Goal: Task Accomplishment & Management: Manage account settings

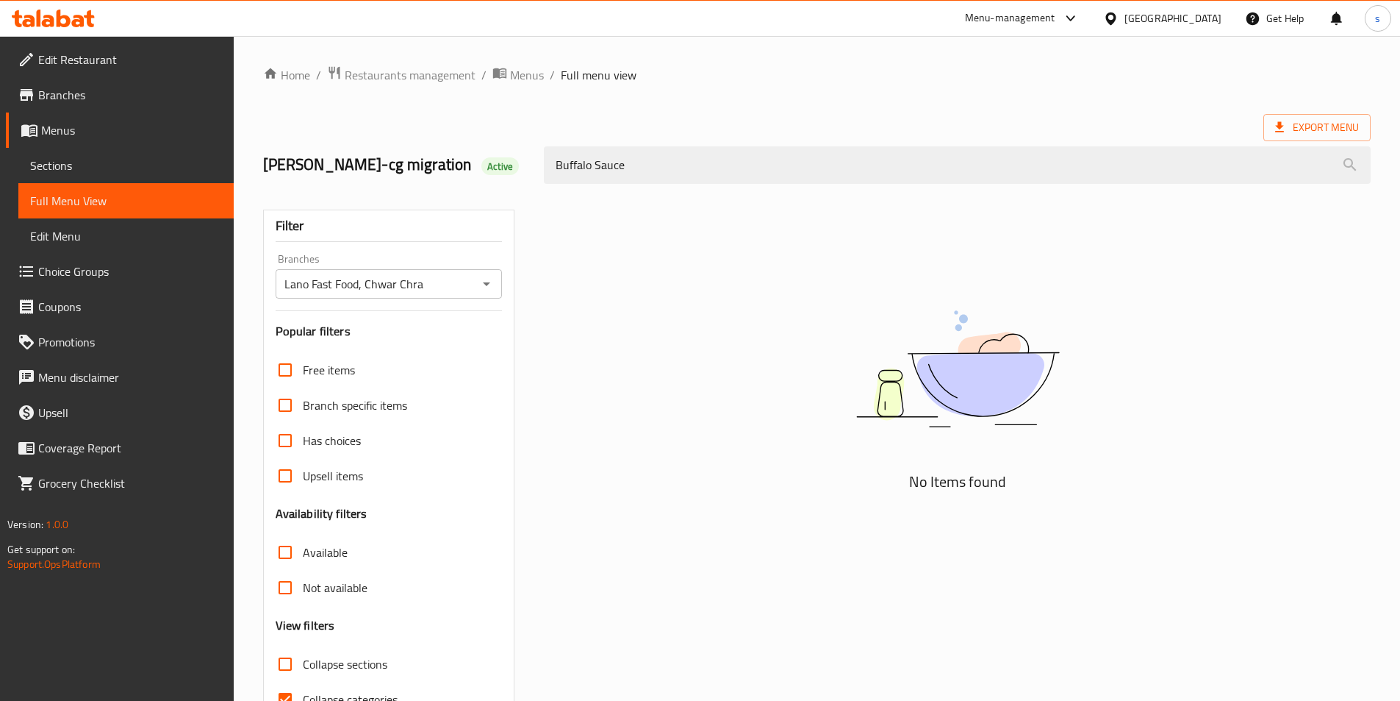
scroll to position [82, 0]
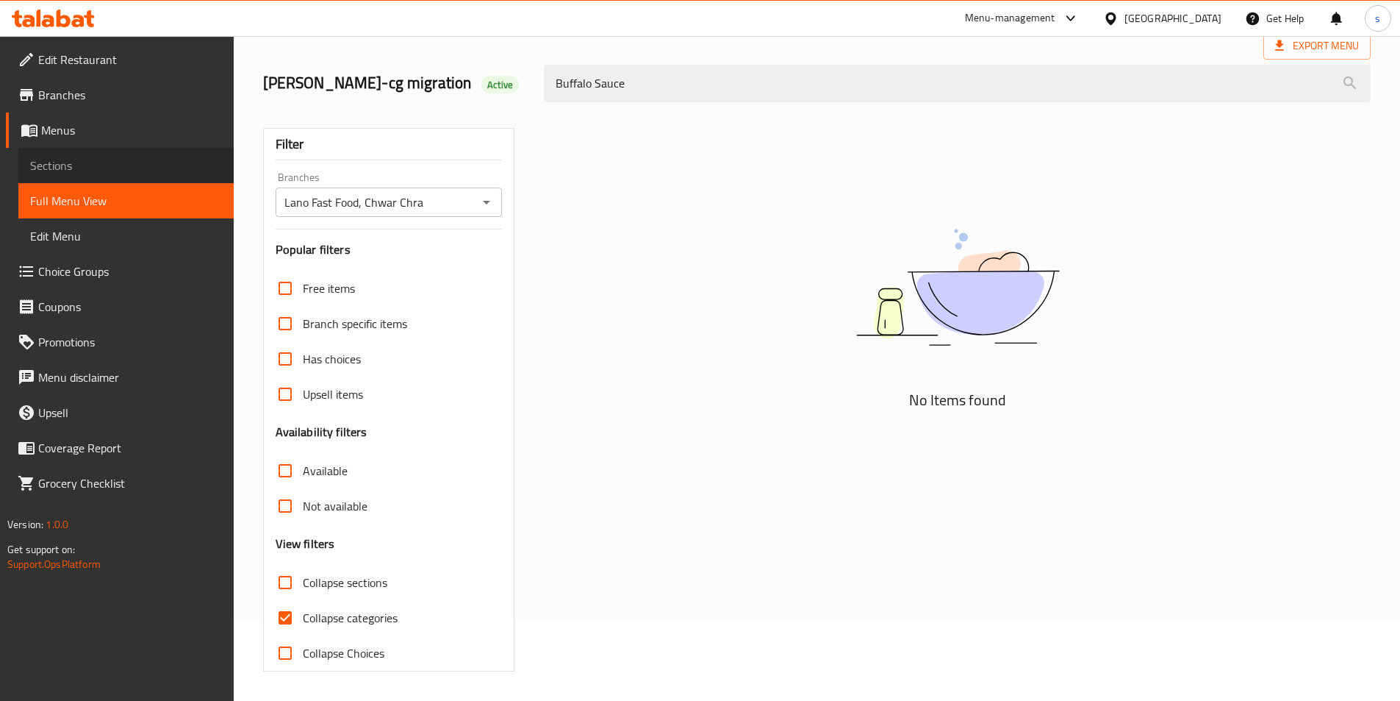
click at [71, 160] on span "Sections" at bounding box center [126, 166] width 192 height 18
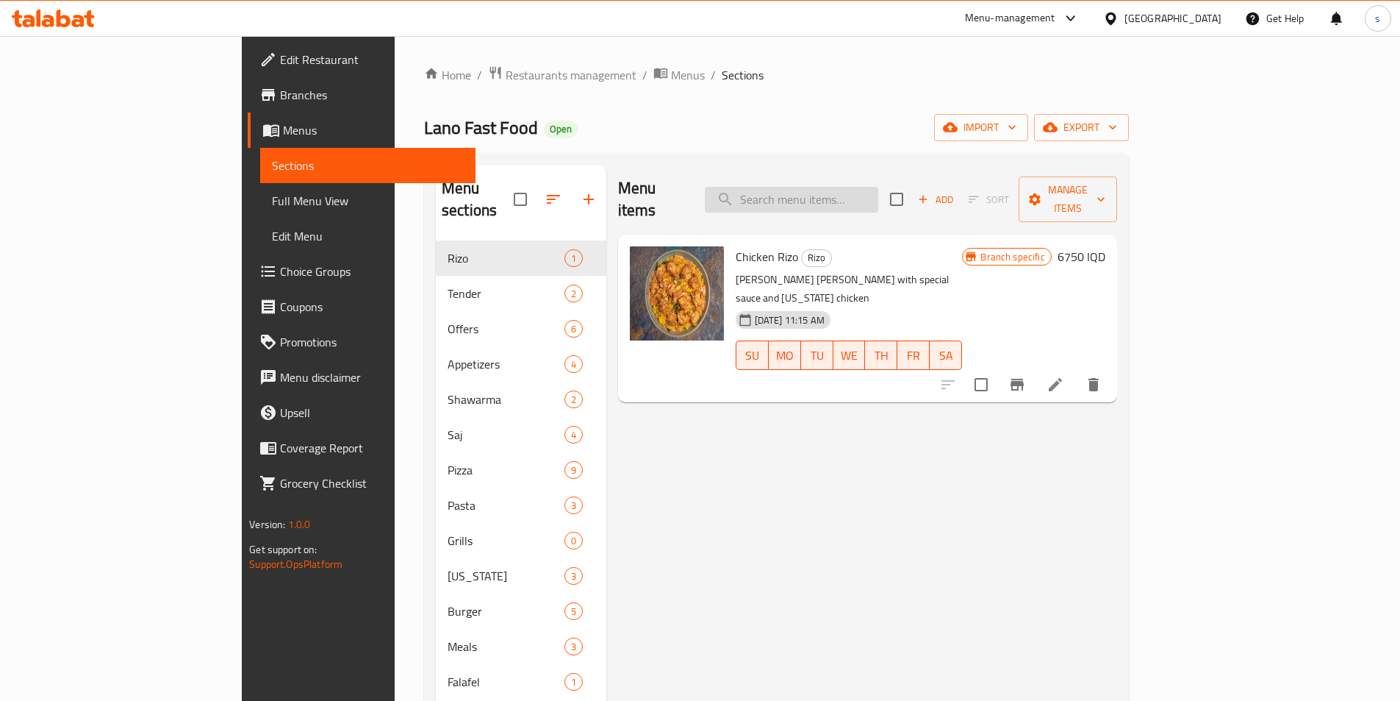
click at [843, 198] on input "search" at bounding box center [791, 200] width 173 height 26
paste input "Penne Alfredo Pasta"
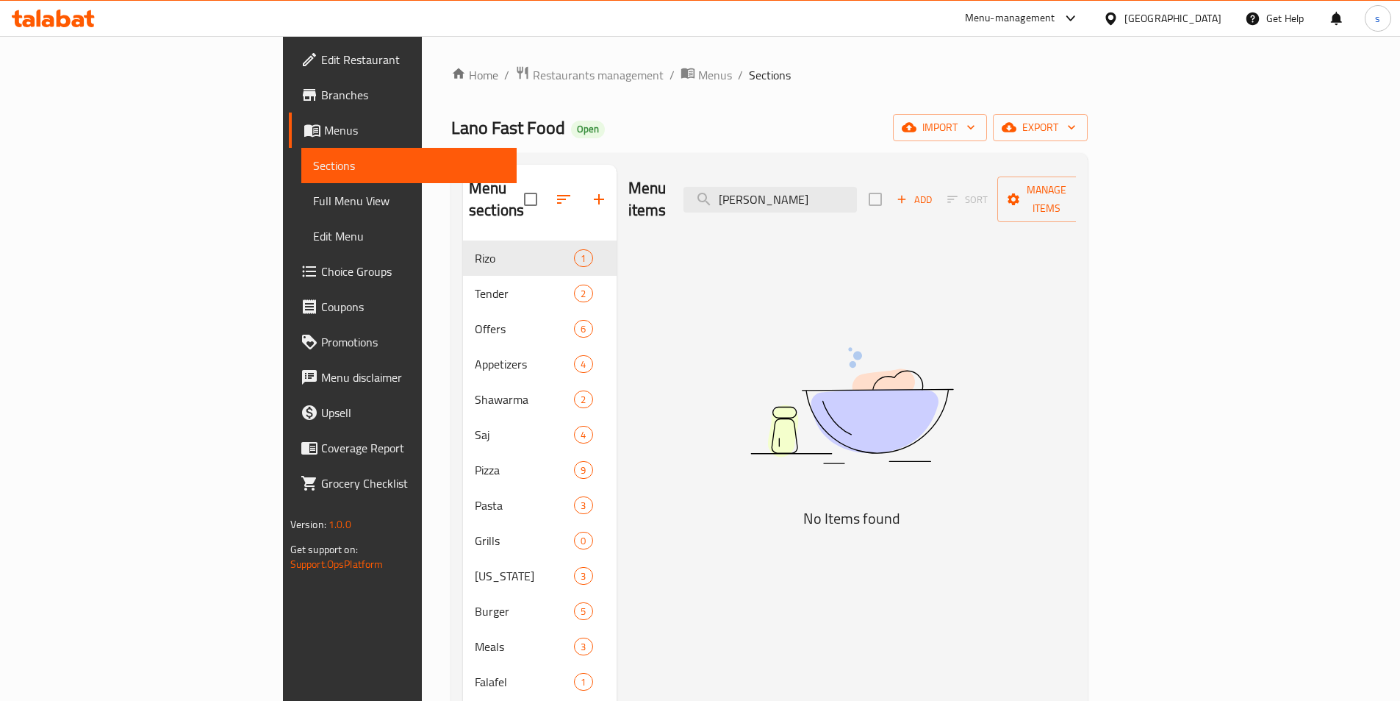
type input "Penne Alfredo Pasta"
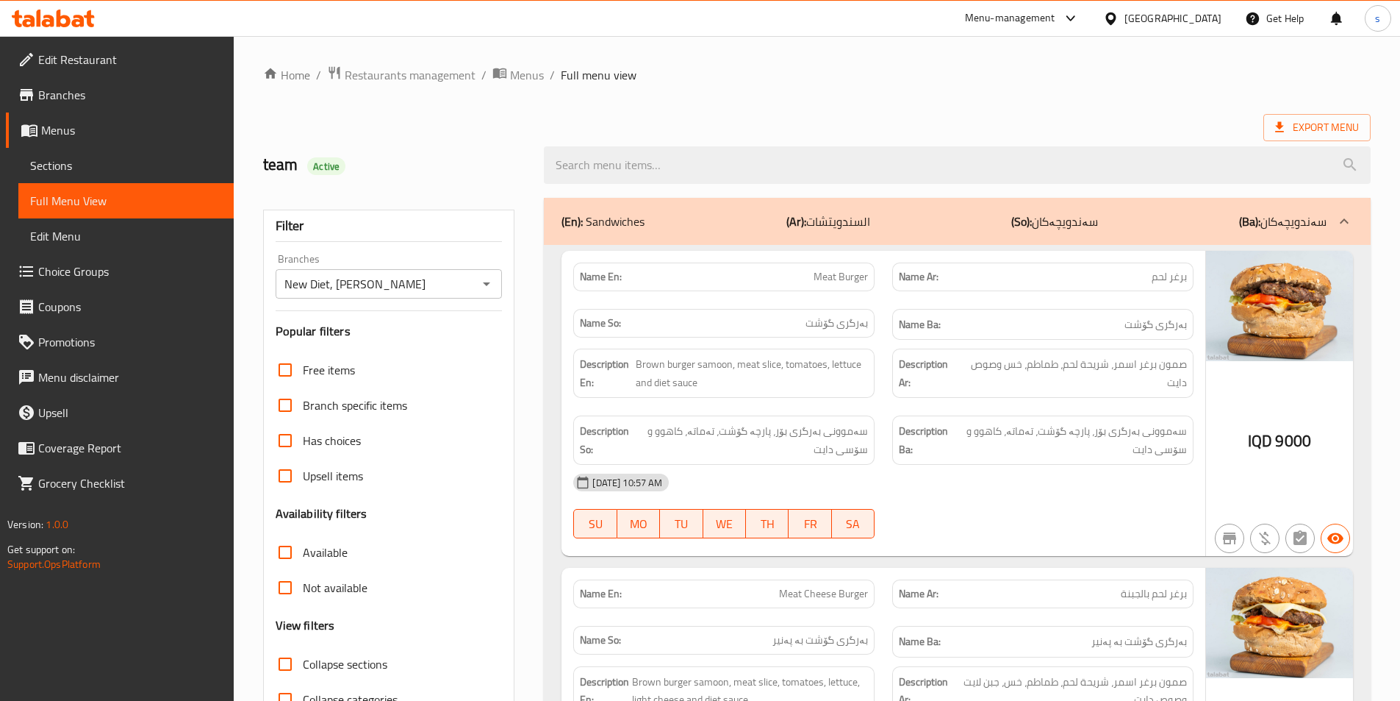
click at [32, 32] on div at bounding box center [53, 18] width 107 height 29
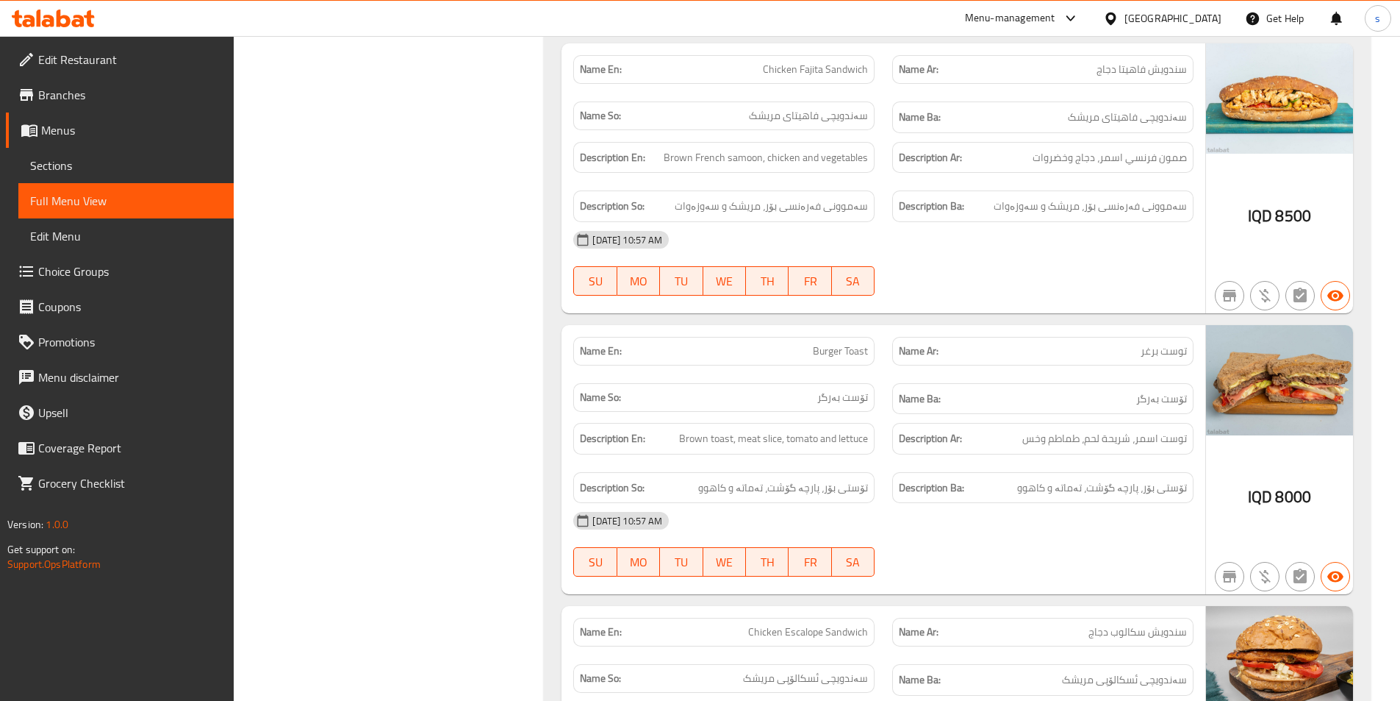
click at [32, 24] on icon at bounding box center [28, 21] width 12 height 12
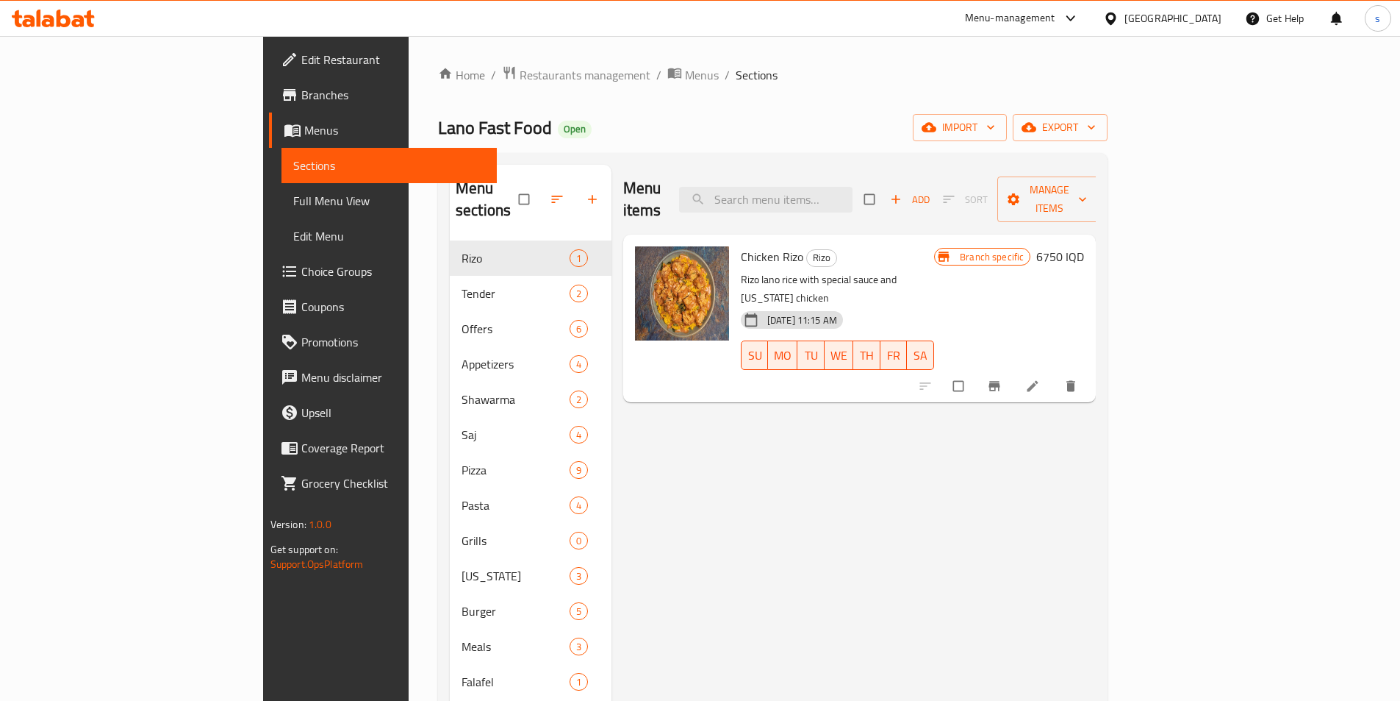
click at [865, 165] on div "Menu items Add Sort Manage items" at bounding box center [859, 200] width 473 height 70
click at [853, 187] on input "search" at bounding box center [765, 200] width 173 height 26
paste input "Penne Alfredo Pasta"
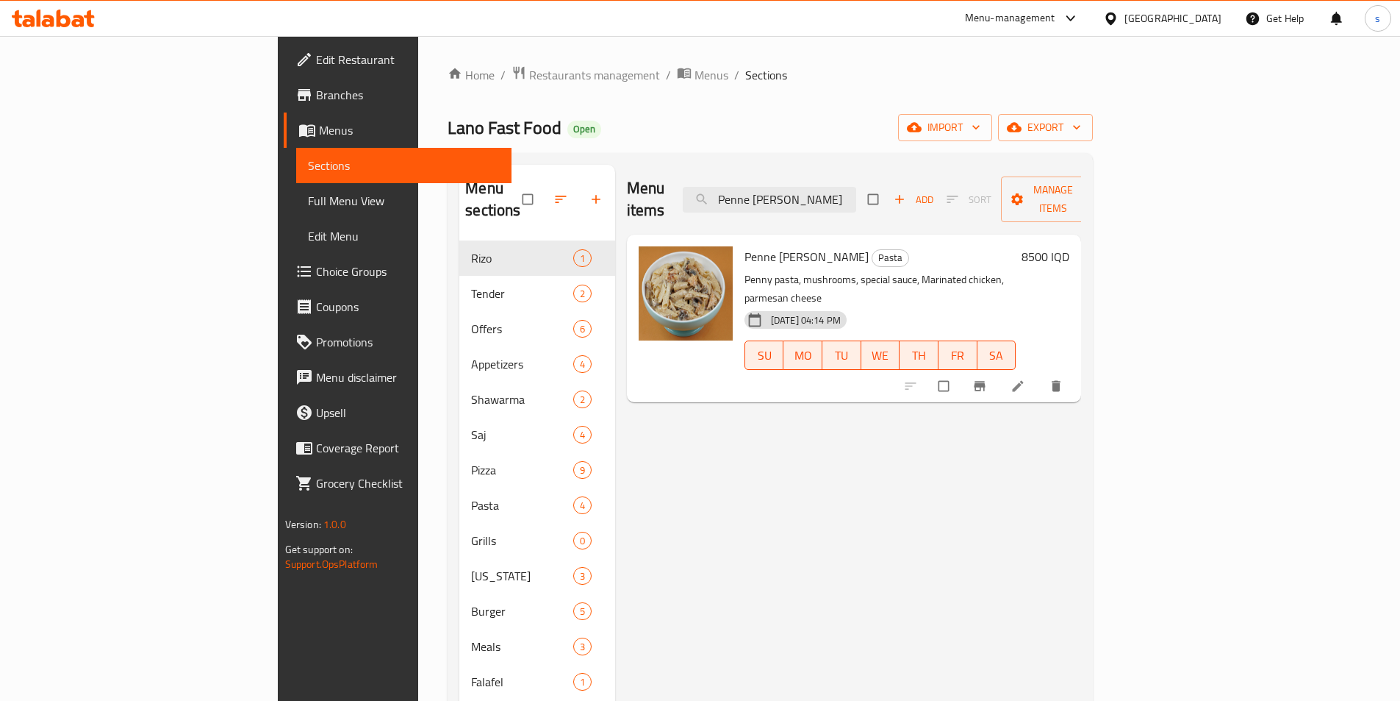
type input "Penne Alfredo Pasta"
click at [1026, 379] on icon at bounding box center [1018, 386] width 15 height 15
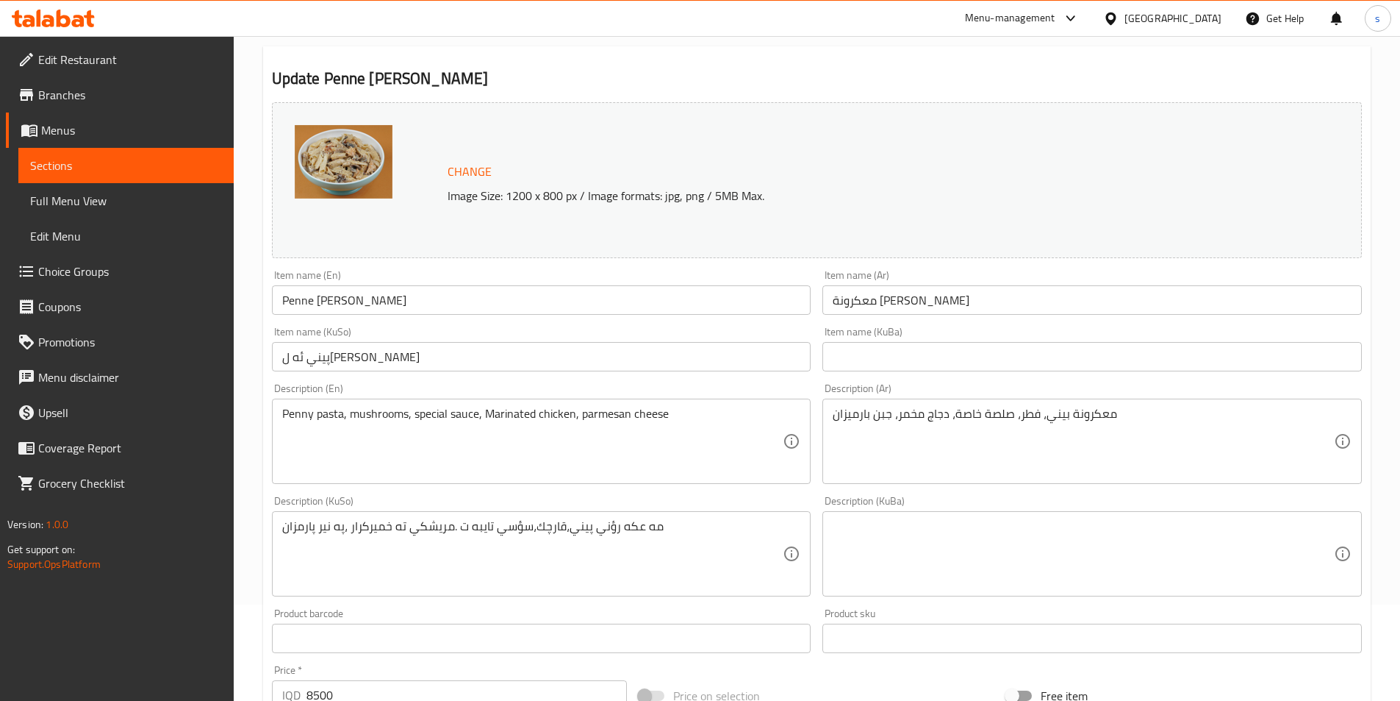
scroll to position [106, 0]
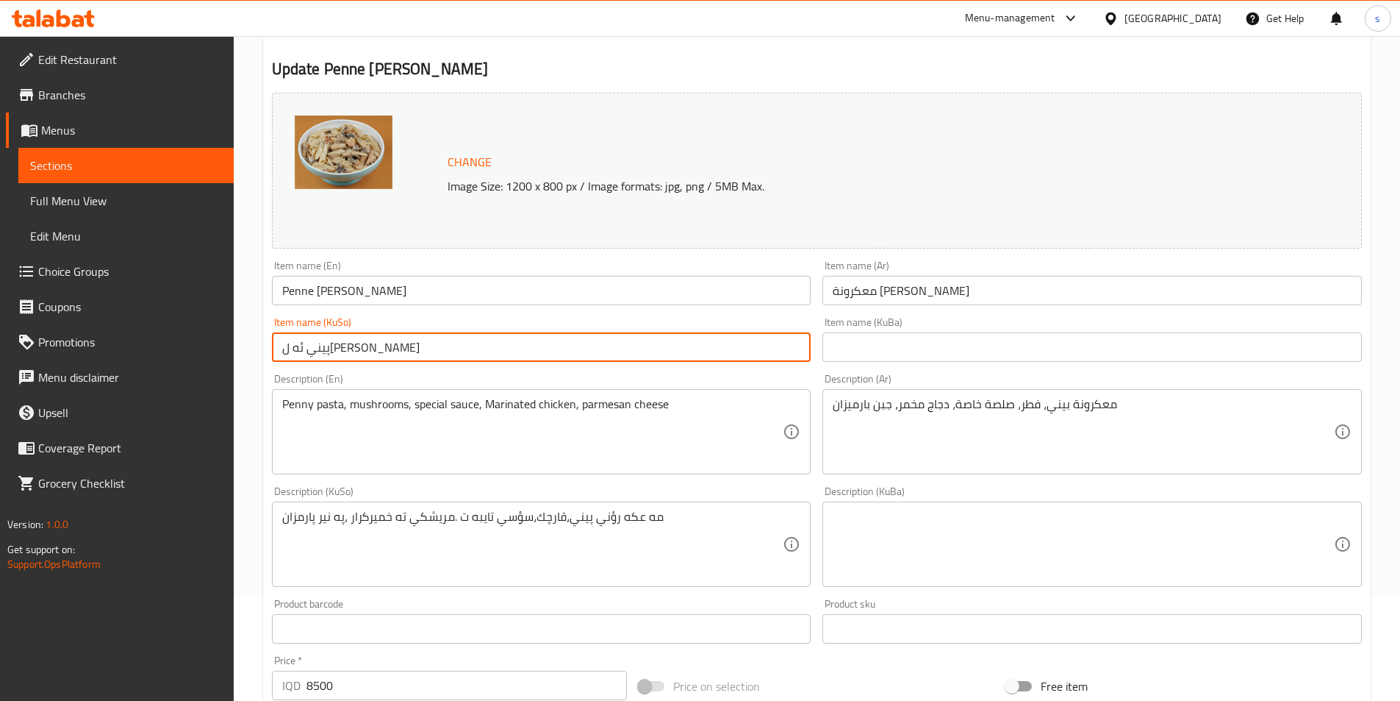
click at [500, 353] on input "پيني ئه لفريدؤ پاستا" at bounding box center [542, 346] width 540 height 29
drag, startPoint x: 670, startPoint y: 349, endPoint x: 903, endPoint y: 354, distance: 233.1
click at [903, 354] on div "Change Image Size: 1200 x 800 px / Image formats: jpg, png / 5MB Max. Item name…" at bounding box center [817, 499] width 1102 height 824
click at [781, 340] on input "text" at bounding box center [542, 346] width 540 height 29
paste input "پاستای پینی"
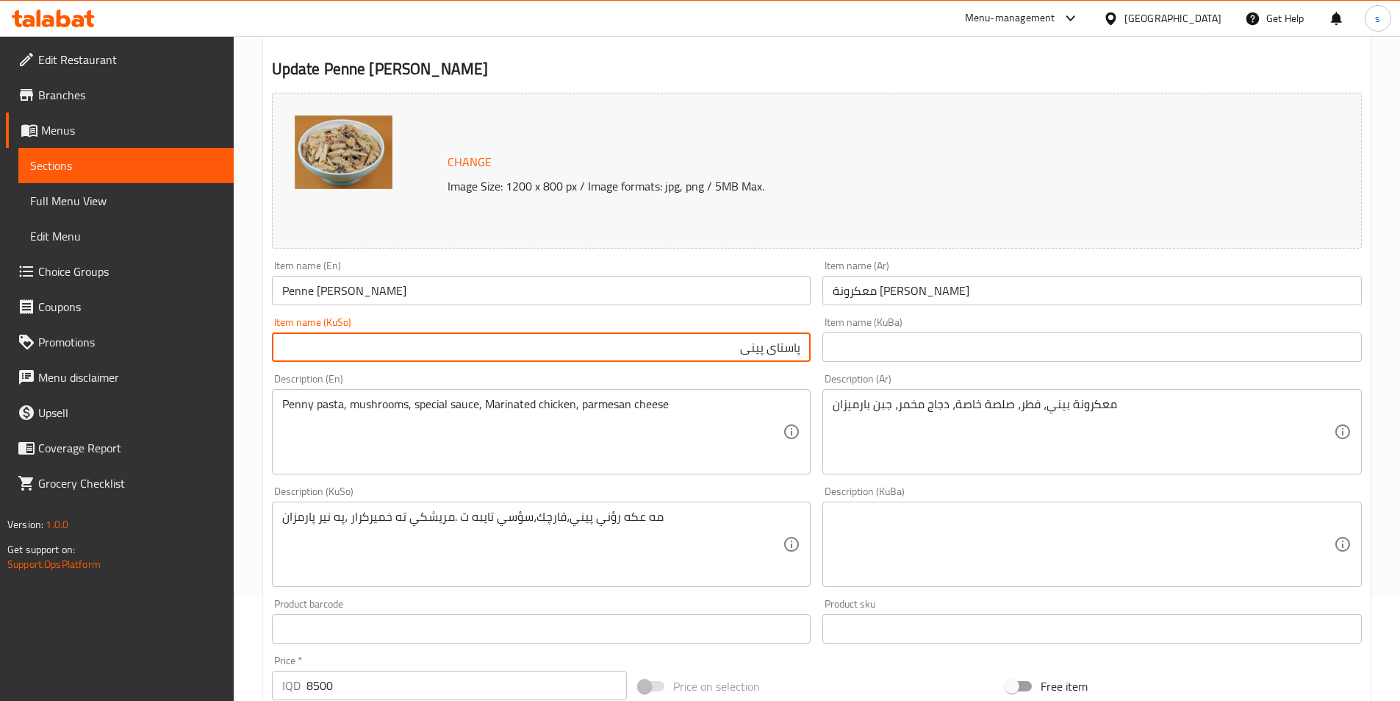
click at [707, 348] on input "پاستای پینی" at bounding box center [542, 346] width 540 height 29
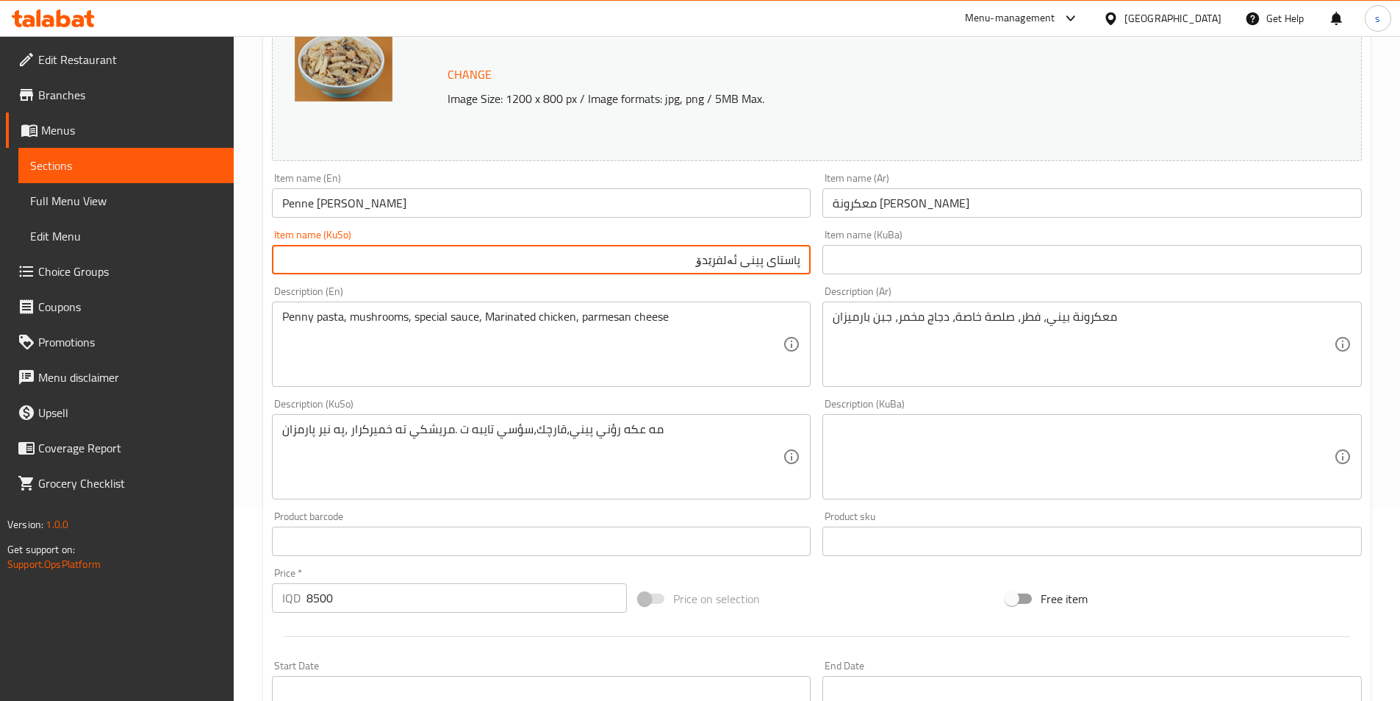
type input "پاستای پینی ئەلفرێدۆ"
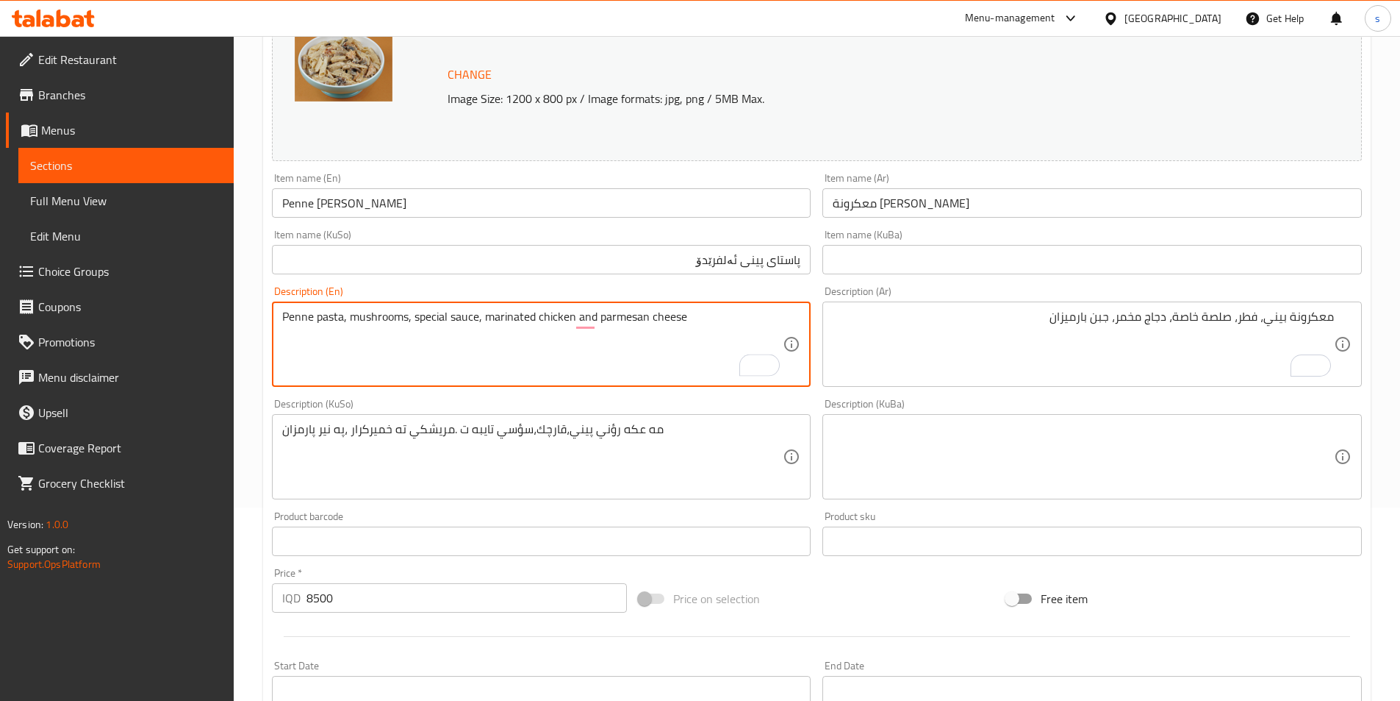
type textarea "Penne pasta, mushrooms, special sauce, marinated chicken and parmesan cheese"
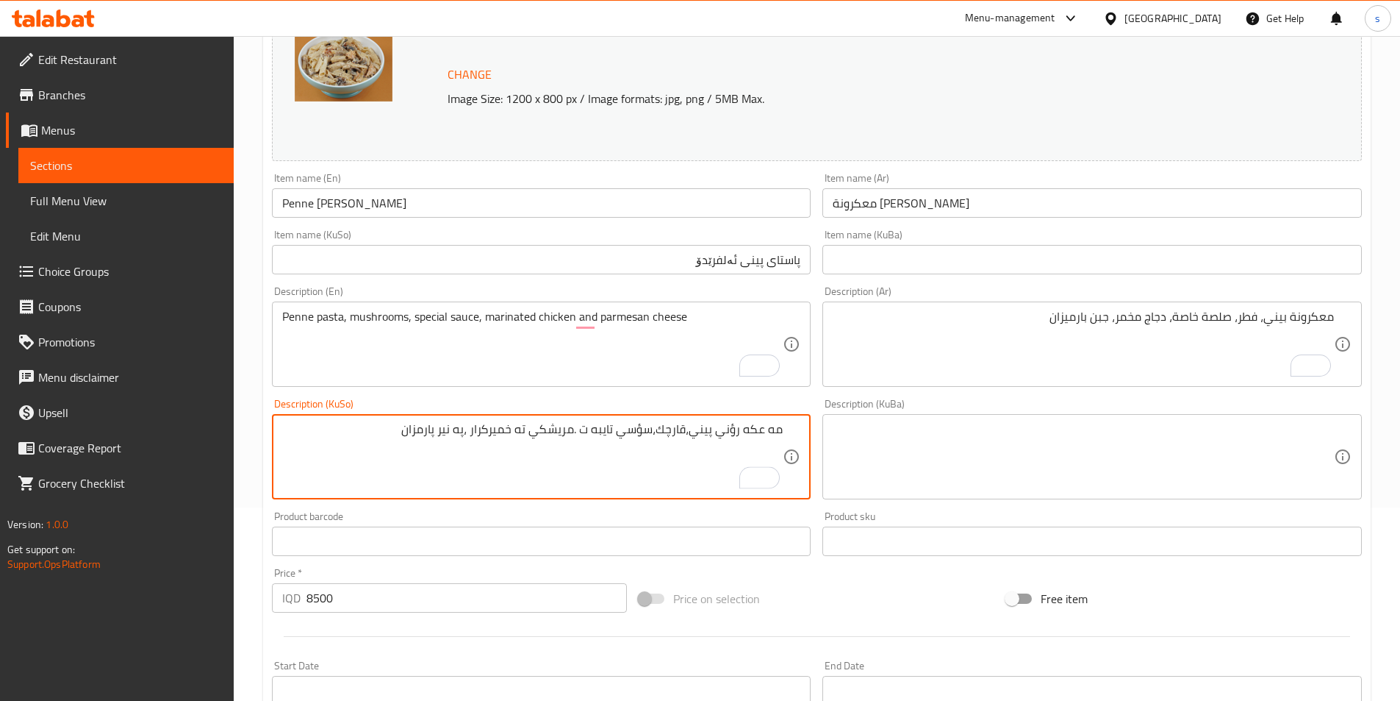
click at [751, 427] on textarea "مه عكه رؤني پيني،قارچك،سؤسي تايبه ت .مريشكي ته خميركرار ،په نير پارمزان" at bounding box center [532, 457] width 501 height 70
drag, startPoint x: 717, startPoint y: 429, endPoint x: 765, endPoint y: 429, distance: 47.8
click at [765, 429] on textarea "مه عكه رؤني پيني،قارچك،سؤسي تايبه ت .مريشكي ته خميركرار ،په نير پارمزان" at bounding box center [532, 457] width 501 height 70
drag, startPoint x: 695, startPoint y: 432, endPoint x: 826, endPoint y: 435, distance: 130.9
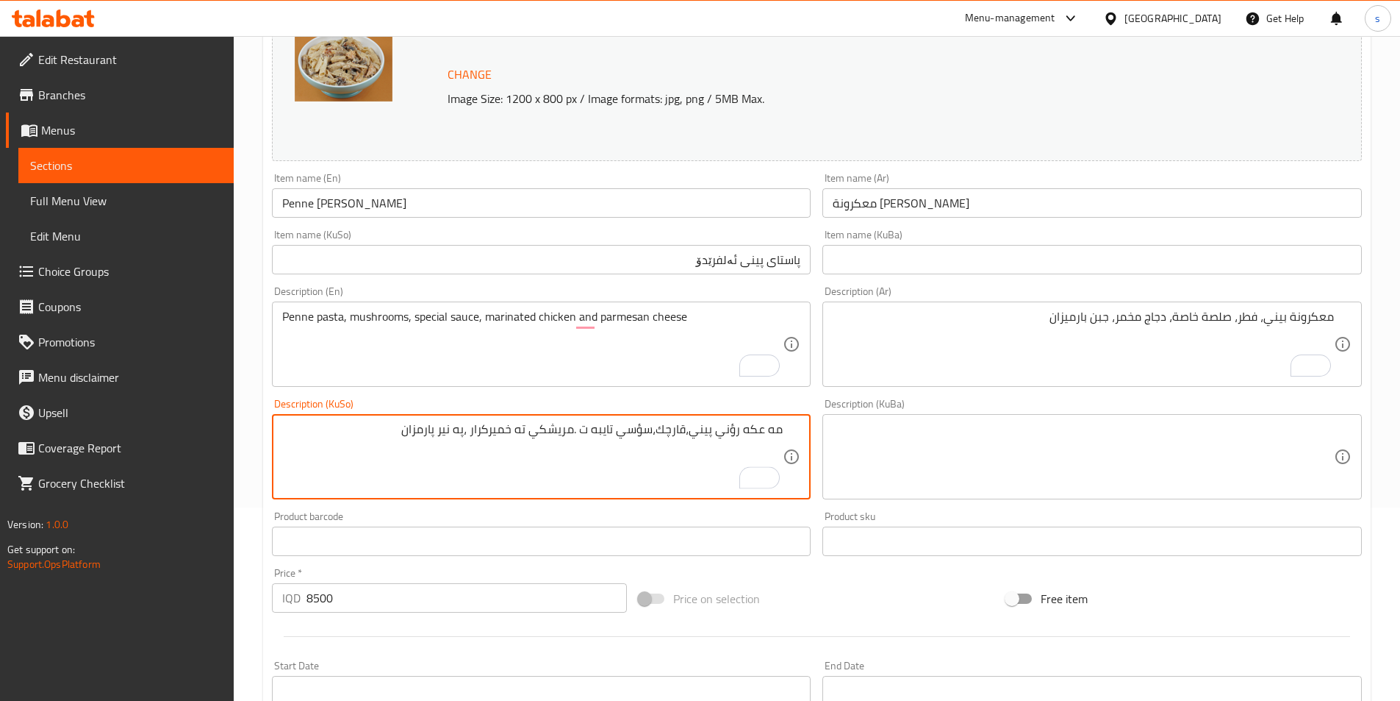
click at [826, 435] on div "Change Image Size: 1200 x 800 px / Image formats: jpg, png / 5MB Max. Item name…" at bounding box center [817, 411] width 1102 height 824
paste textarea "استای پینی"
click at [656, 433] on textarea "پاستای پینی، قارچك، سoسي تايبه ت .مريشكي ته خميركرار ،په نير پارمزان" at bounding box center [532, 457] width 501 height 70
click at [612, 431] on textarea "پاستای پینی، قارچك، سۆسی تايبه ت .مريشكي ته خميركرار ،په نير پارمزان" at bounding box center [532, 457] width 501 height 70
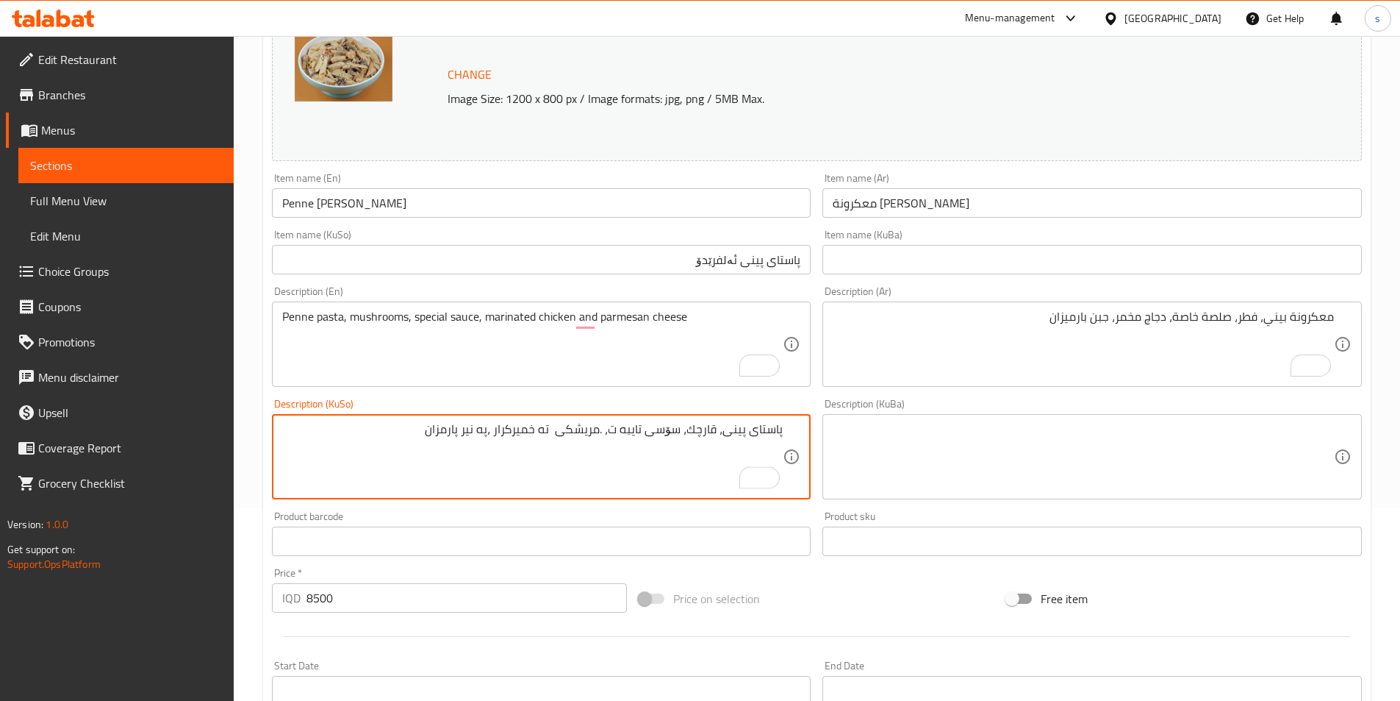
paste textarea "خۆشکراو"
drag, startPoint x: 447, startPoint y: 433, endPoint x: 512, endPoint y: 444, distance: 65.6
click at [512, 444] on textarea "پاستای پینی، قارچك، سۆسی تايبه ت، .مریشکی خۆشکراو ته په نير پارمزان" at bounding box center [532, 457] width 501 height 70
type textarea "پاستای پینی، قارچك، سۆسی تايبه ت، .مریشکی خۆشکراو و پەنیری پارمیزان"
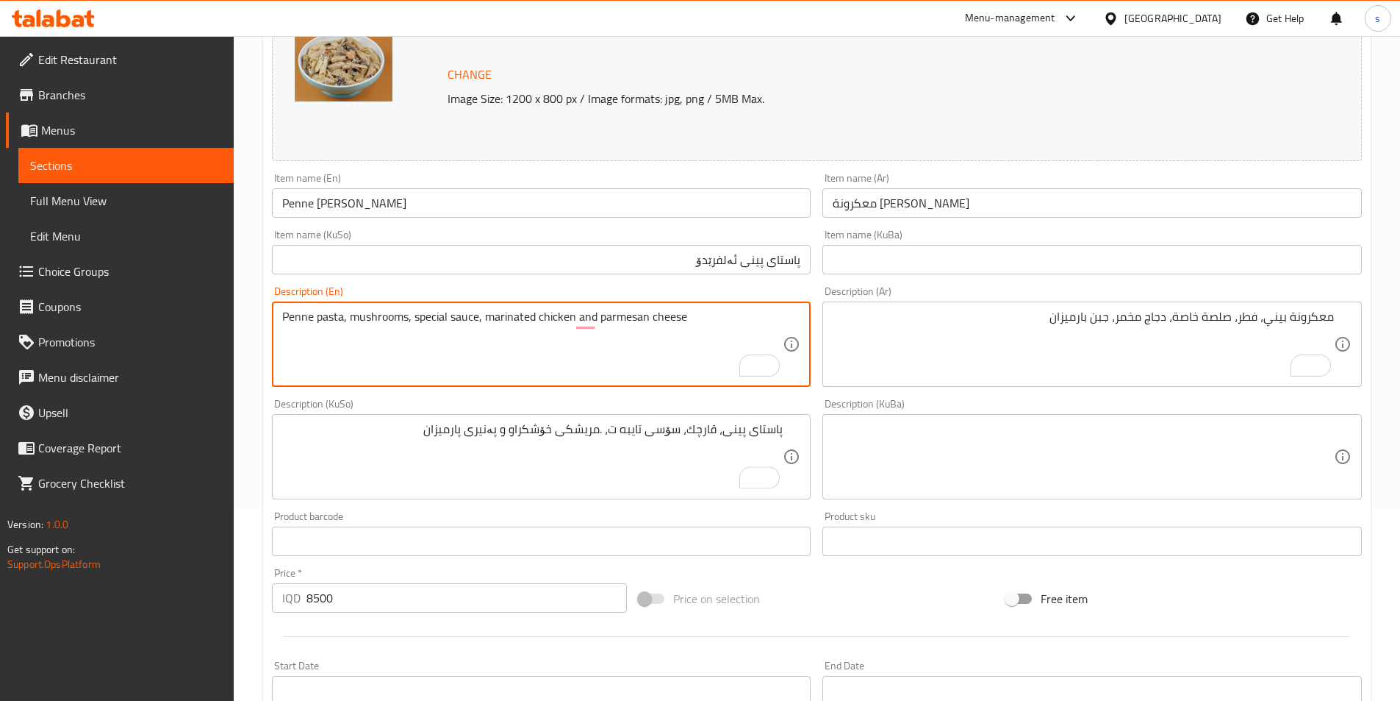
click at [637, 323] on textarea "Penne pasta, mushrooms, special sauce, marinated chicken and parmesan cheese" at bounding box center [532, 344] width 501 height 70
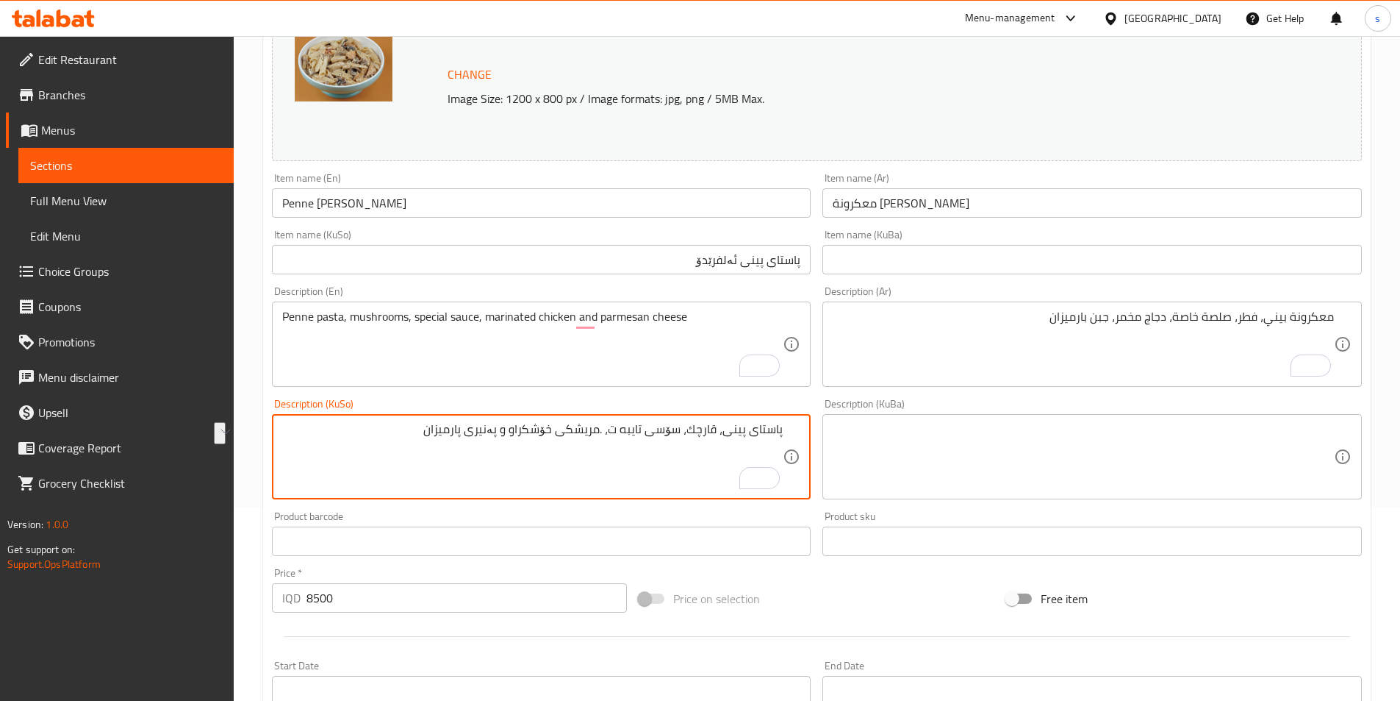
drag, startPoint x: 413, startPoint y: 436, endPoint x: 505, endPoint y: 449, distance: 92.8
click at [492, 451] on textarea "پاستای پینی، قارچك، سۆسی تايبه ت، .مریشکی خۆشکراو و پەنیری پارمیزان" at bounding box center [532, 457] width 501 height 70
click at [503, 440] on textarea "پاستای پینی، قارچك، سۆسی تايبه ت، .مریشکی خۆشکراو و پەنیری پارمیزان" at bounding box center [532, 457] width 501 height 70
drag, startPoint x: 424, startPoint y: 429, endPoint x: 504, endPoint y: 441, distance: 81.1
click at [504, 441] on textarea "پاستای پینی، قارچك، سۆسی تايبه ت، .مریشکی خۆشکراو و پەنیری پارمیزان" at bounding box center [532, 457] width 501 height 70
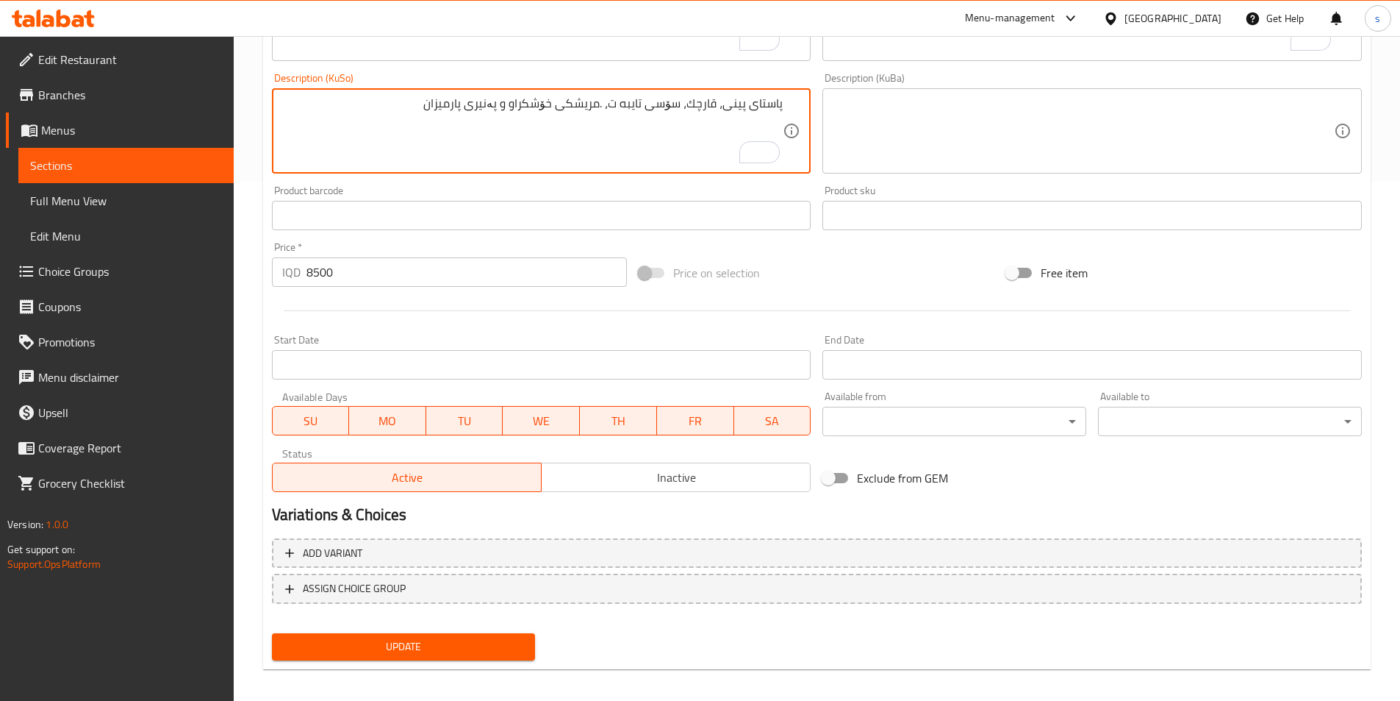
scroll to position [529, 0]
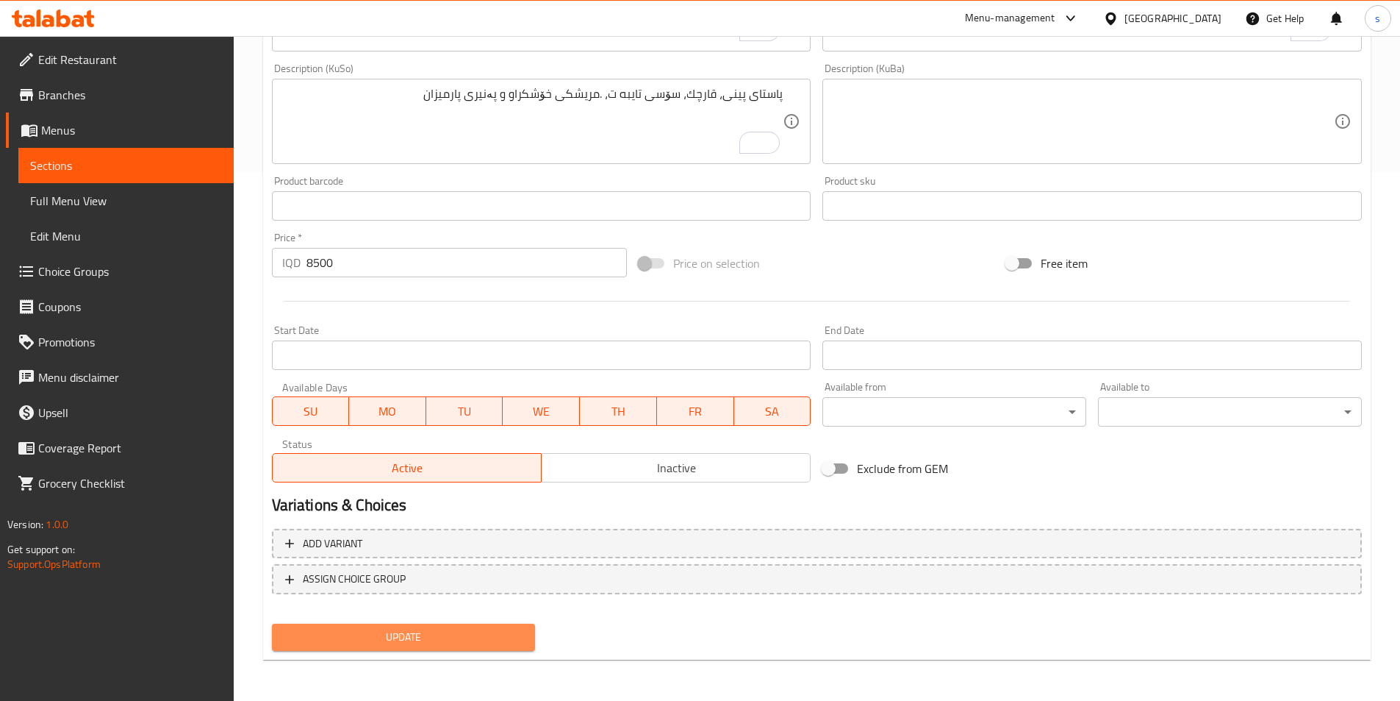
click at [445, 647] on button "Update" at bounding box center [404, 636] width 264 height 27
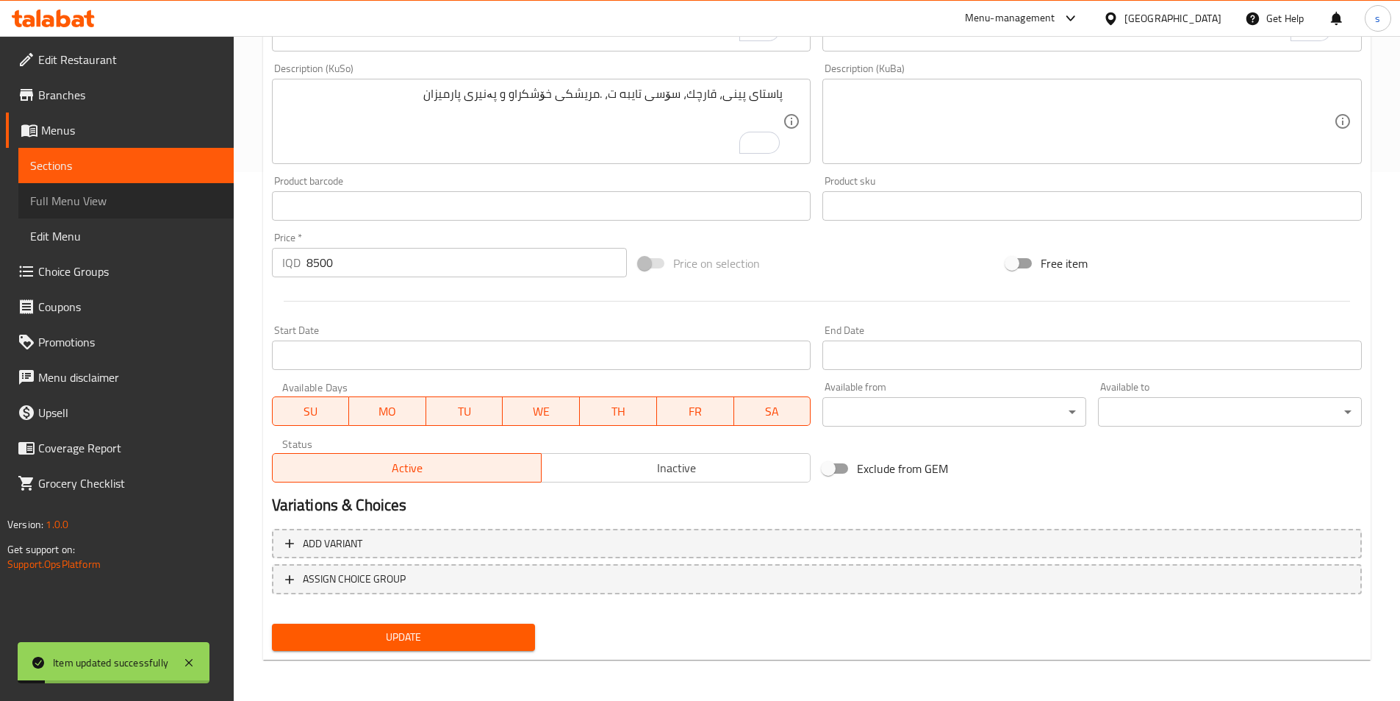
click at [72, 204] on span "Full Menu View" at bounding box center [126, 201] width 192 height 18
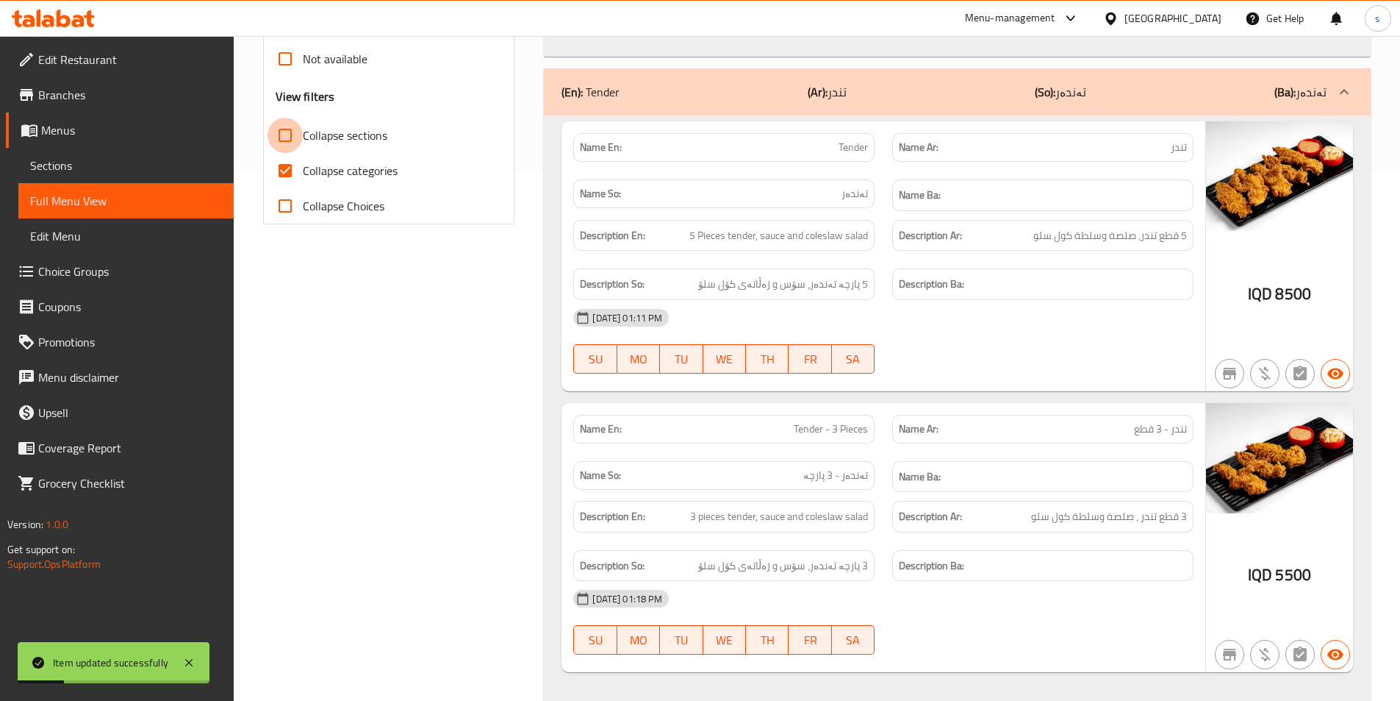
click at [288, 146] on input "Collapse sections" at bounding box center [285, 135] width 35 height 35
checkbox input "true"
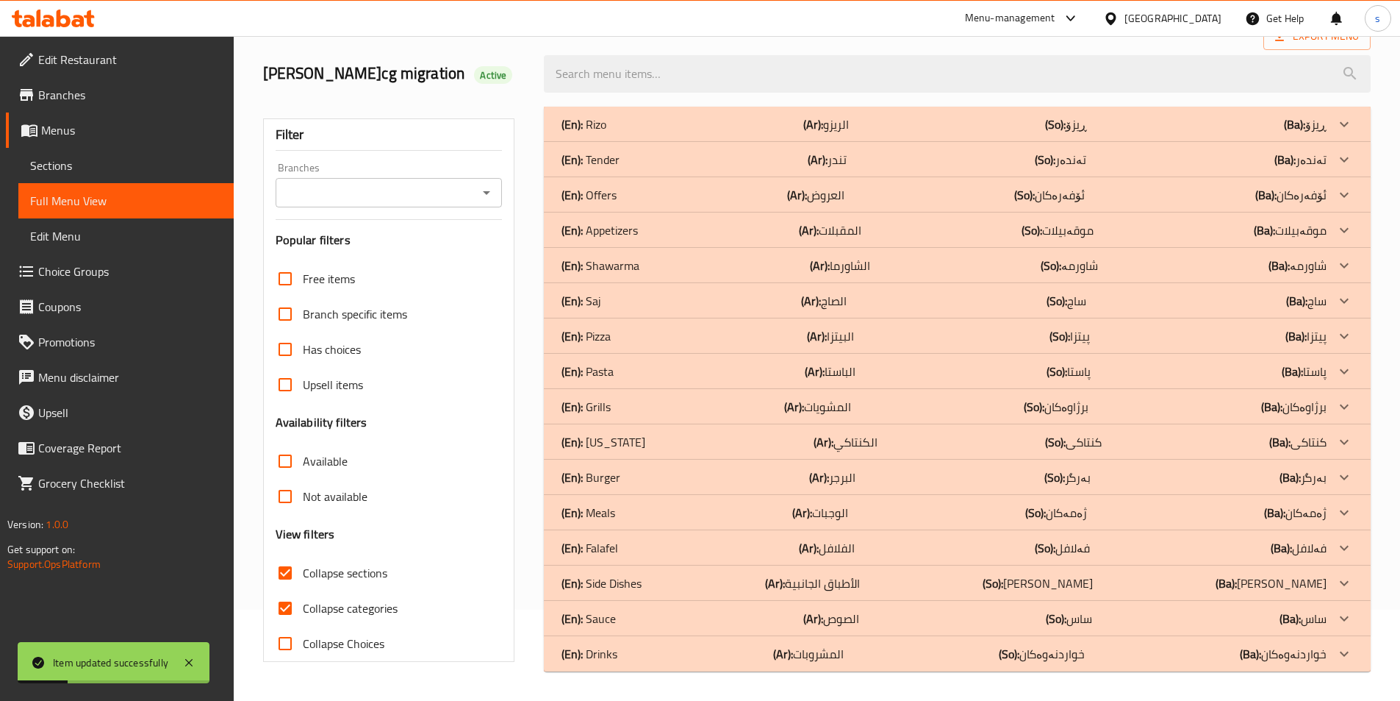
click at [292, 590] on input "Collapse categories" at bounding box center [285, 607] width 35 height 35
checkbox input "false"
click at [486, 189] on icon "Open" at bounding box center [487, 193] width 18 height 18
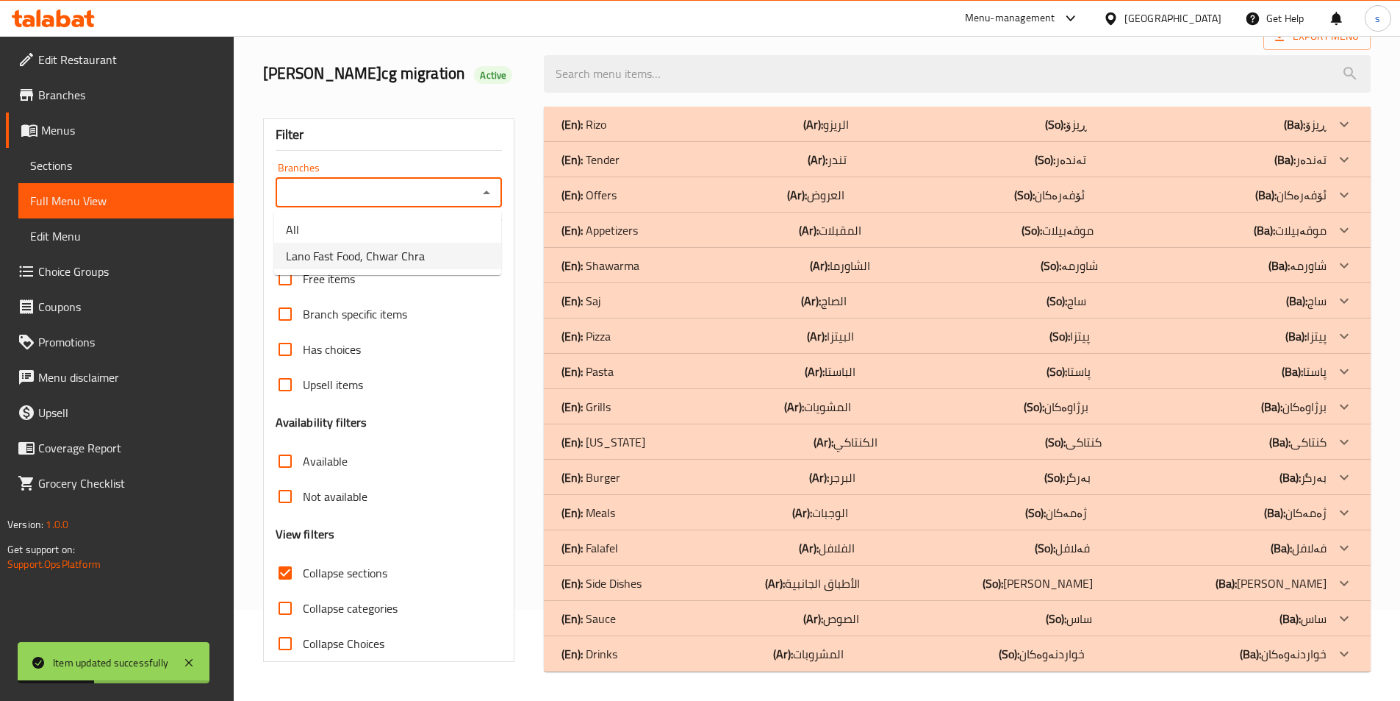
click at [463, 256] on li "Lano Fast Food, Chwar Chra" at bounding box center [387, 256] width 227 height 26
type input "Lano Fast Food, Chwar Chra"
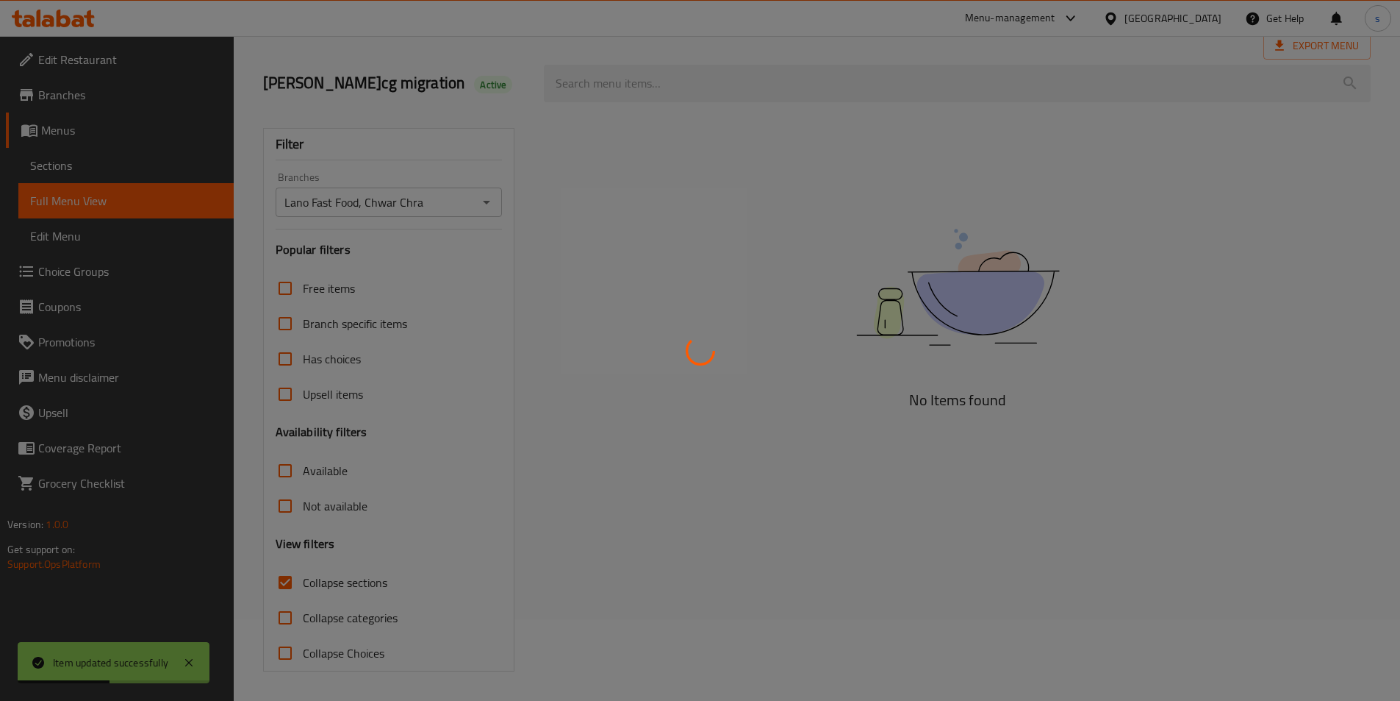
click at [620, 90] on div at bounding box center [700, 350] width 1400 height 701
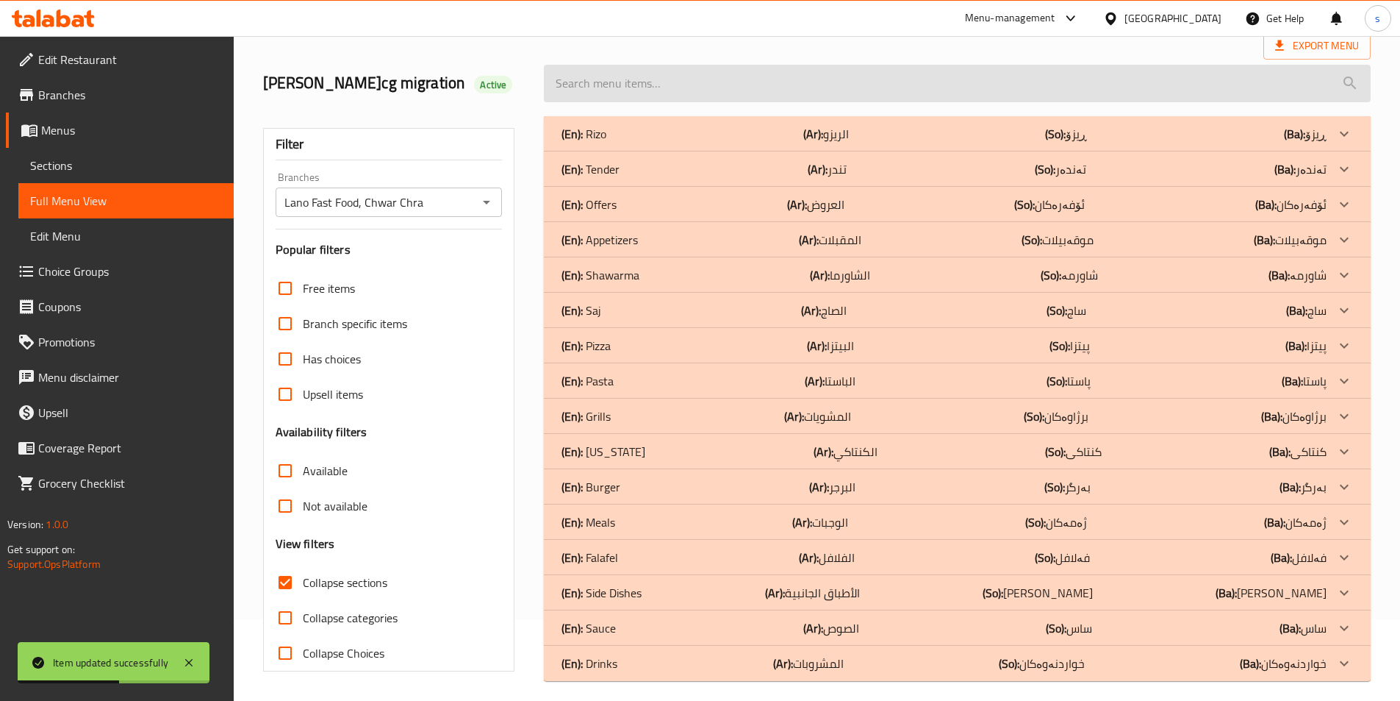
click at [615, 87] on input "search" at bounding box center [957, 83] width 827 height 37
paste input "Penne Alfredo Pasta"
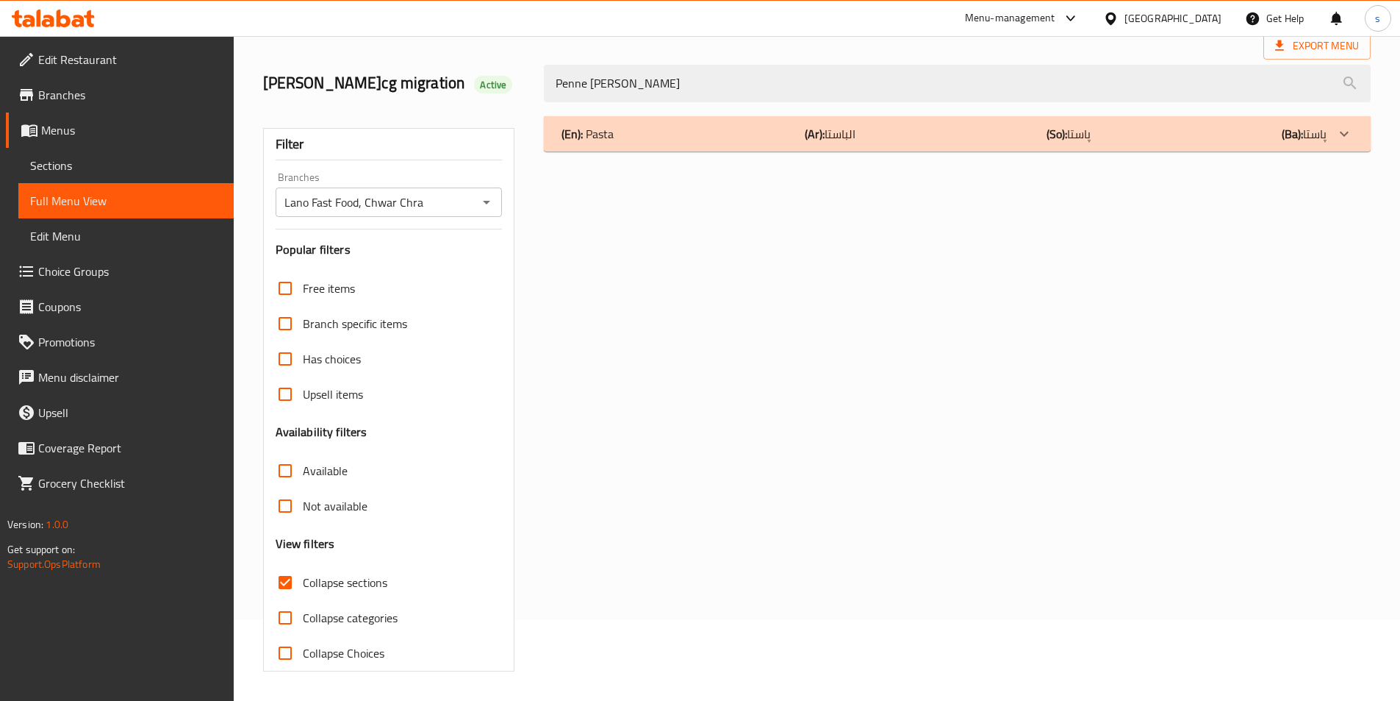
type input "Penne Alfredo Pasta"
click at [734, 126] on div "(En): Pasta (Ar): الباستا (So): پاستا (Ba): پاستا" at bounding box center [944, 134] width 765 height 18
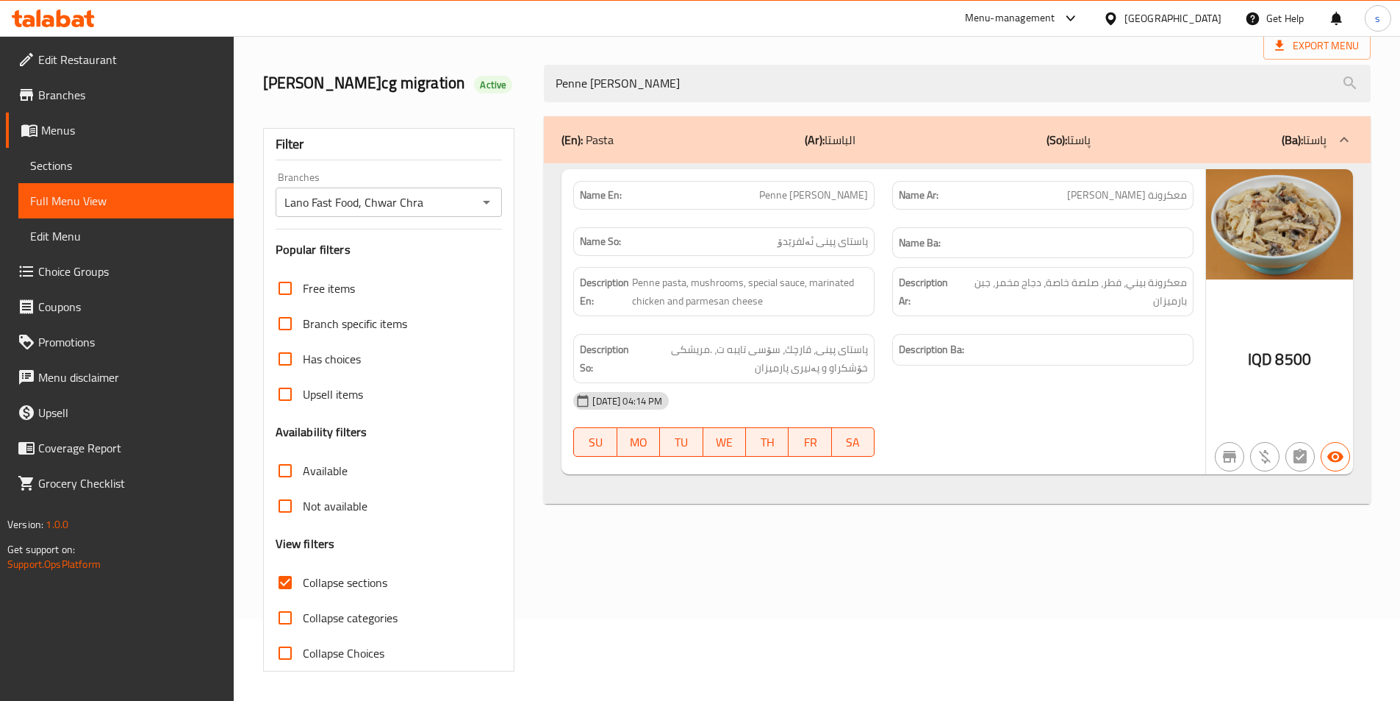
click at [71, 165] on span "Sections" at bounding box center [126, 166] width 192 height 18
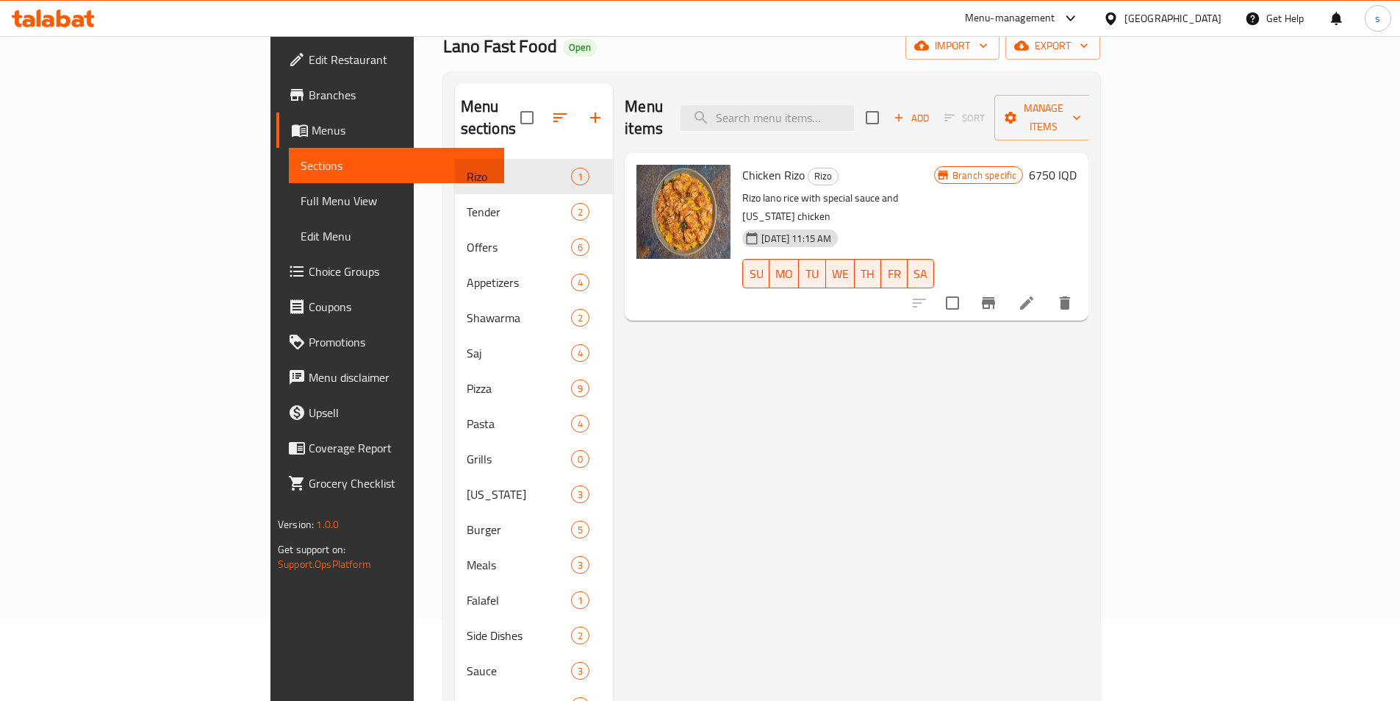
click at [881, 93] on div "Menu items Add Sort Manage items" at bounding box center [857, 118] width 464 height 70
paste input "Penne Alfredo Pasta"
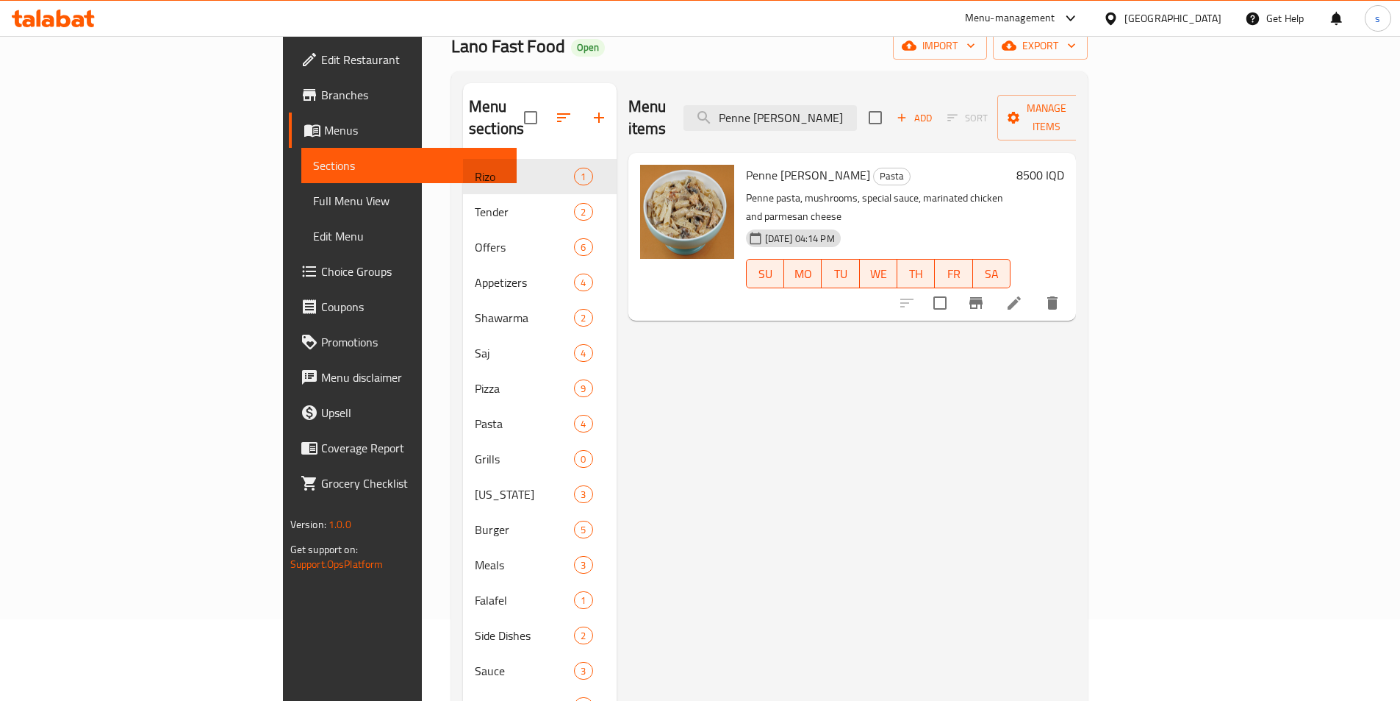
type input "Penne Alfredo Pasta"
click at [1023, 294] on icon at bounding box center [1015, 303] width 18 height 18
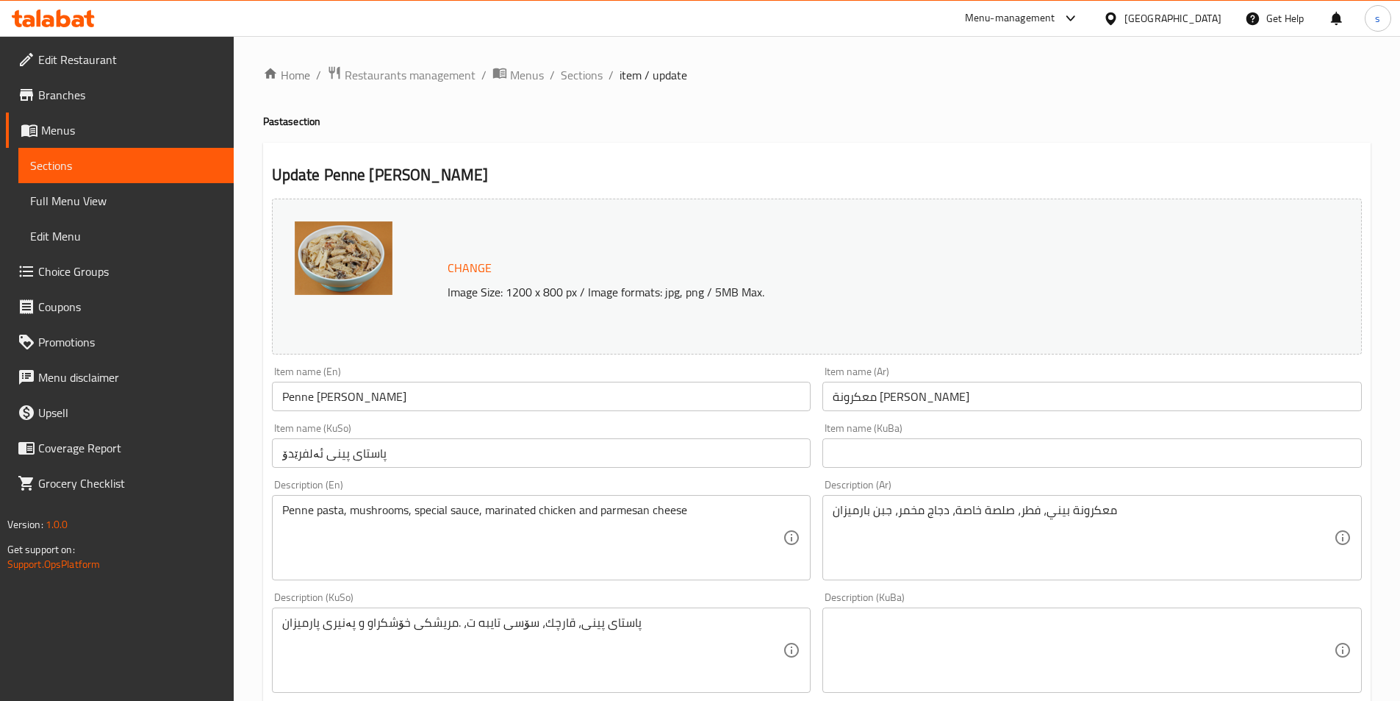
drag, startPoint x: 1411, startPoint y: 226, endPoint x: 1411, endPoint y: 282, distance: 55.1
click at [1400, 282] on html "​ Menu-management Iraq Get Help s Edit Restaurant Branches Menus Sections Full …" at bounding box center [700, 350] width 1400 height 701
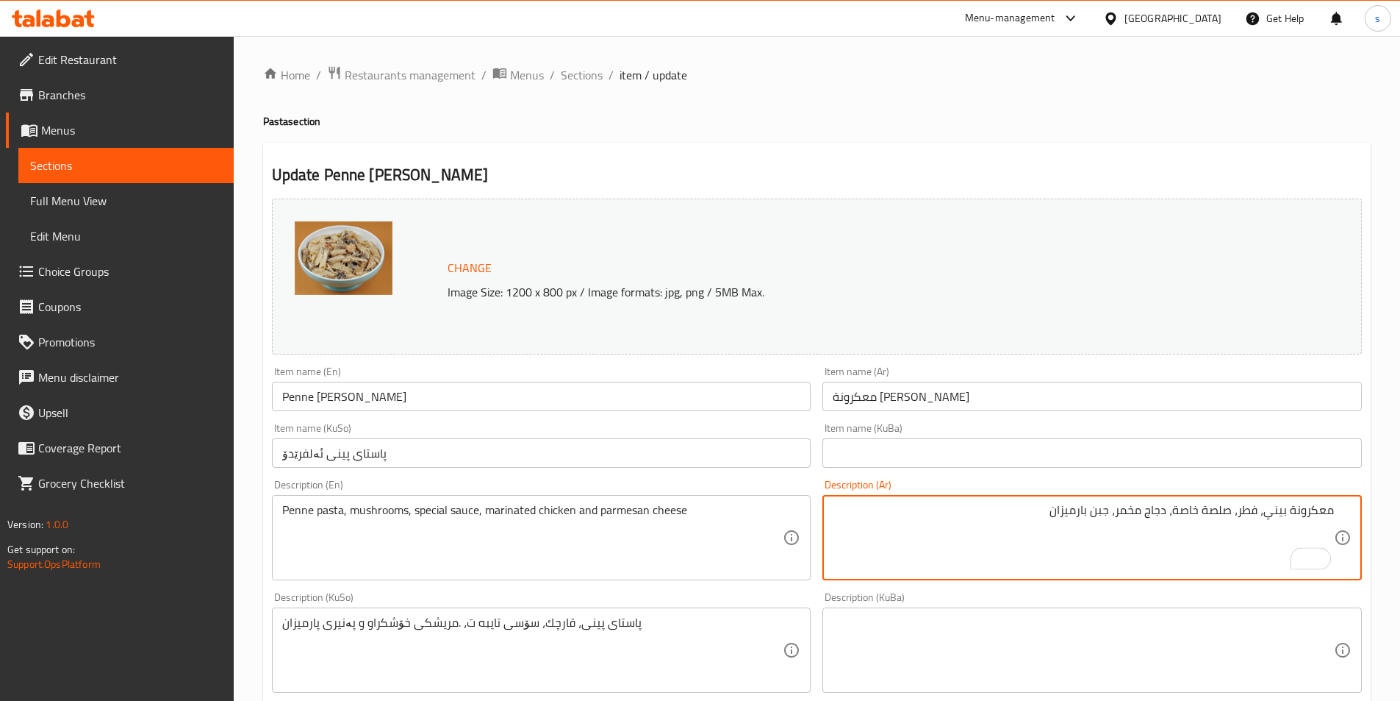
click at [1110, 513] on textarea "معكرونة بيني، فطر، صلصة خاصة، دجاج مخمر، جبن بارميزان" at bounding box center [1083, 538] width 501 height 70
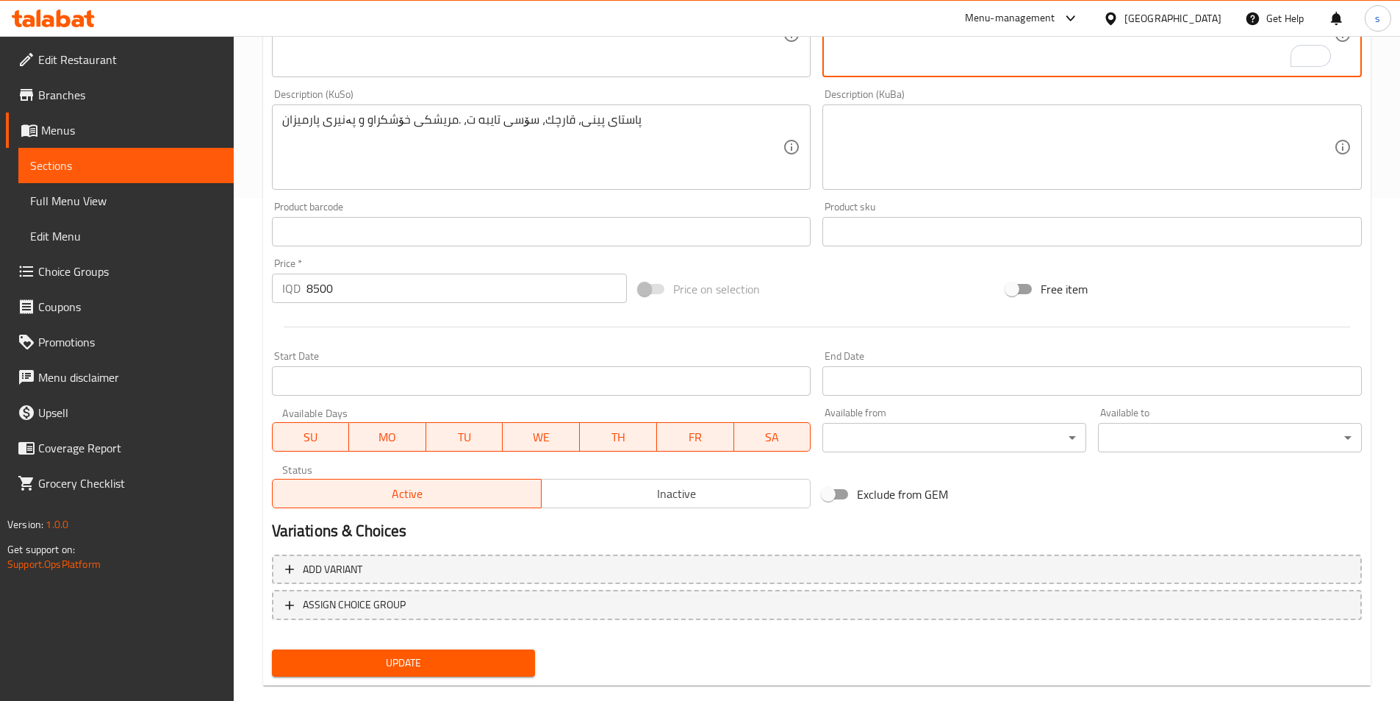
scroll to position [525, 0]
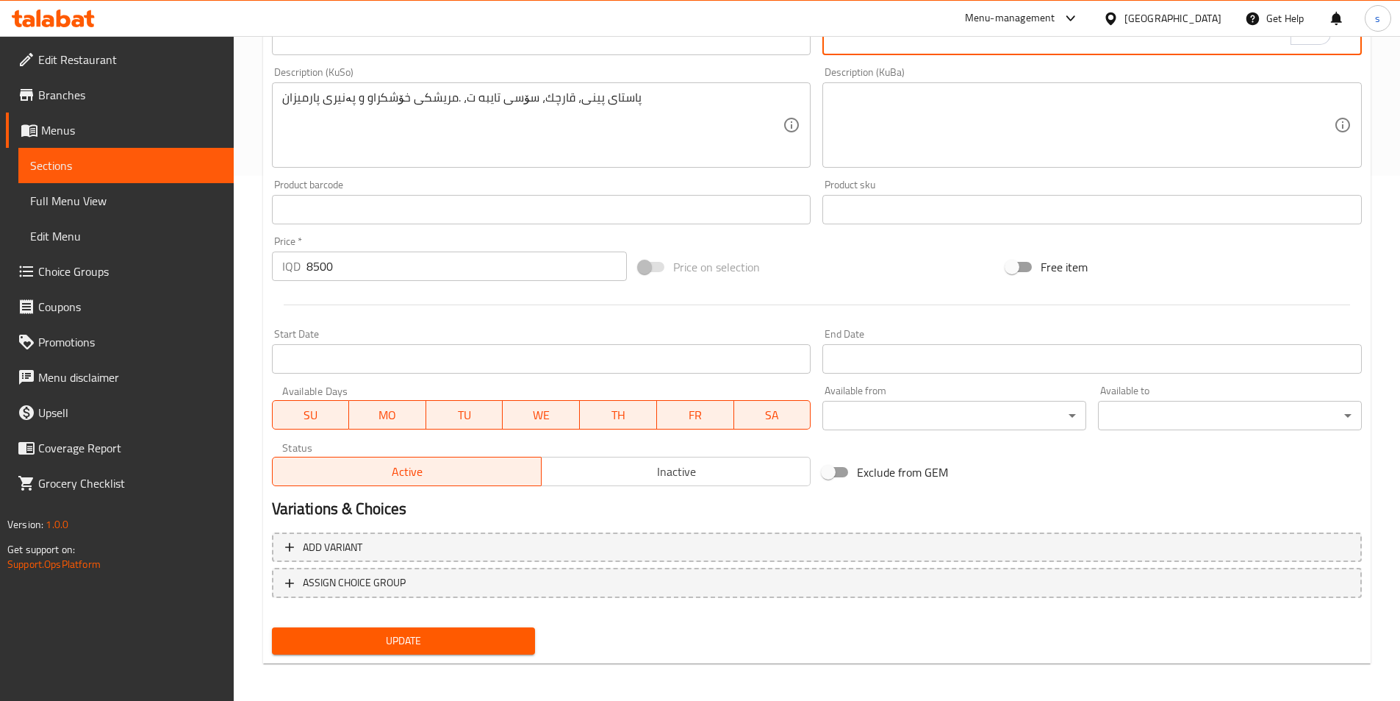
type textarea "معكرونة بيني، فطر، صلصة خاصة، دجاج مخمر وجبن بارميزان"
click at [484, 650] on span "Update" at bounding box center [404, 640] width 240 height 18
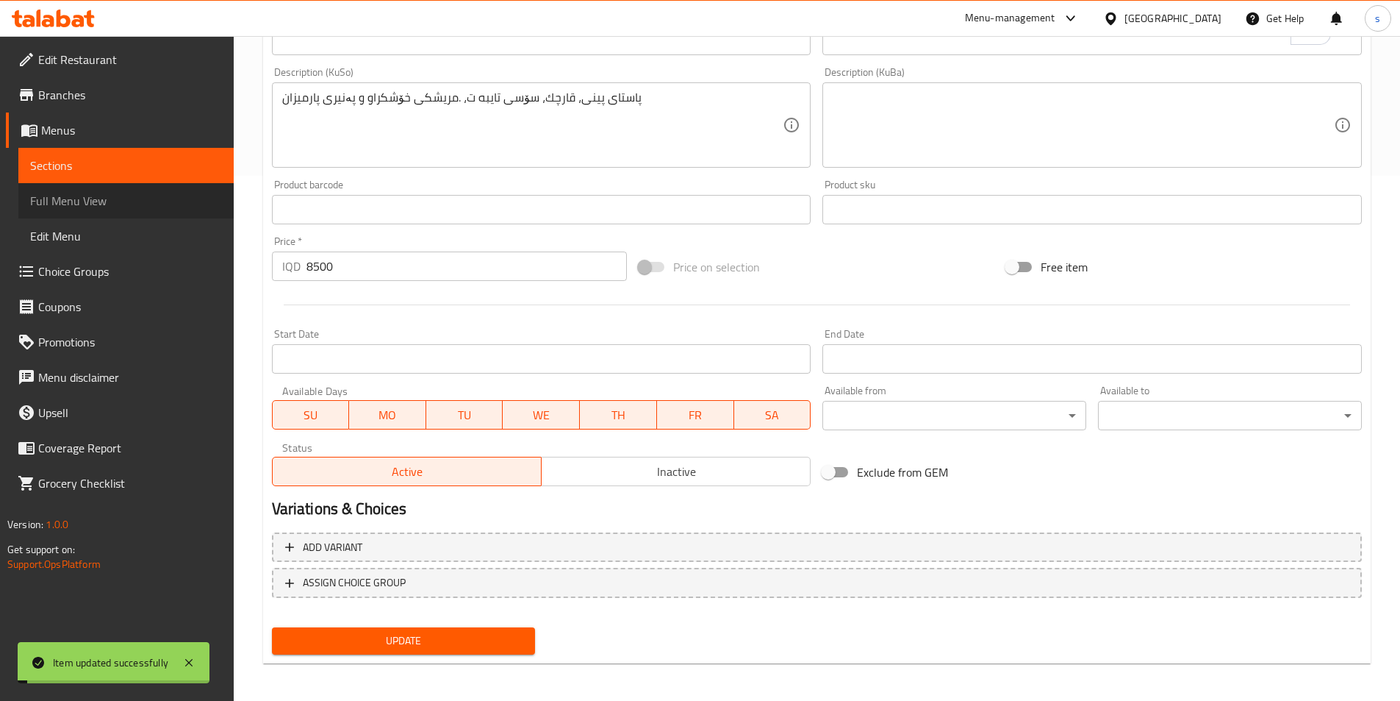
click at [96, 201] on span "Full Menu View" at bounding box center [126, 201] width 192 height 18
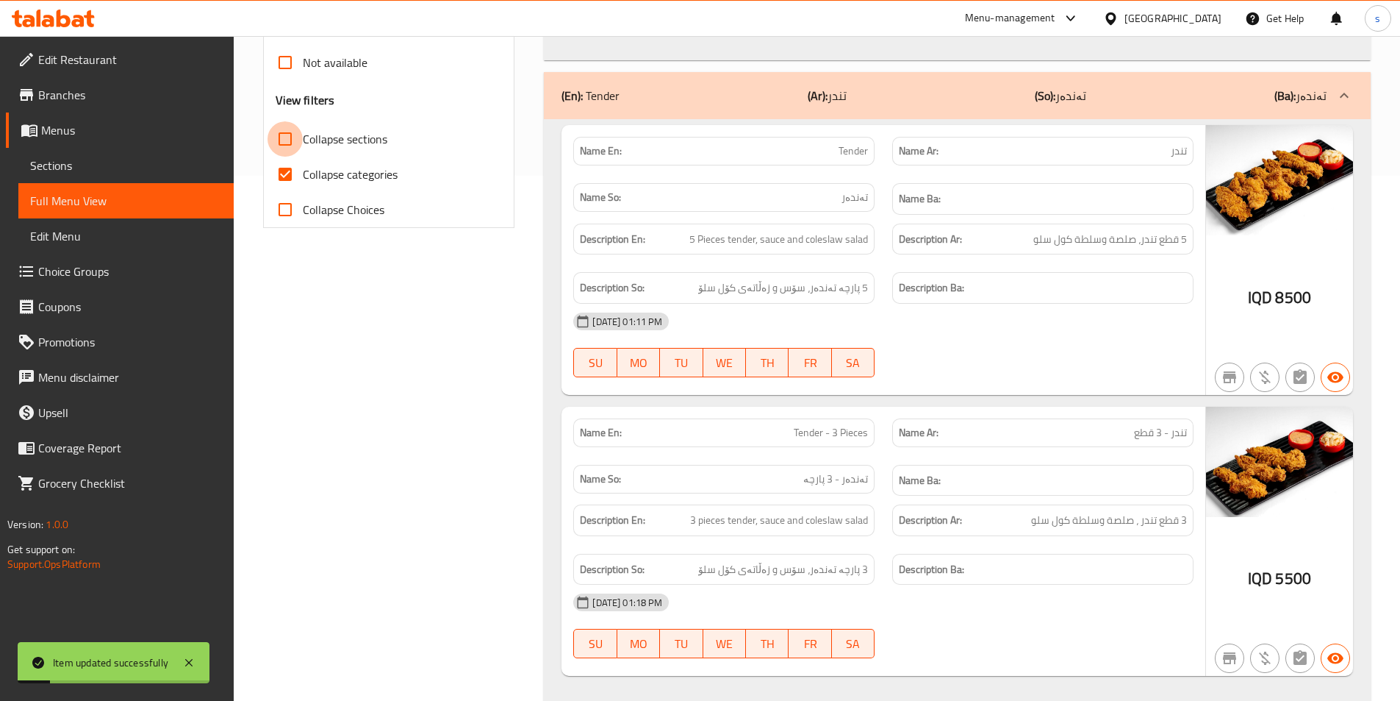
click at [286, 145] on input "Collapse sections" at bounding box center [285, 138] width 35 height 35
checkbox input "true"
click at [282, 186] on input "Collapse categories" at bounding box center [285, 174] width 35 height 35
checkbox input "false"
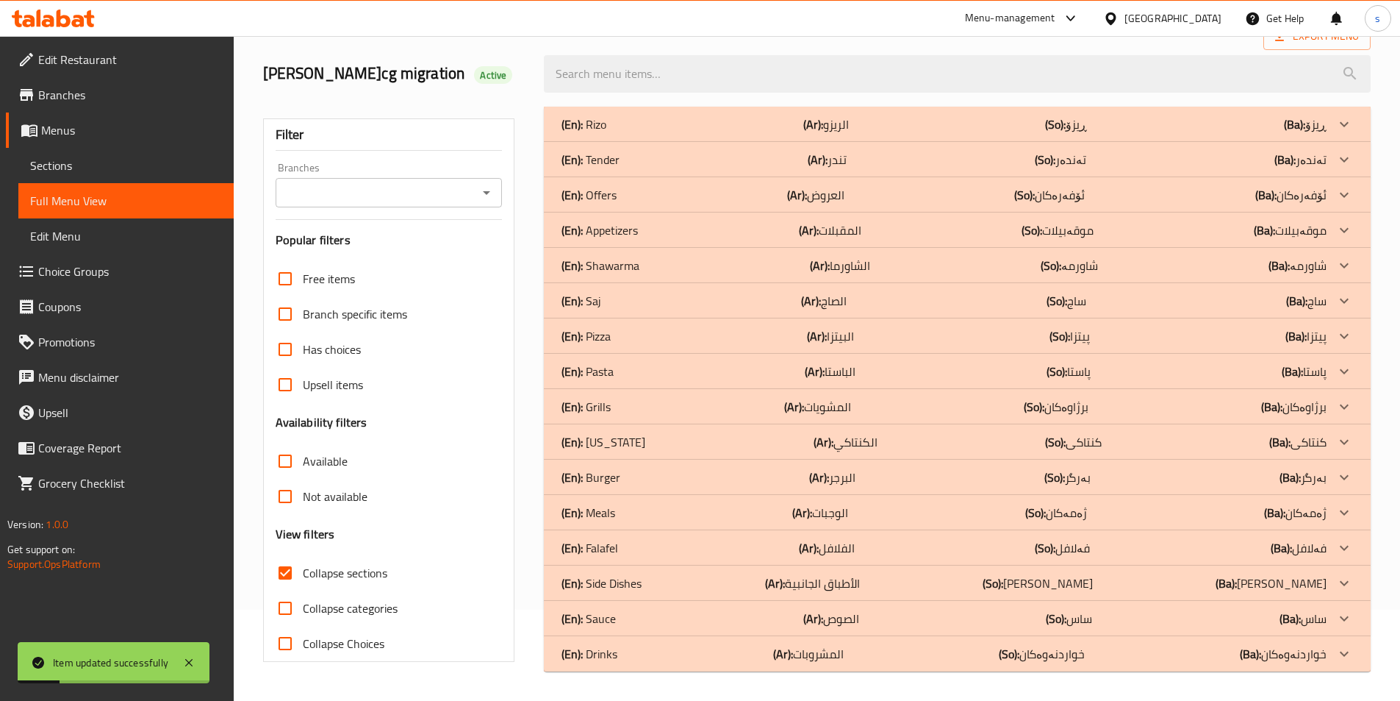
scroll to position [91, 0]
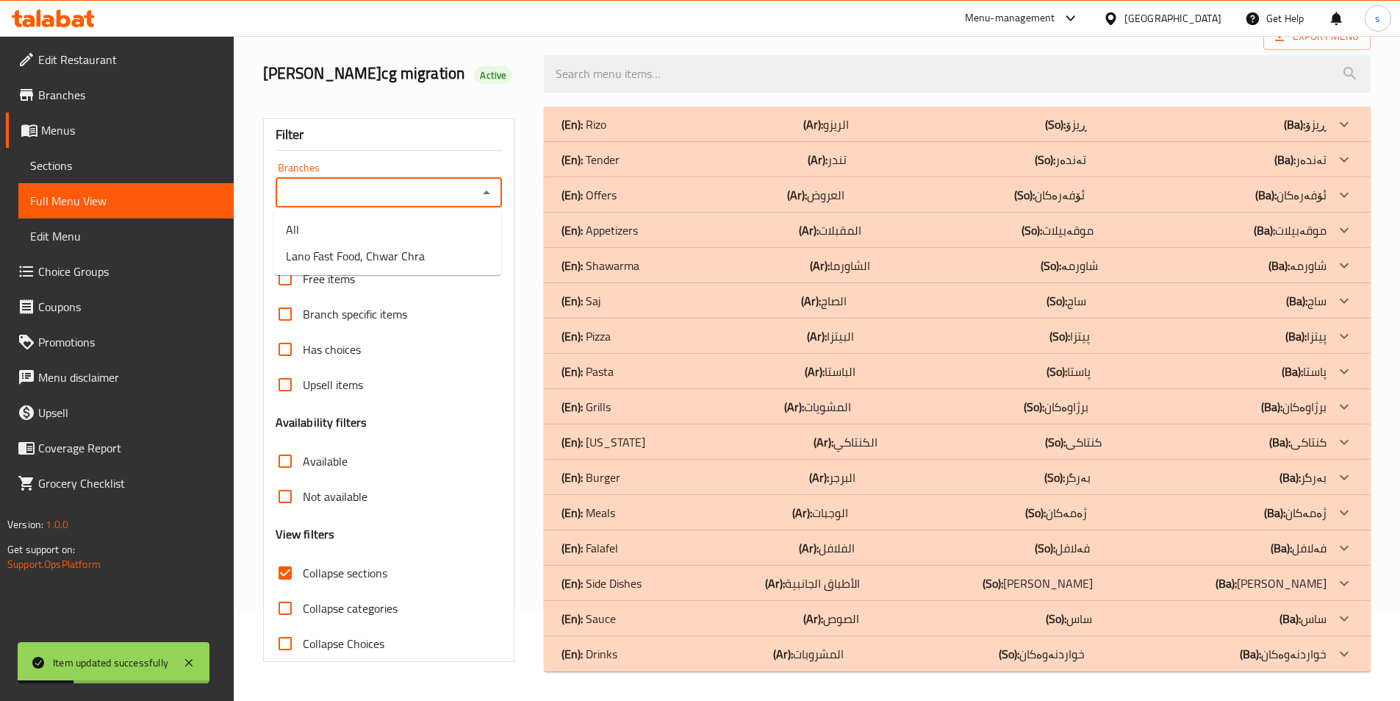
click at [473, 191] on input "Branches" at bounding box center [377, 192] width 194 height 21
click at [457, 262] on li "Lano Fast Food, Chwar Chra" at bounding box center [387, 256] width 227 height 26
type input "Lano Fast Food, Chwar Chra"
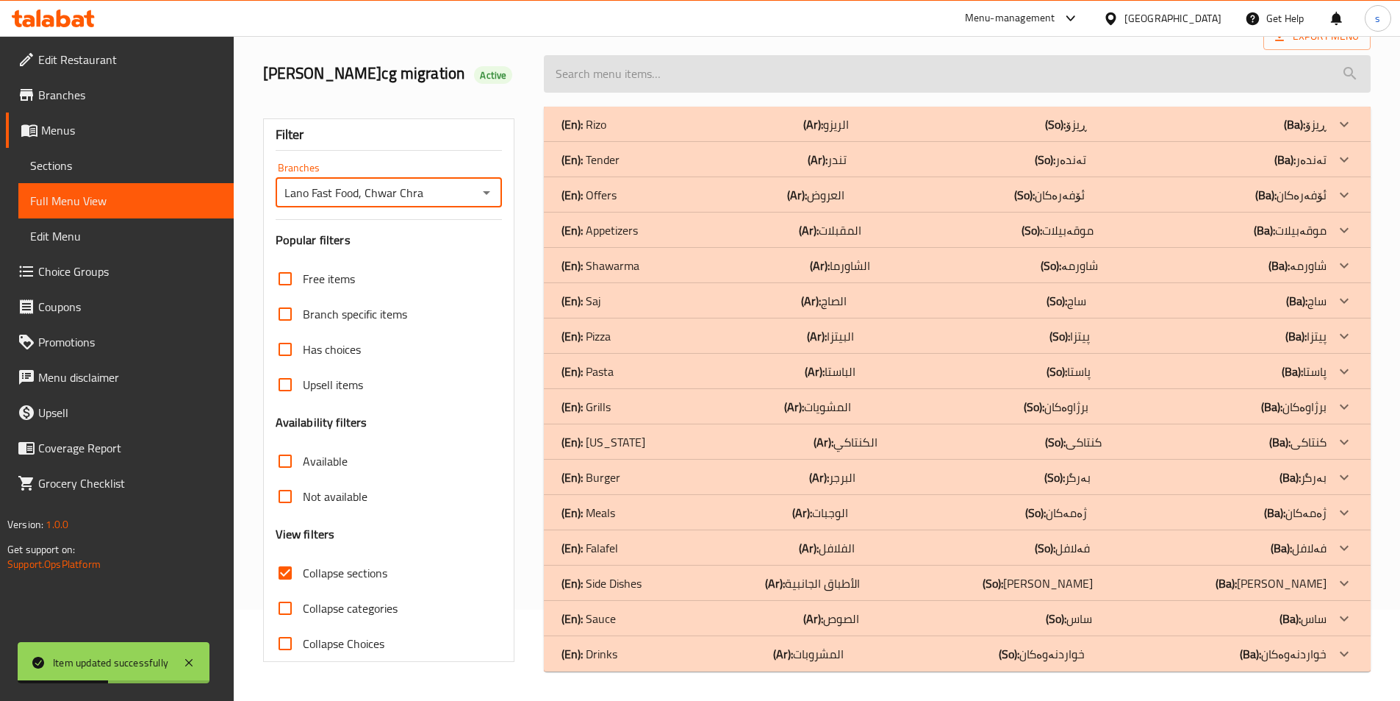
click at [583, 65] on input "search" at bounding box center [957, 73] width 827 height 37
paste input "Penne Alfredo Pasta"
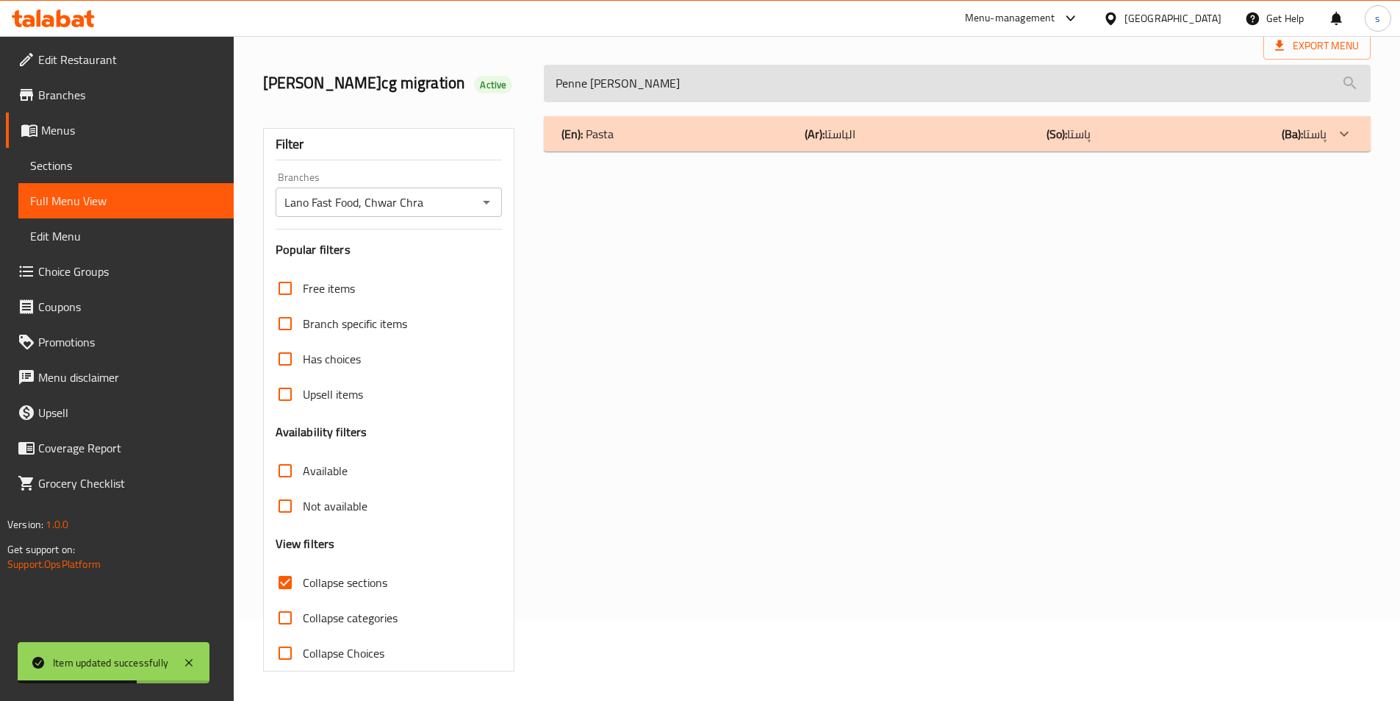
scroll to position [82, 0]
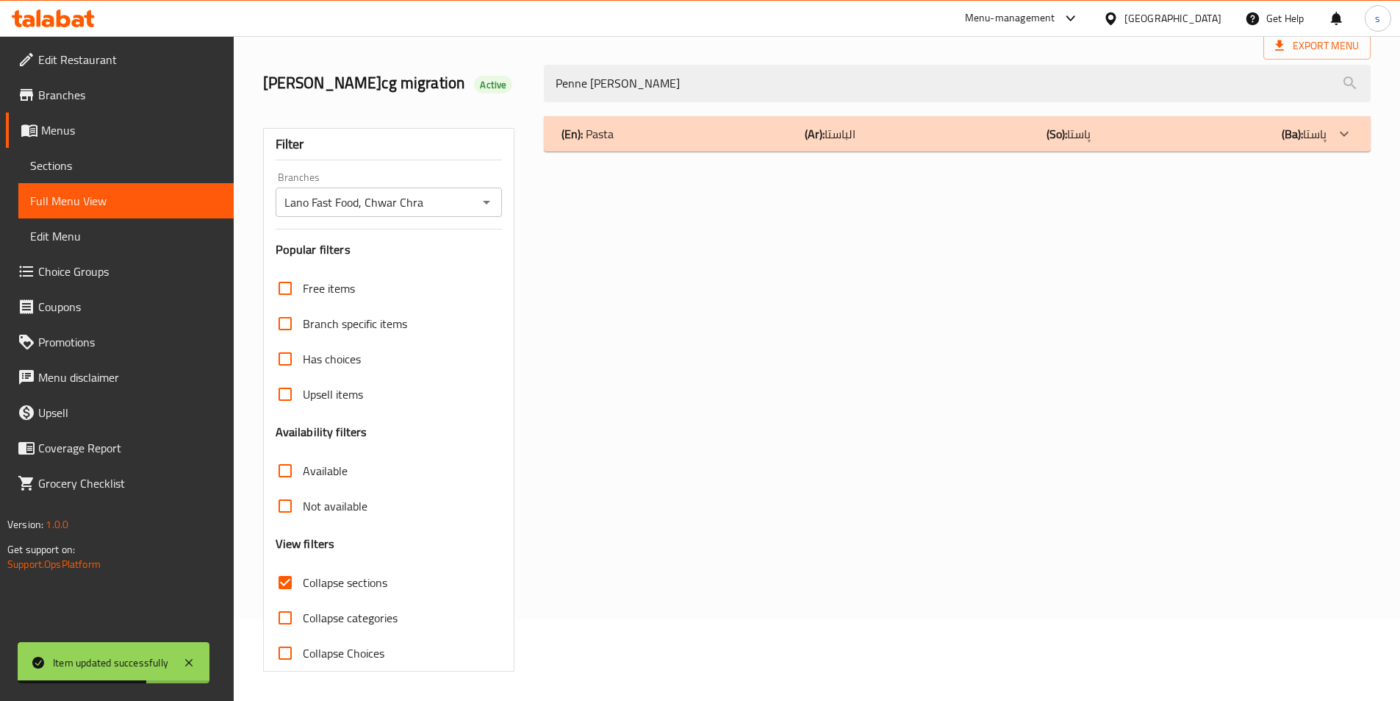
type input "Penne Alfredo Pasta"
click at [741, 138] on div "(En): Pasta (Ar): الباستا (So): پاستا (Ba): پاستا" at bounding box center [944, 134] width 765 height 18
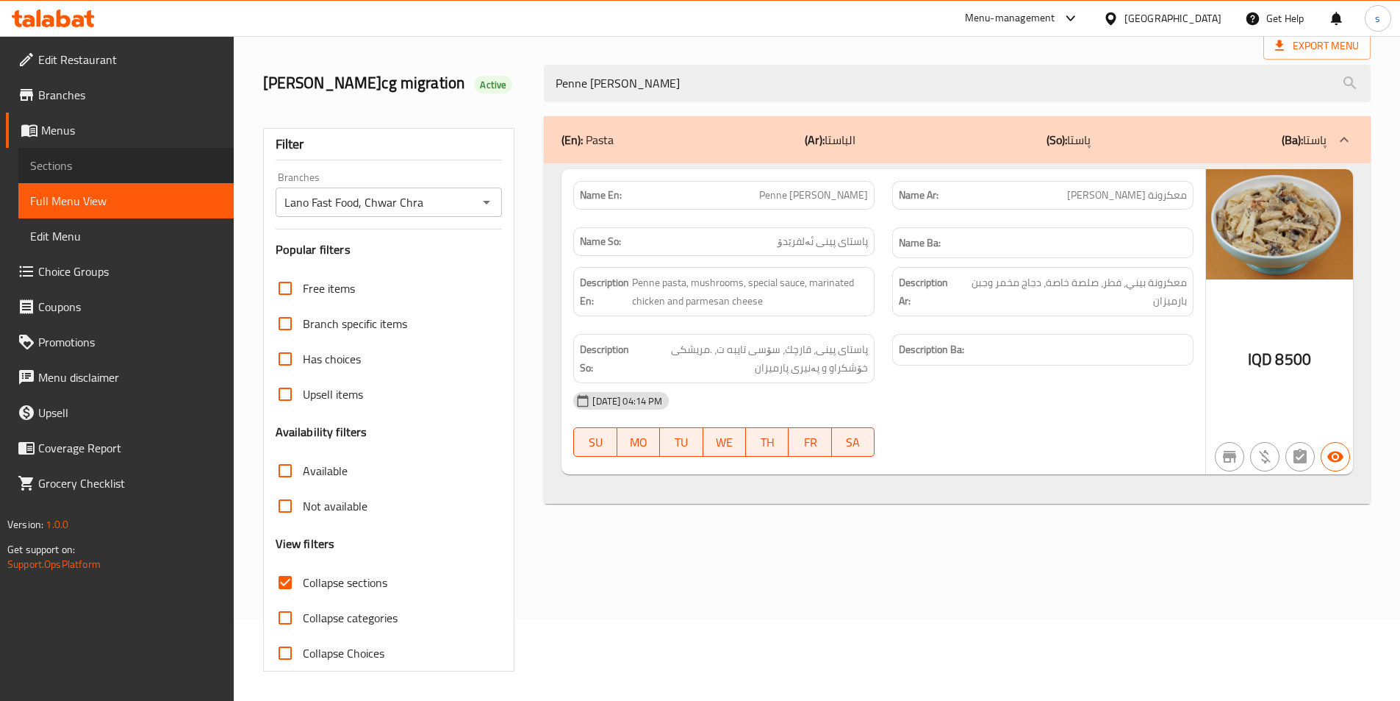
click at [105, 161] on span "Sections" at bounding box center [126, 166] width 192 height 18
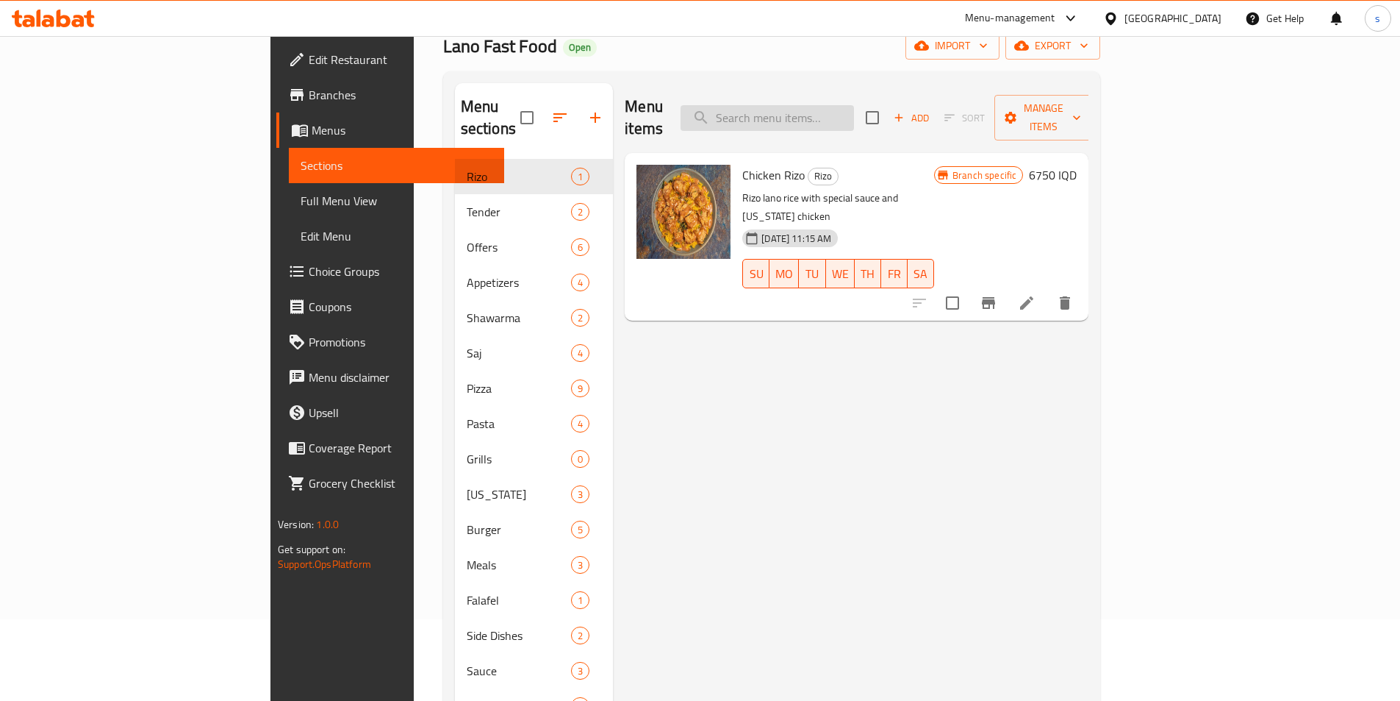
click at [854, 115] on input "search" at bounding box center [767, 118] width 173 height 26
paste input "Potato Wedges"
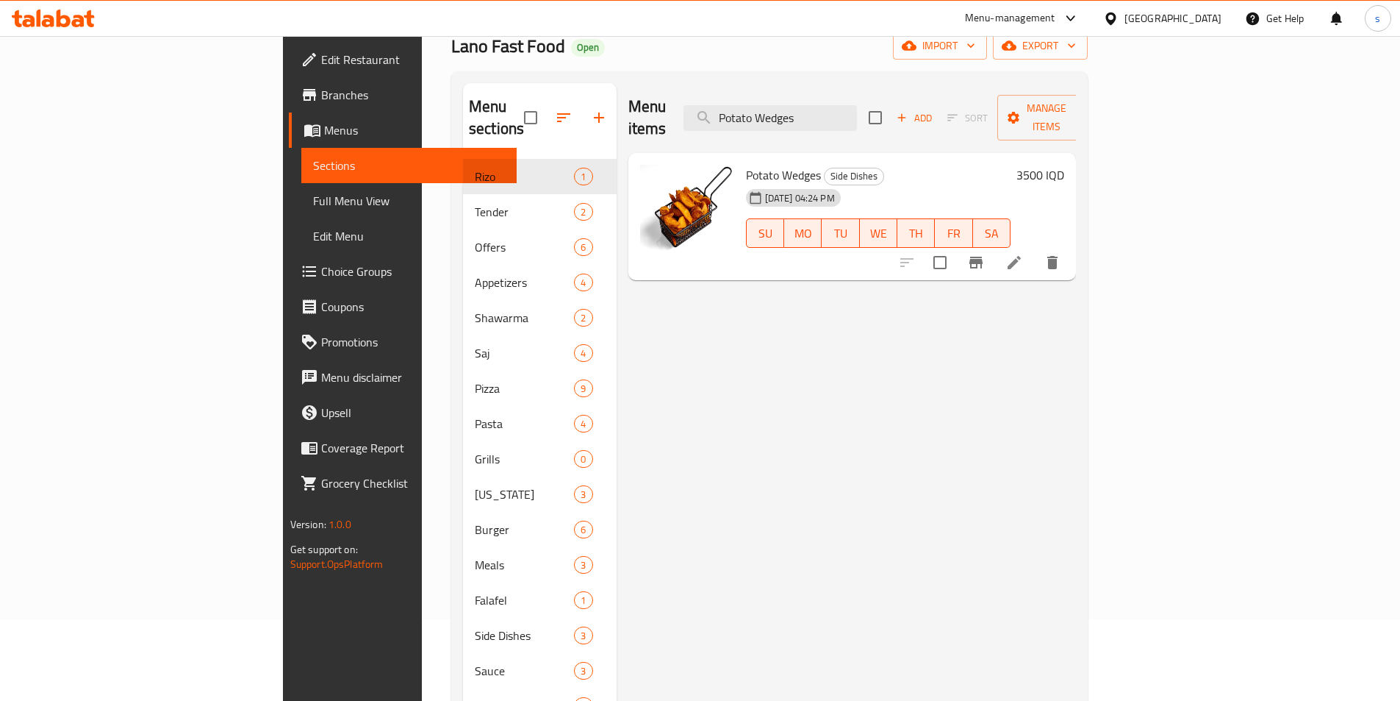
type input "Potato Wedges"
click at [1021, 256] on icon at bounding box center [1014, 262] width 13 height 13
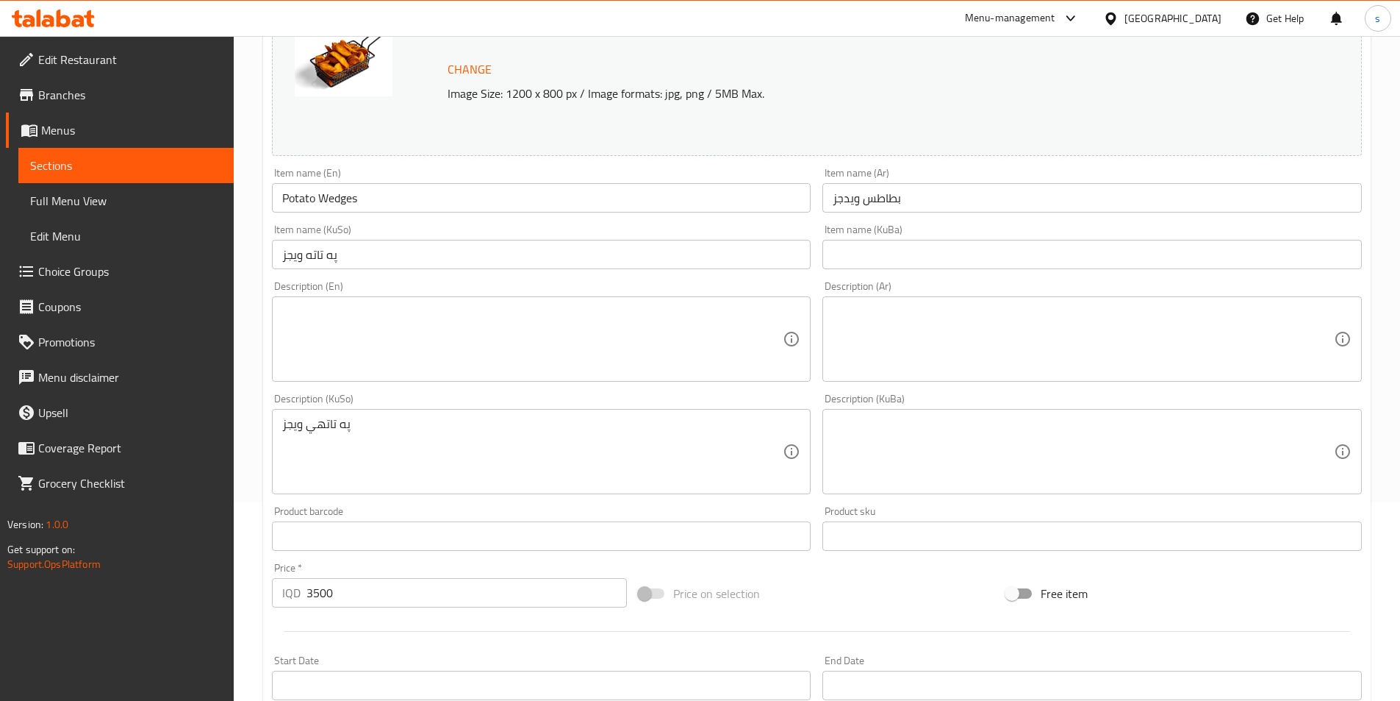
scroll to position [208, 0]
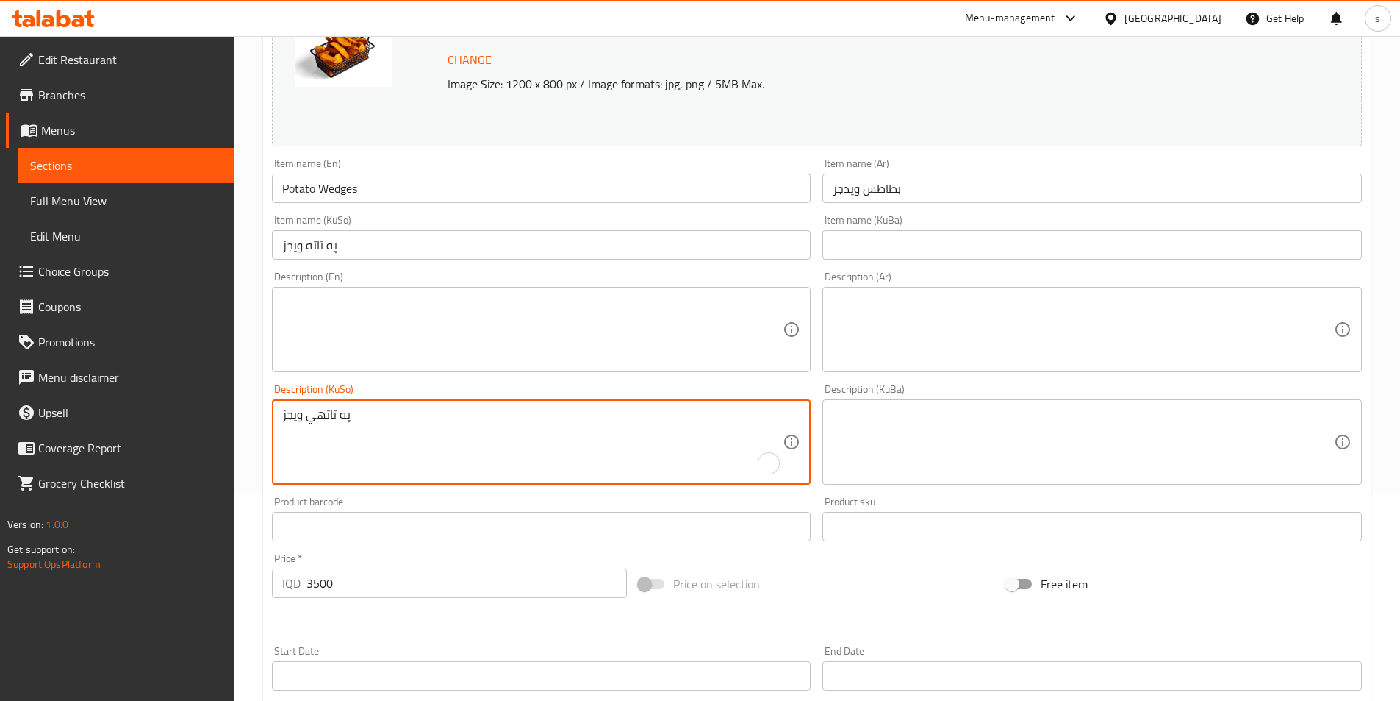
drag, startPoint x: 406, startPoint y: 418, endPoint x: 248, endPoint y: 426, distance: 157.5
click at [380, 241] on input "په تاته ويجز" at bounding box center [542, 244] width 540 height 29
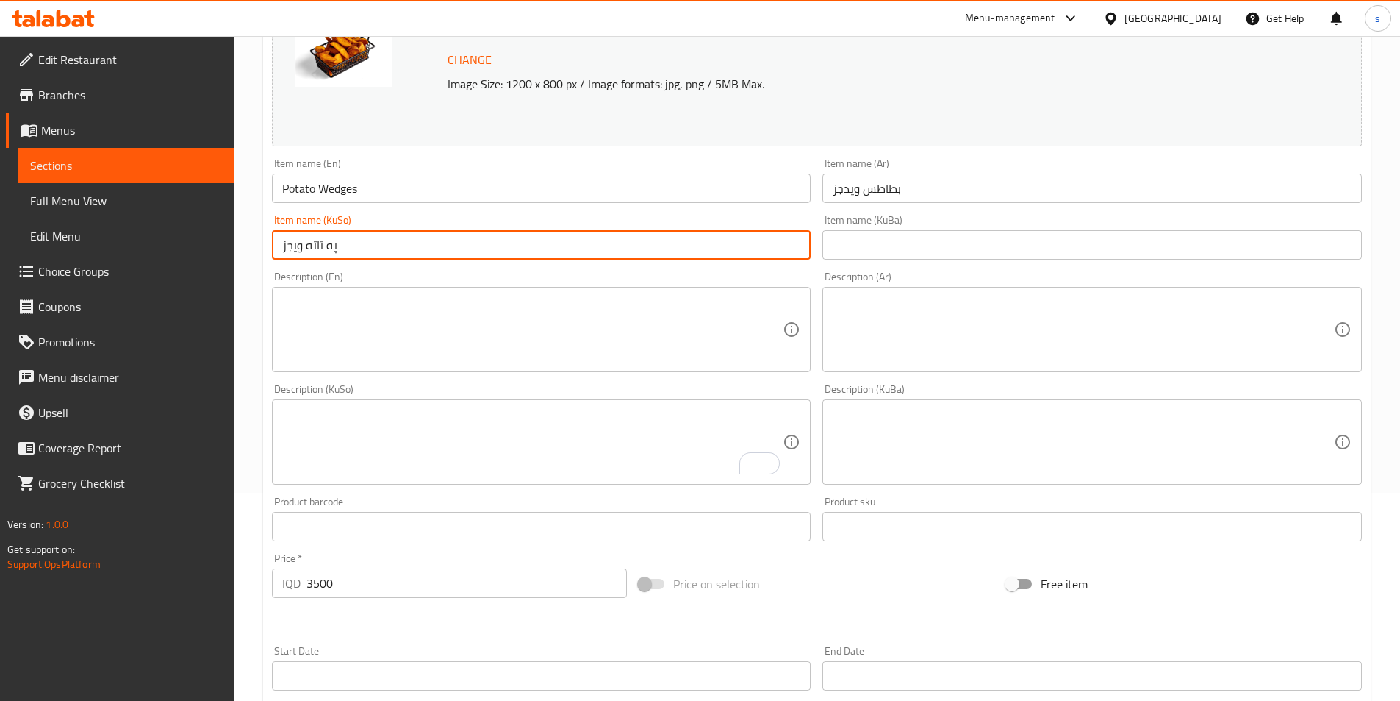
click at [380, 241] on input "په تاته ويجز" at bounding box center [542, 244] width 540 height 29
paste input "پەتاتەی ویدجز"
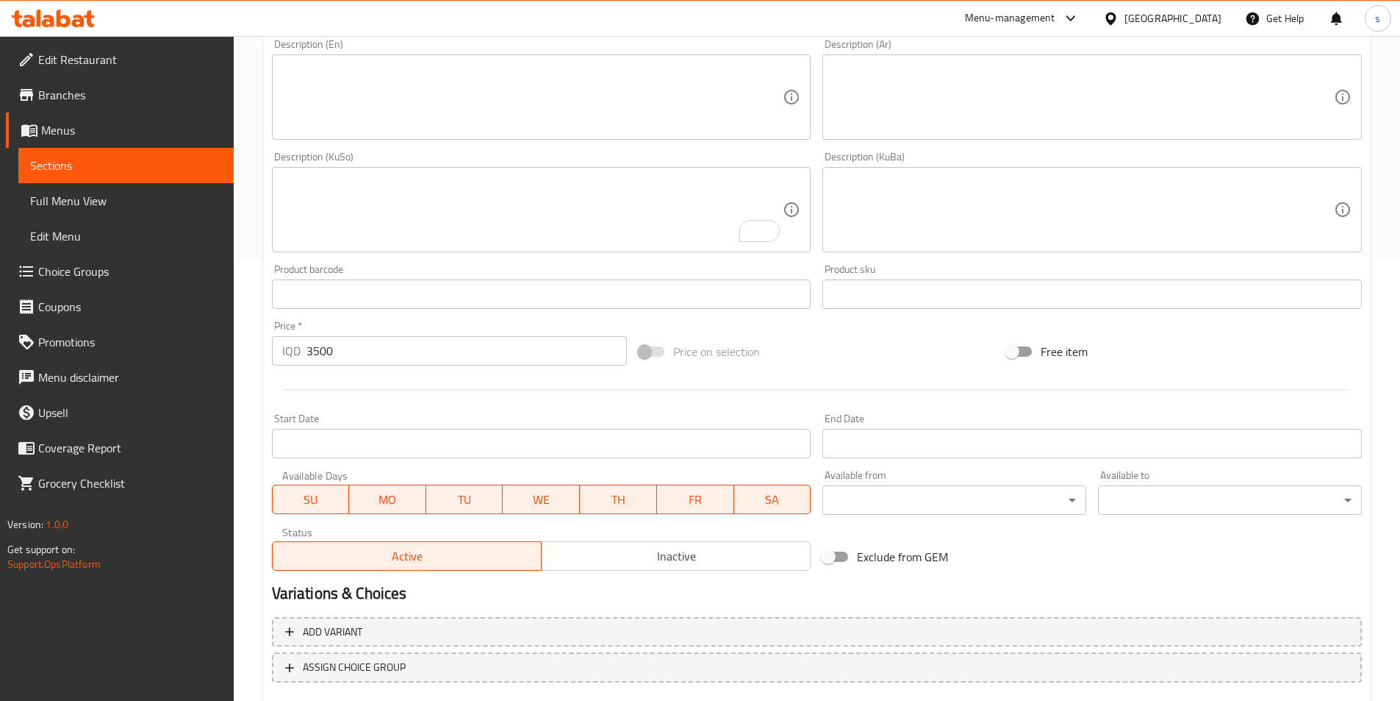
scroll to position [479, 0]
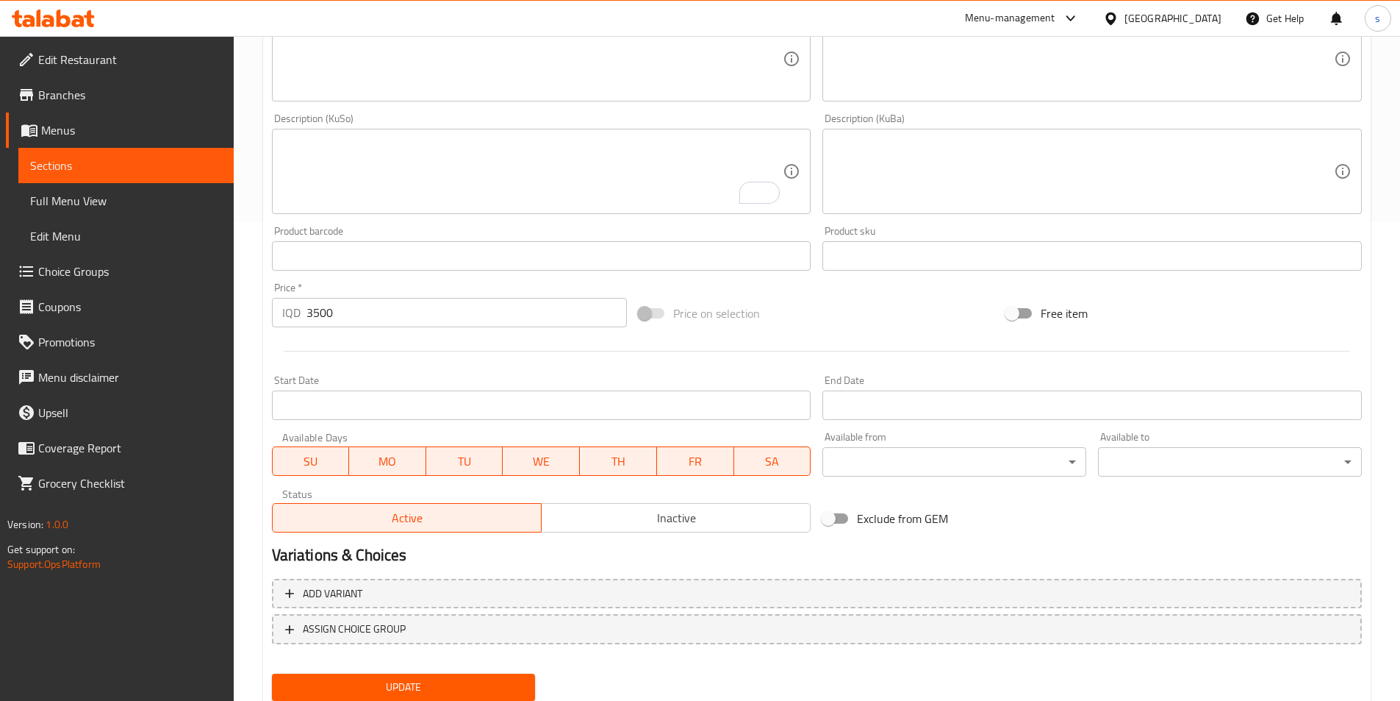
type input "پەتاتەی ویدجز"
click at [458, 682] on span "Update" at bounding box center [404, 687] width 240 height 18
click at [133, 205] on span "Full Menu View" at bounding box center [126, 201] width 192 height 18
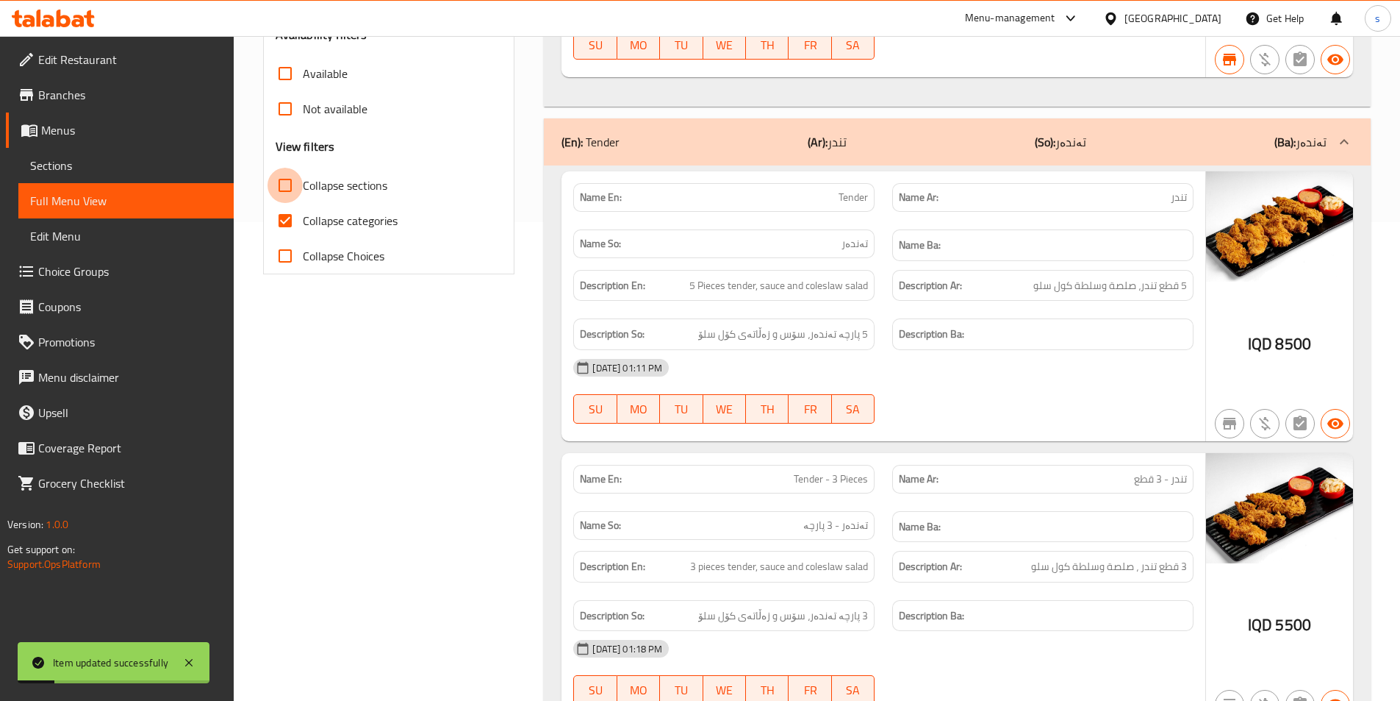
click at [276, 187] on input "Collapse sections" at bounding box center [285, 185] width 35 height 35
checkbox input "true"
click at [287, 214] on input "Collapse categories" at bounding box center [285, 220] width 35 height 35
checkbox input "false"
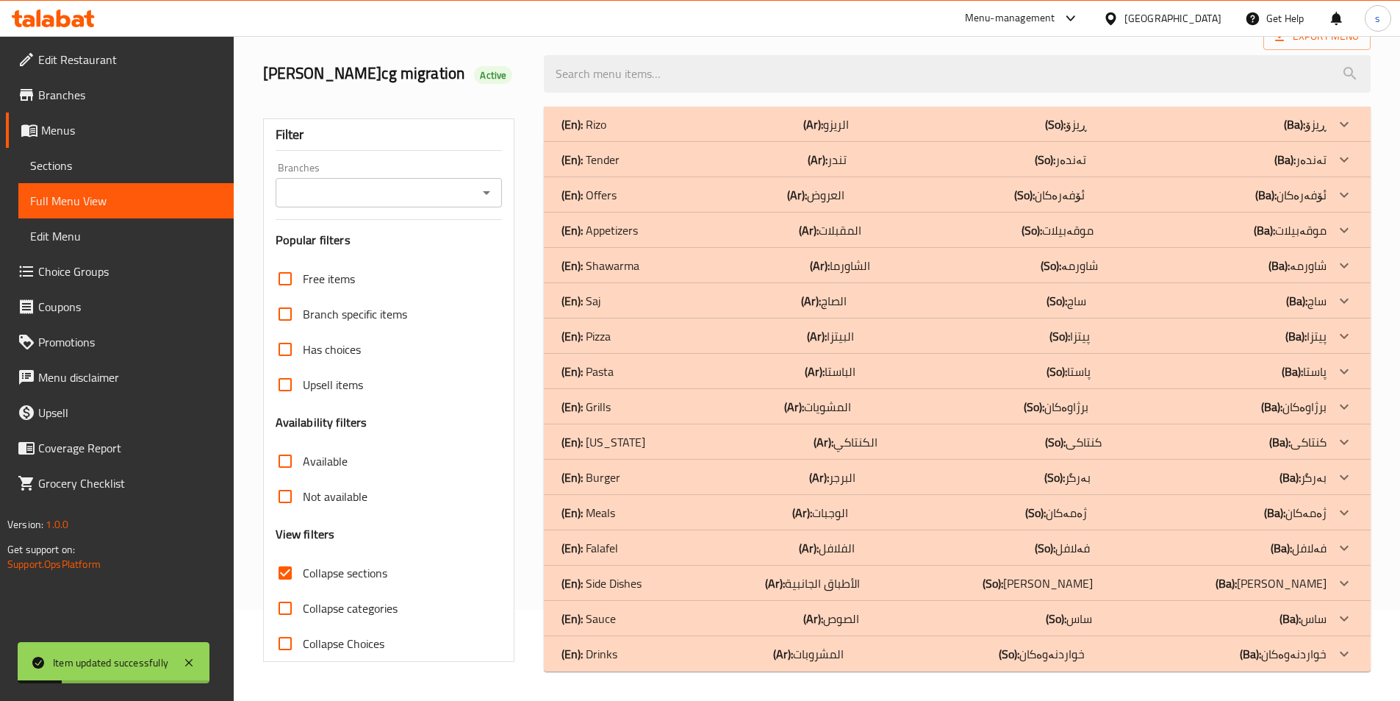
scroll to position [91, 0]
click at [479, 186] on icon "Open" at bounding box center [487, 193] width 18 height 18
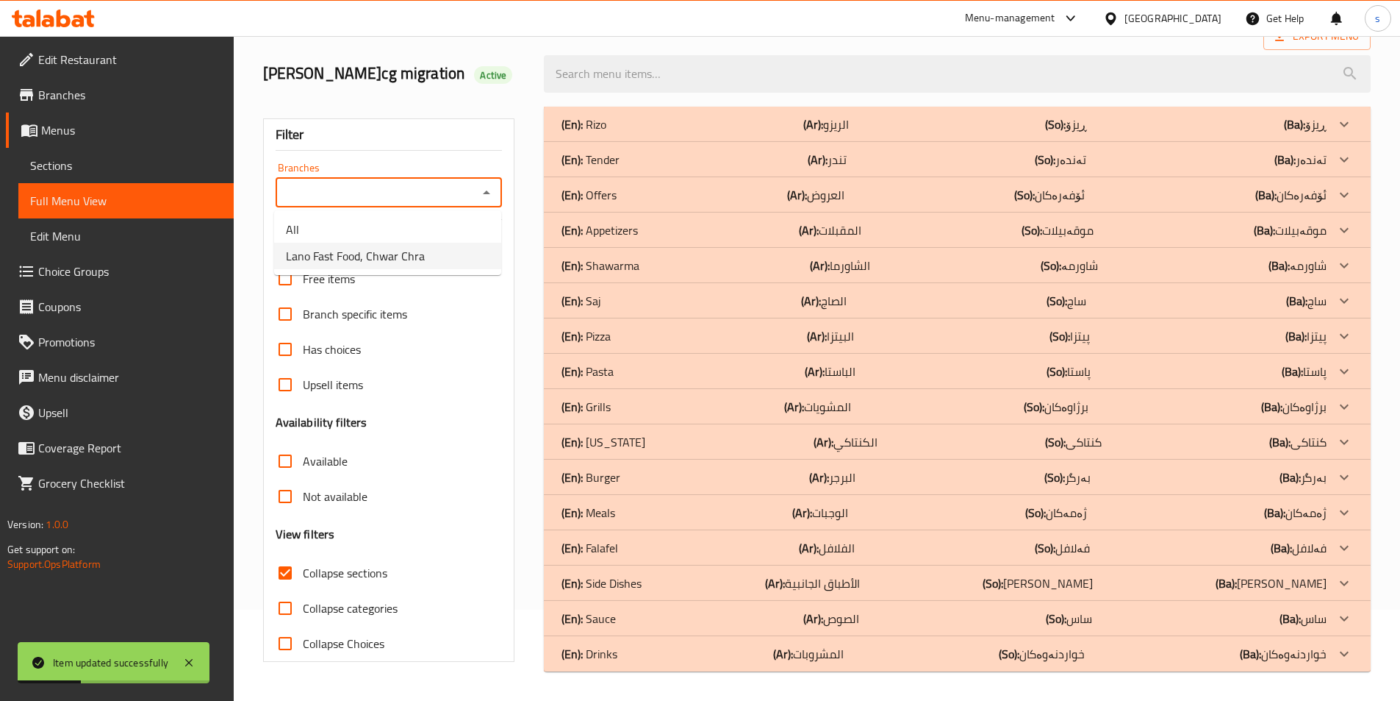
click at [443, 246] on li "Lano Fast Food, Chwar Chra" at bounding box center [387, 256] width 227 height 26
type input "Lano Fast Food, Chwar Chra"
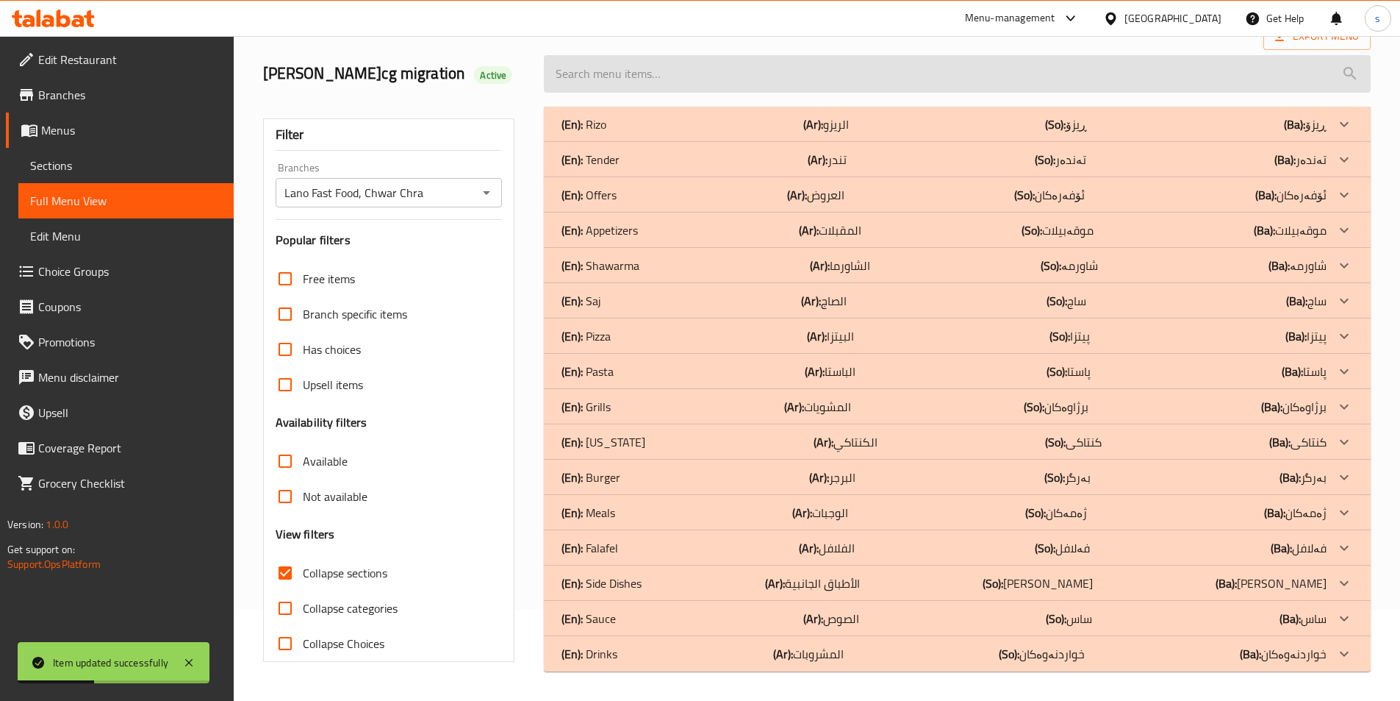
click at [626, 80] on input "search" at bounding box center [957, 73] width 827 height 37
paste input "پەتاتەی ویدجز"
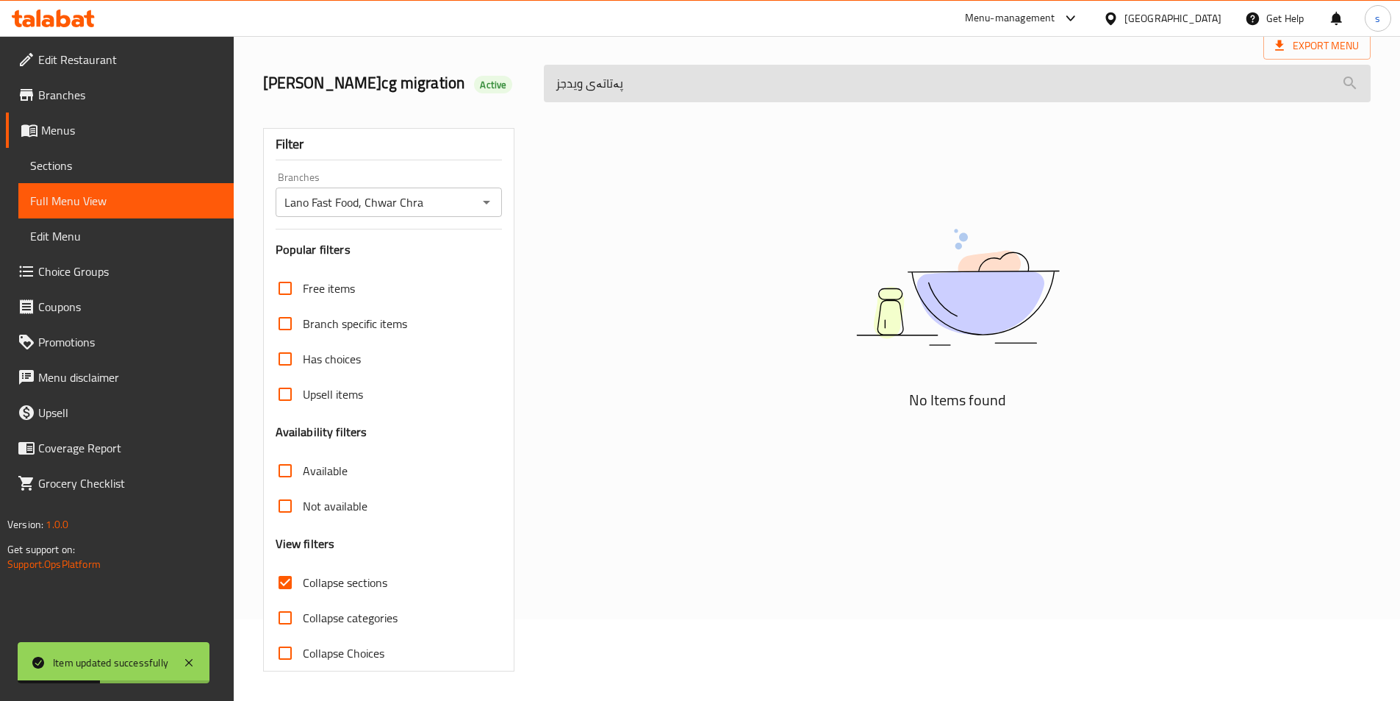
scroll to position [82, 0]
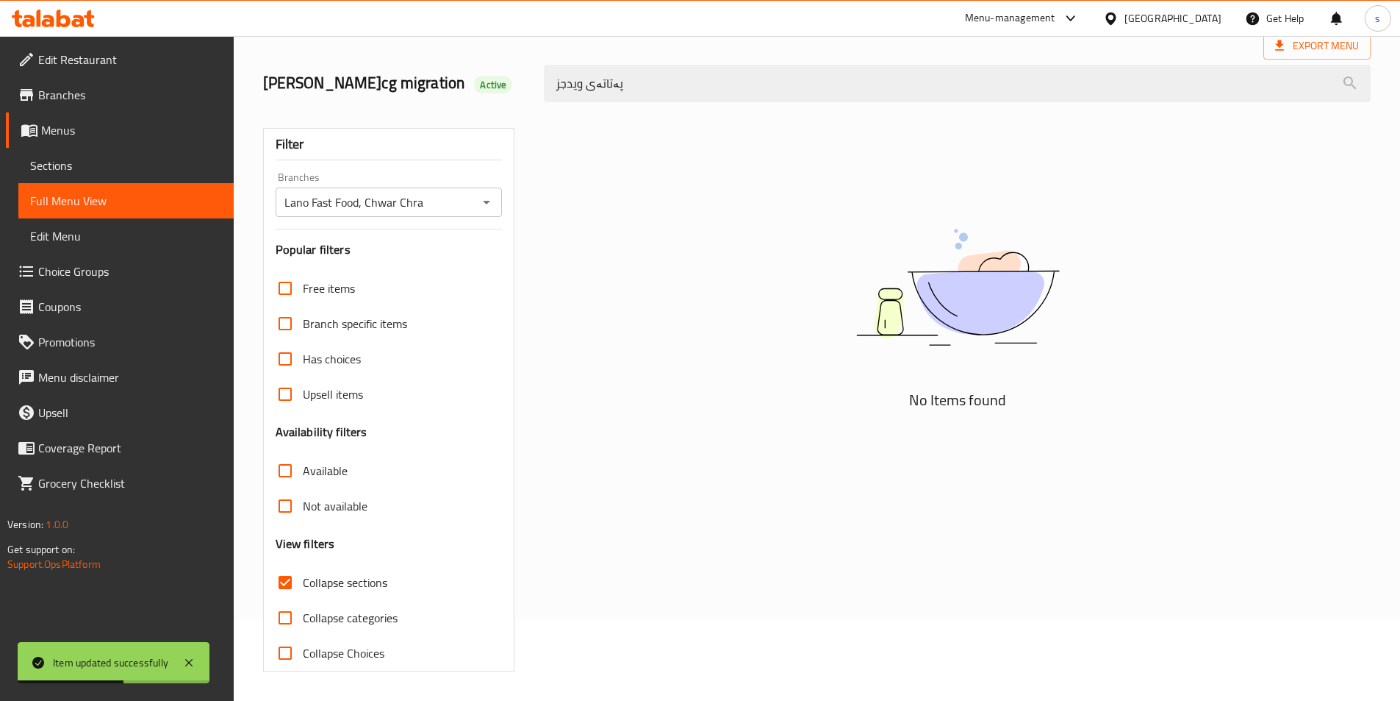
drag, startPoint x: 623, startPoint y: 86, endPoint x: 482, endPoint y: 91, distance: 142.0
click at [482, 91] on div "lana najm-cg migration Active پەتاتەی ویدجز" at bounding box center [817, 83] width 1126 height 65
paste input "Potato Wedges"
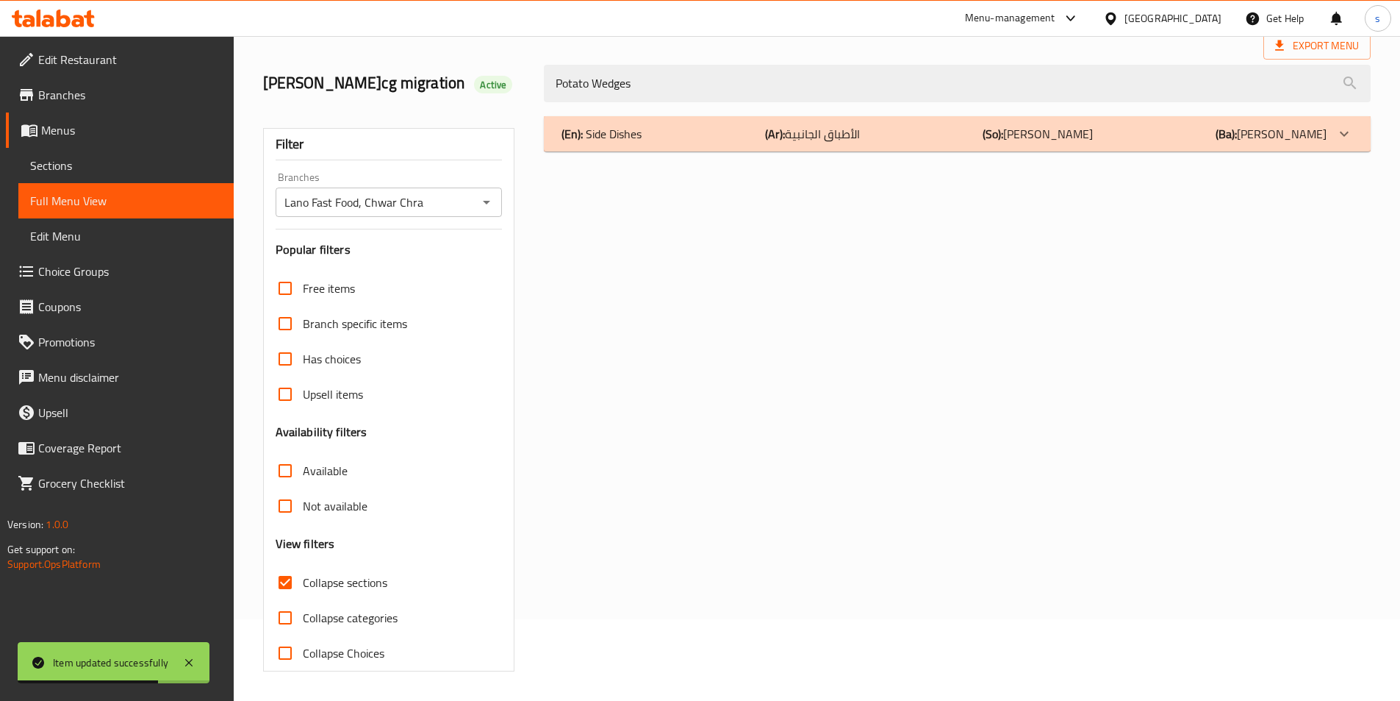
type input "Potato Wedges"
click at [654, 135] on div "(En): Side Dishes (Ar): الأطباق الجانبية (So): ژەمە لاوەکییەکان (Ba): ژەمە لاوە…" at bounding box center [944, 134] width 765 height 18
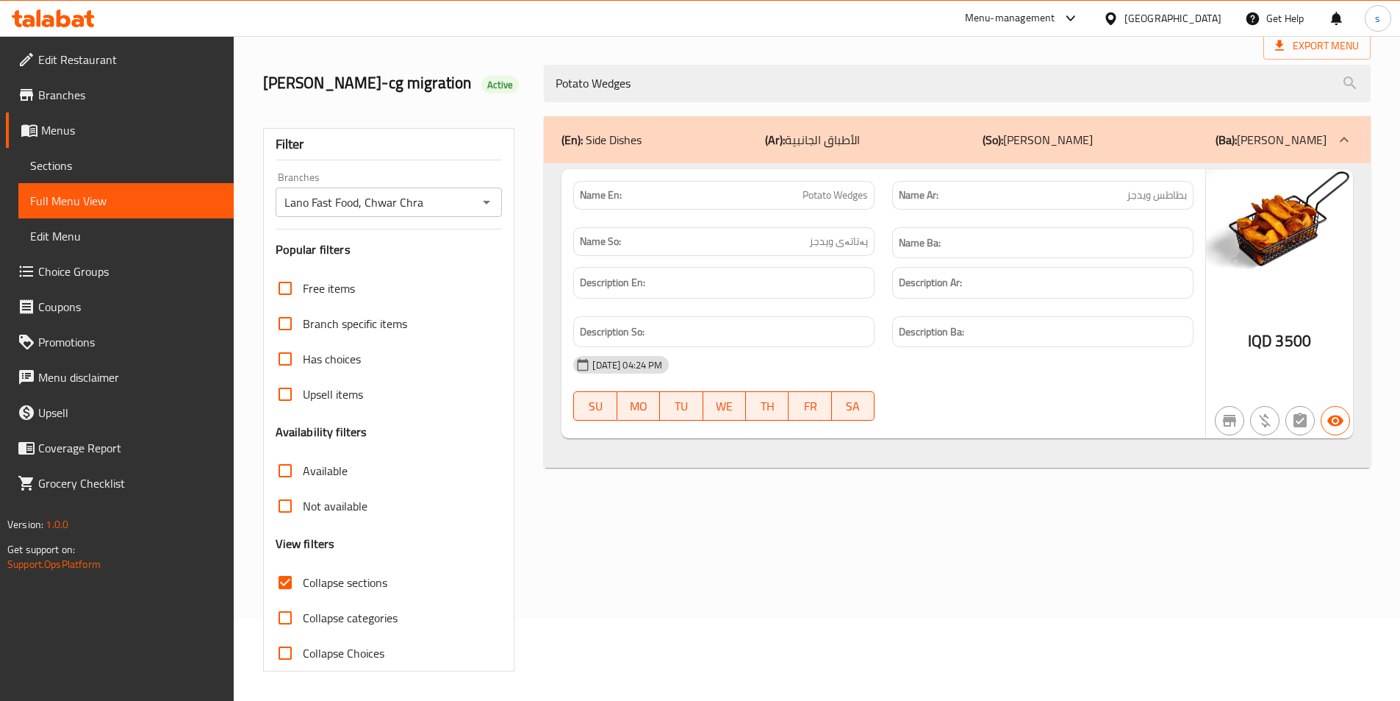
scroll to position [82, 0]
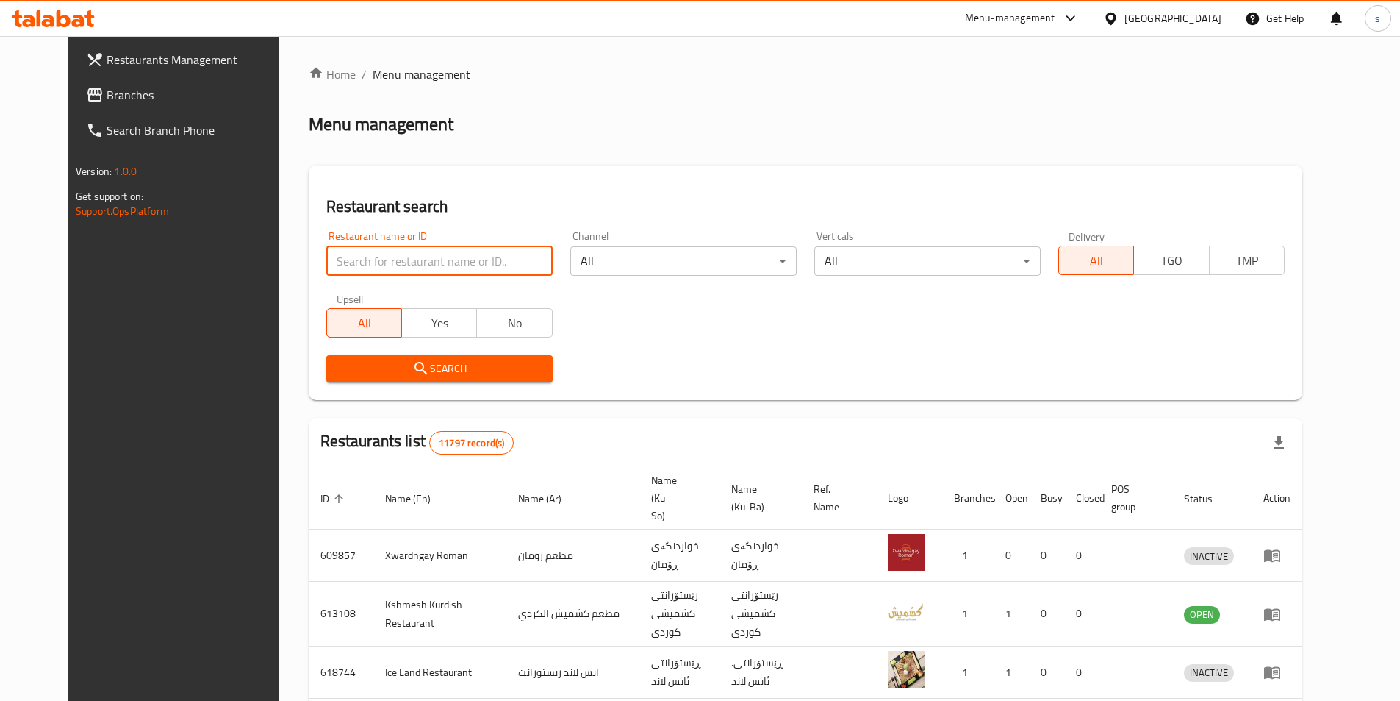
click at [393, 262] on input "search" at bounding box center [439, 260] width 226 height 29
paste input "707638"
type input "707638"
click button "Search" at bounding box center [439, 368] width 226 height 27
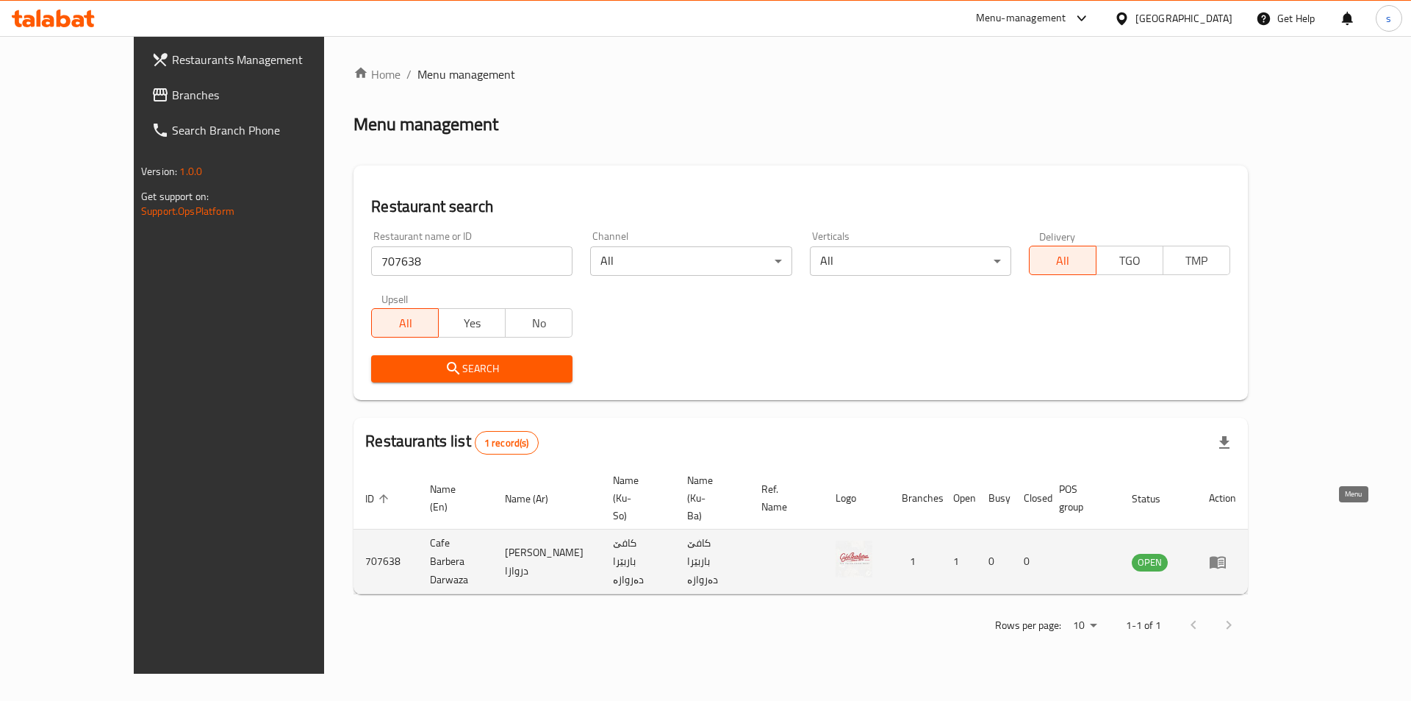
click at [1226, 556] on icon "enhanced table" at bounding box center [1218, 562] width 16 height 12
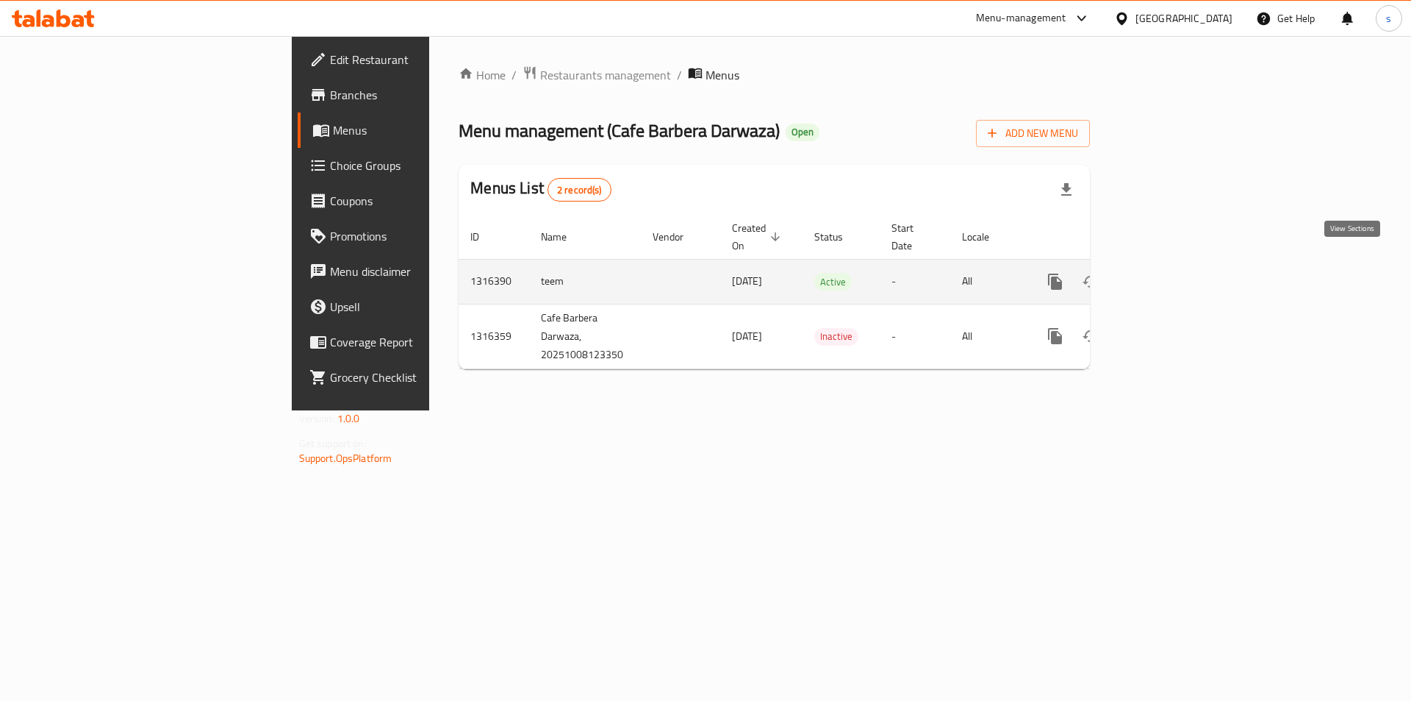
click at [1179, 270] on link "enhanced table" at bounding box center [1161, 281] width 35 height 35
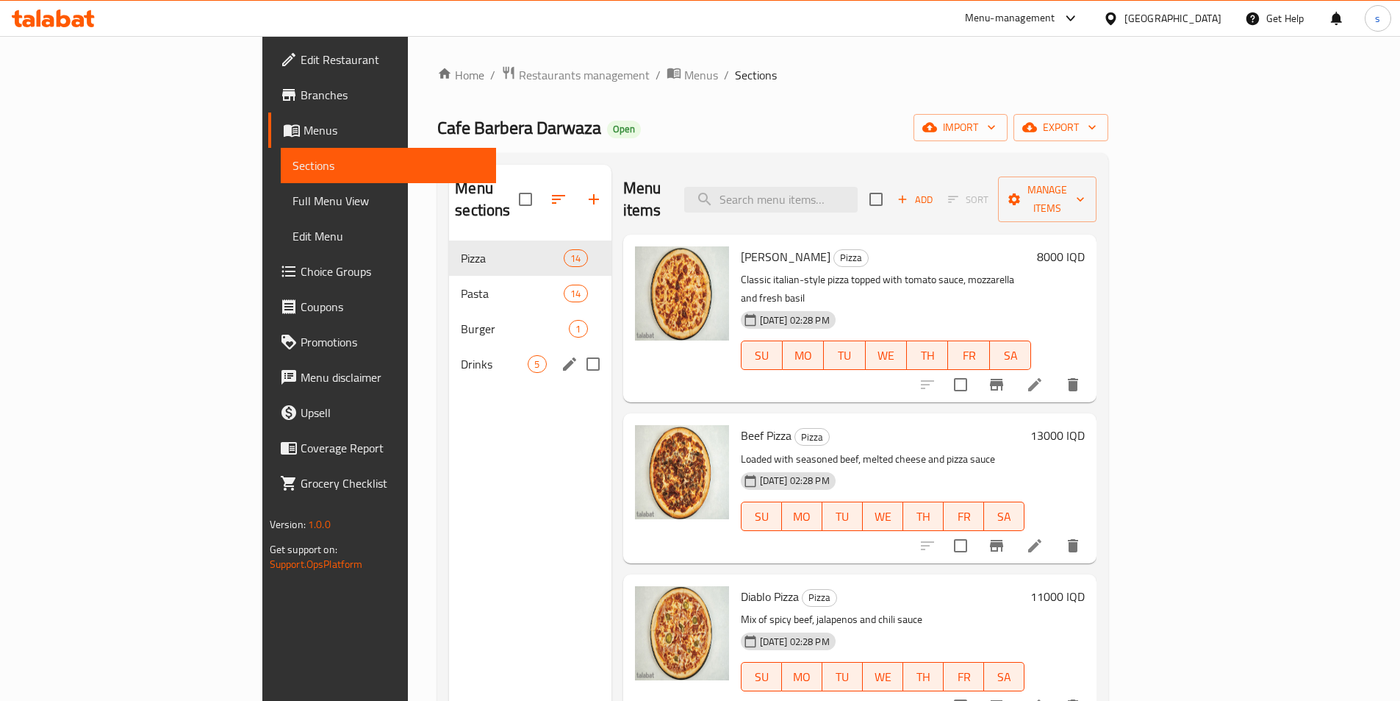
click at [449, 346] on div "Drinks 5" at bounding box center [530, 363] width 162 height 35
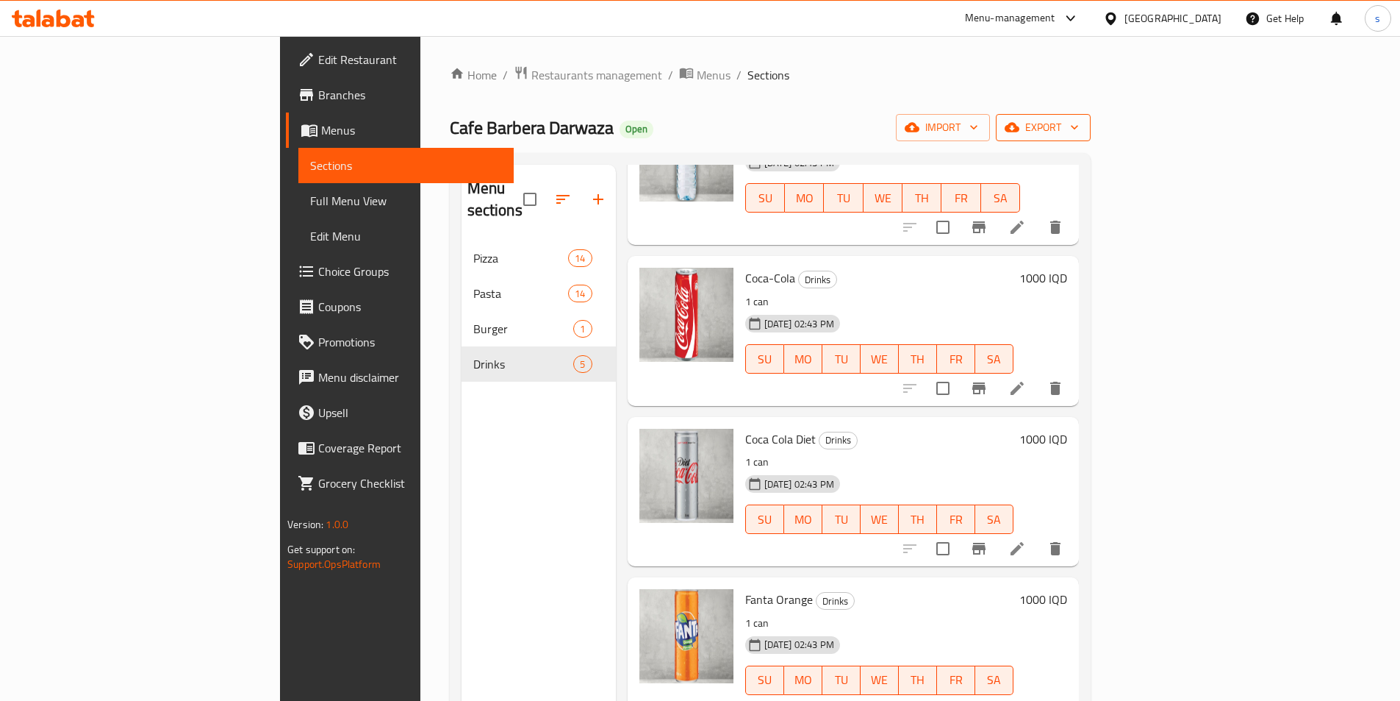
click at [1079, 124] on span "export" at bounding box center [1043, 127] width 71 height 18
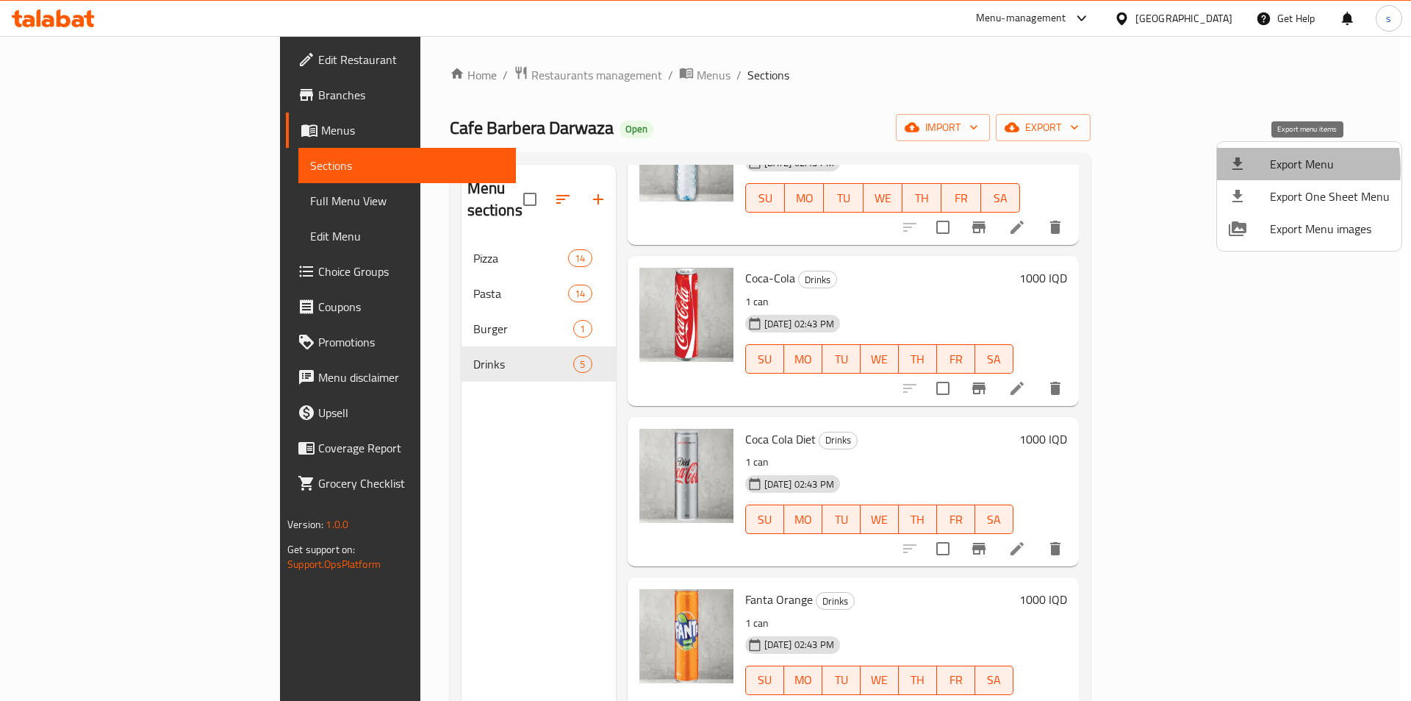
click at [1273, 168] on span "Export Menu" at bounding box center [1330, 164] width 120 height 18
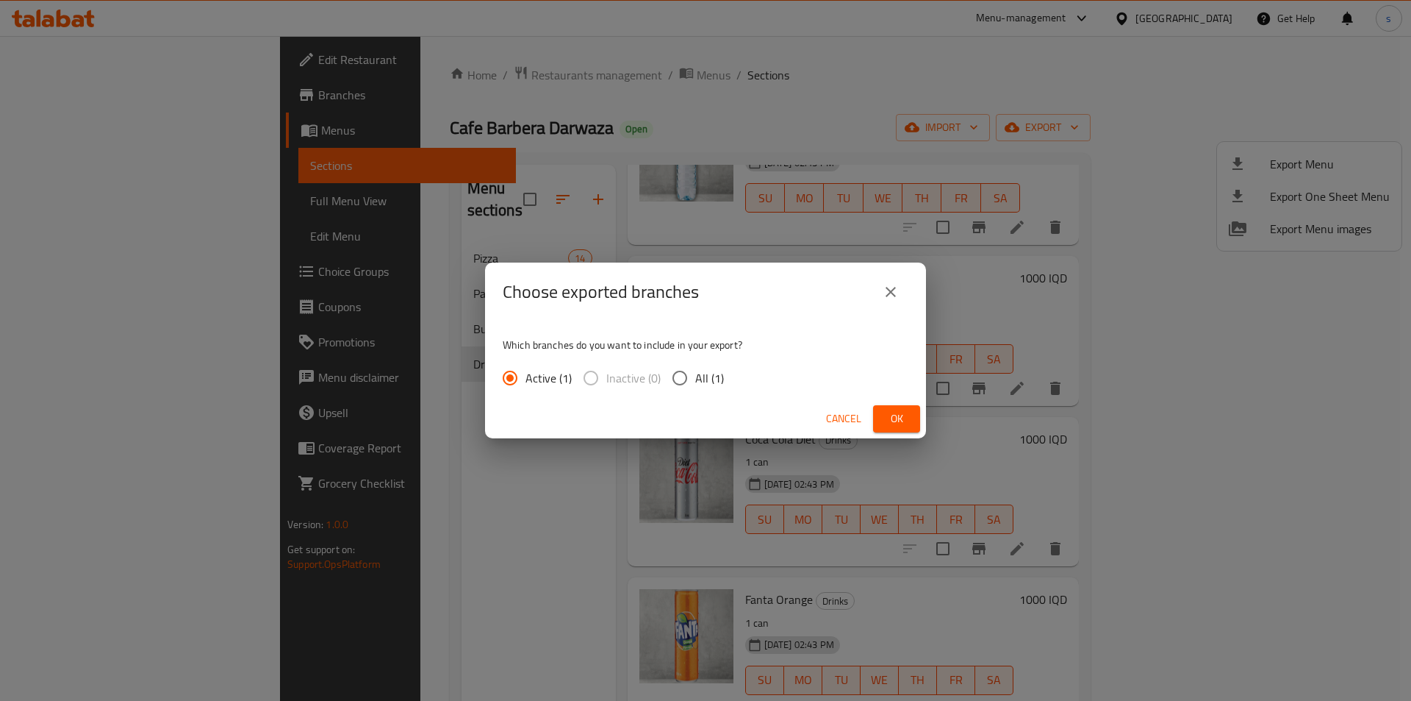
click at [894, 288] on icon "close" at bounding box center [891, 292] width 10 height 10
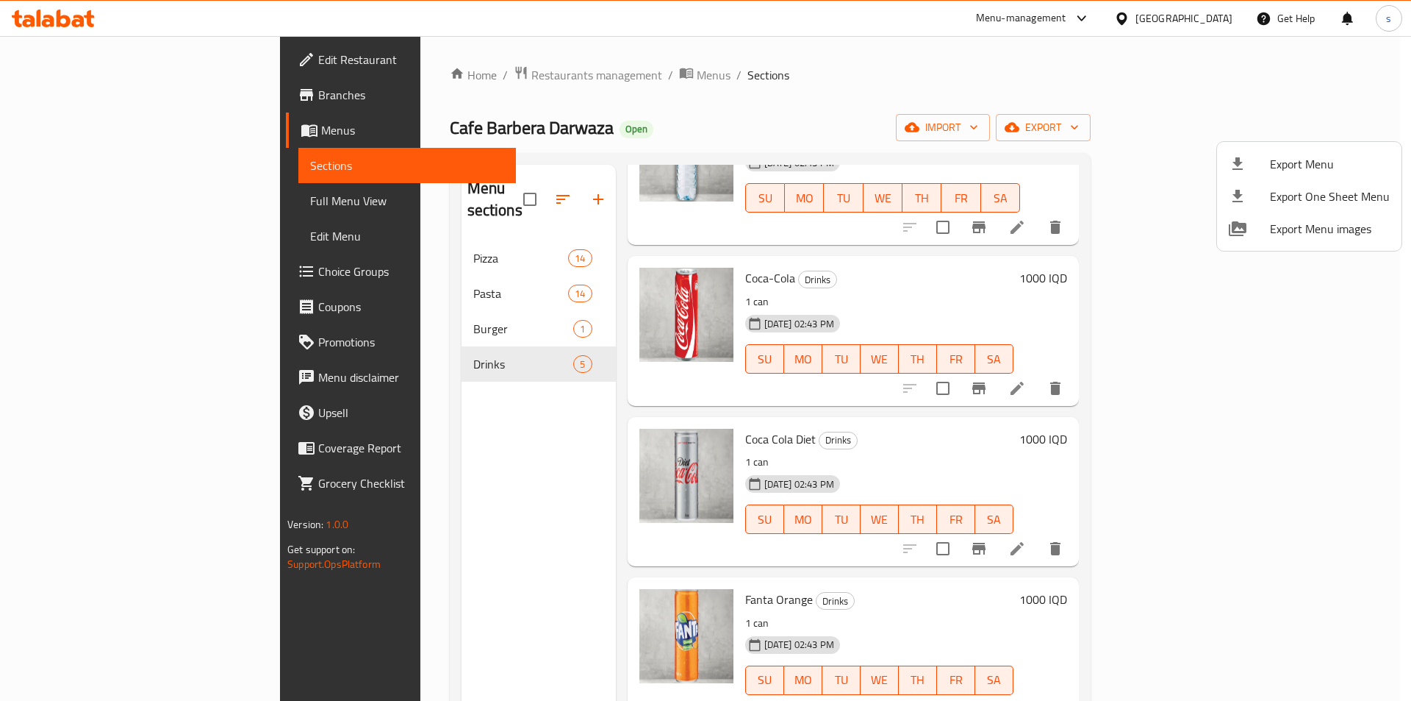
click at [1202, 127] on div at bounding box center [705, 350] width 1411 height 701
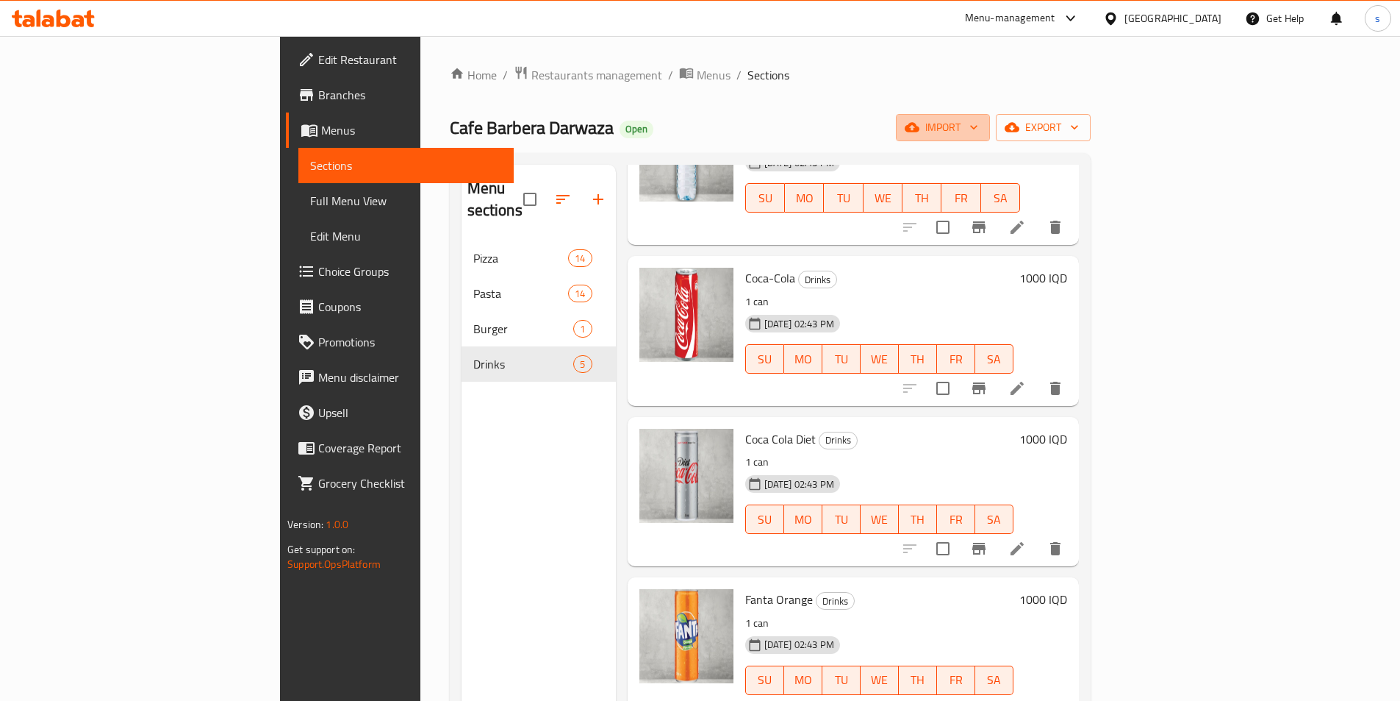
click at [978, 127] on span "import" at bounding box center [943, 127] width 71 height 18
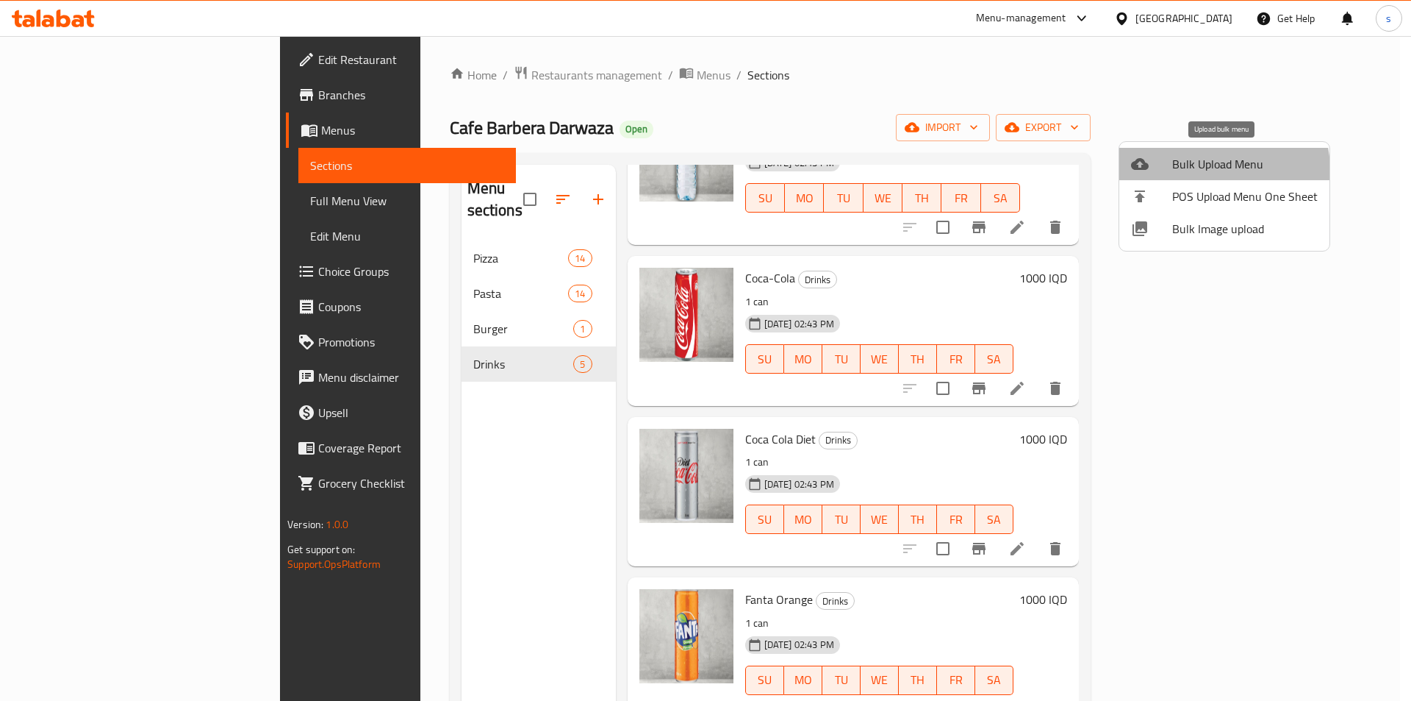
click at [1153, 179] on li "Bulk Upload Menu" at bounding box center [1225, 164] width 210 height 32
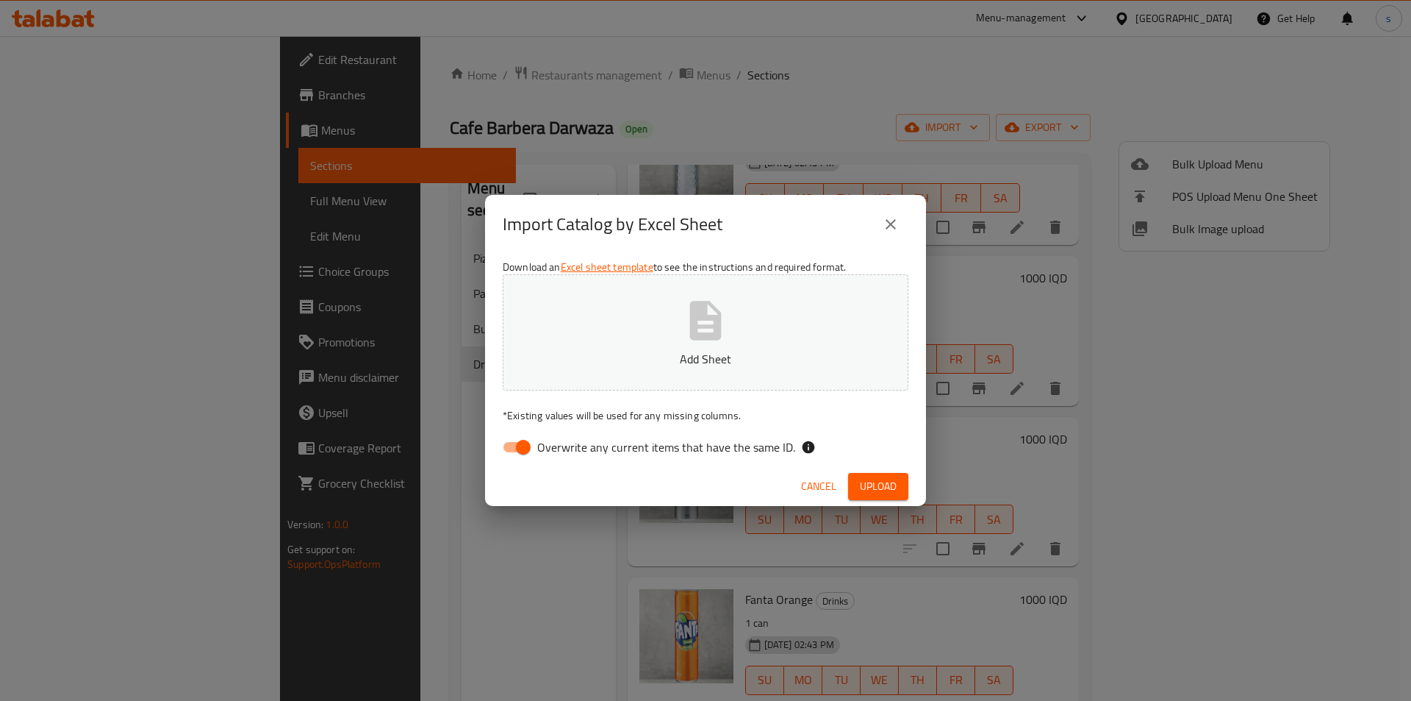
click at [528, 434] on input "Overwrite any current items that have the same ID." at bounding box center [524, 447] width 84 height 28
checkbox input "false"
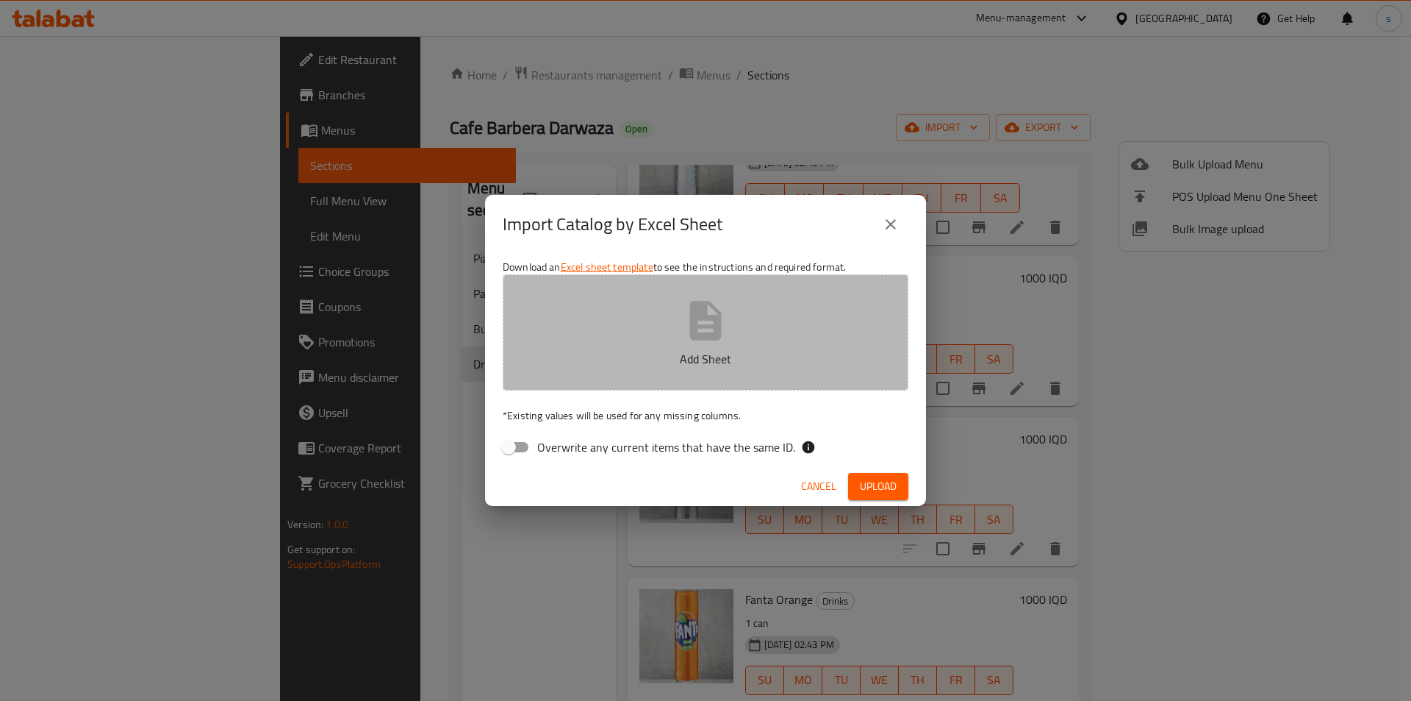
click at [671, 338] on button "Add Sheet" at bounding box center [706, 332] width 406 height 116
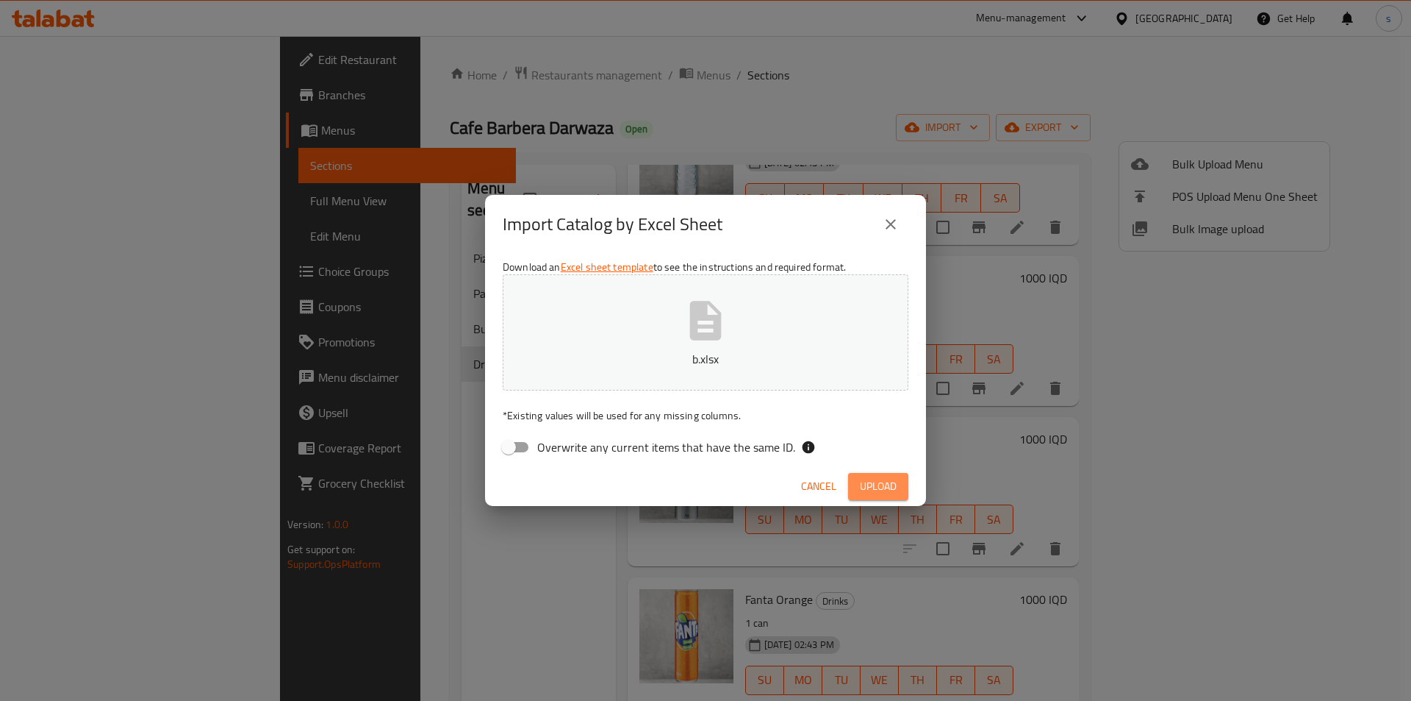
click at [869, 481] on span "Upload" at bounding box center [878, 486] width 37 height 18
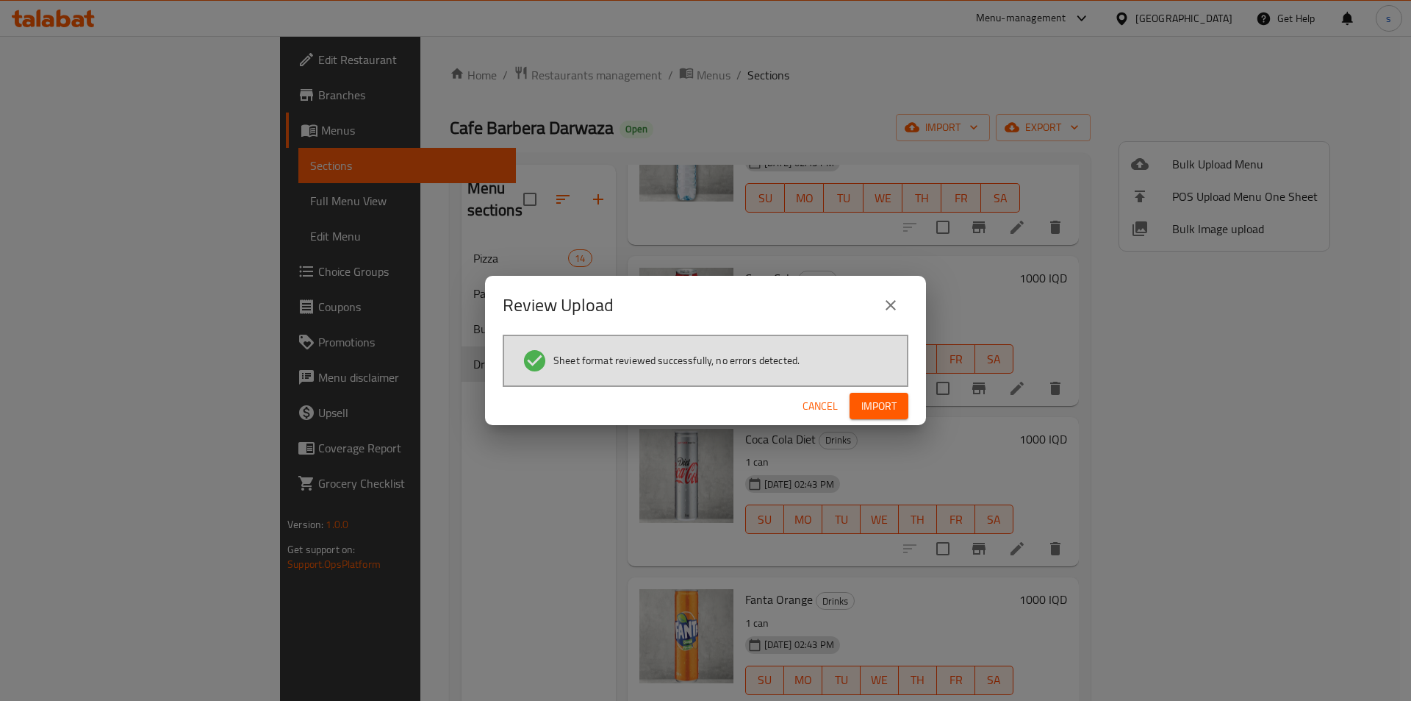
click at [873, 406] on span "Import" at bounding box center [879, 406] width 35 height 18
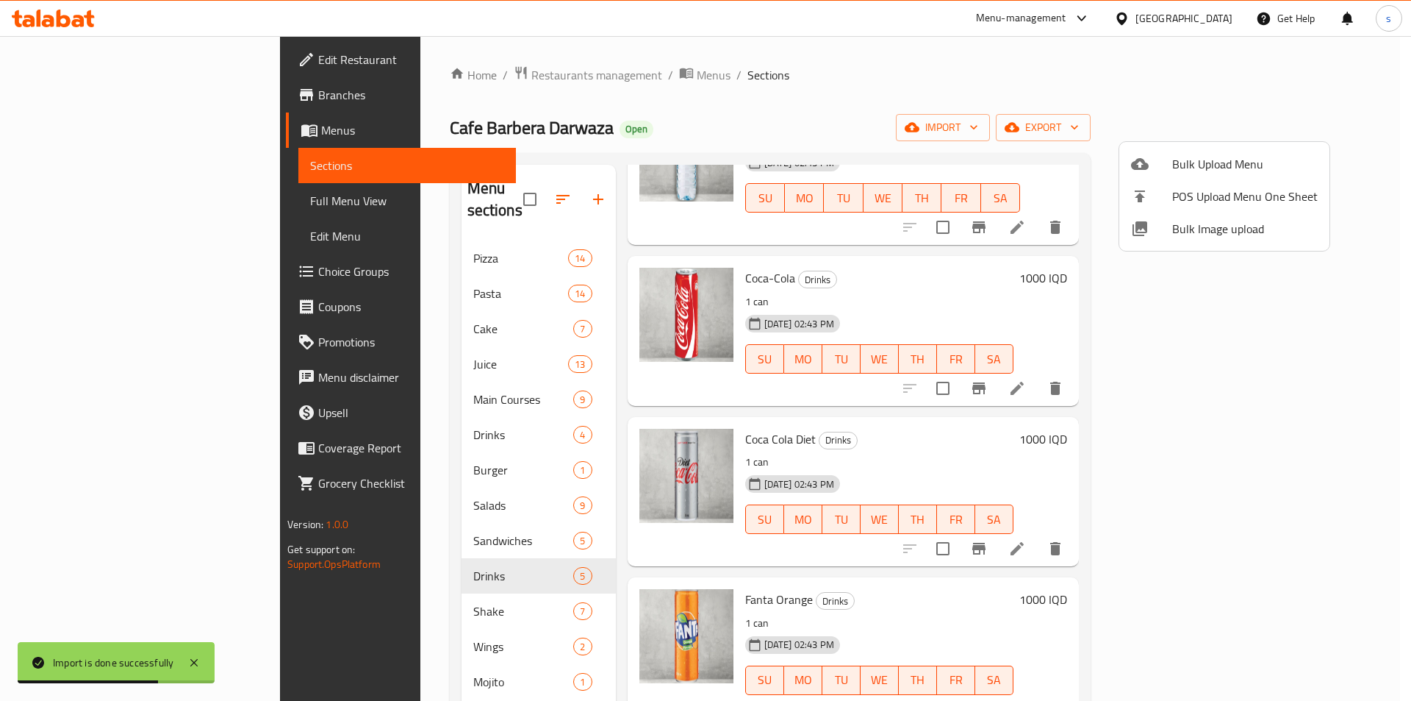
click at [1392, 272] on div at bounding box center [705, 350] width 1411 height 701
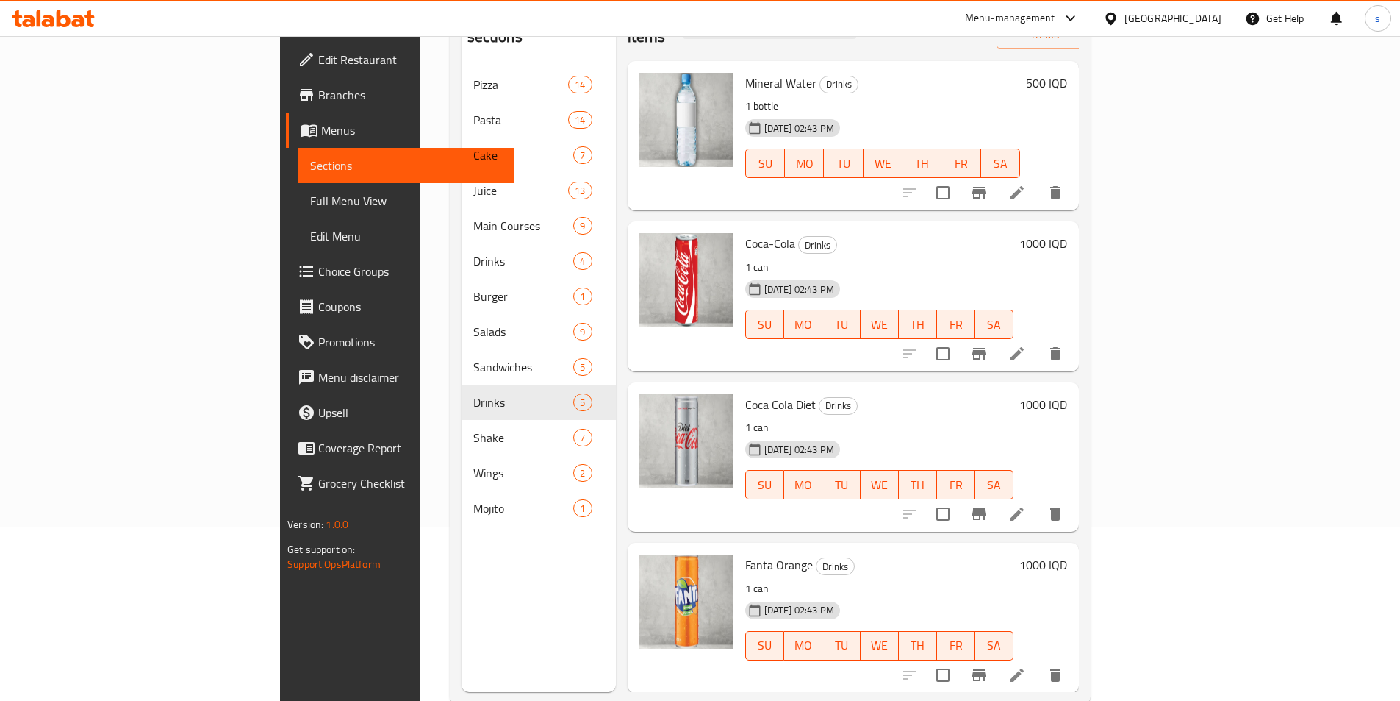
scroll to position [206, 0]
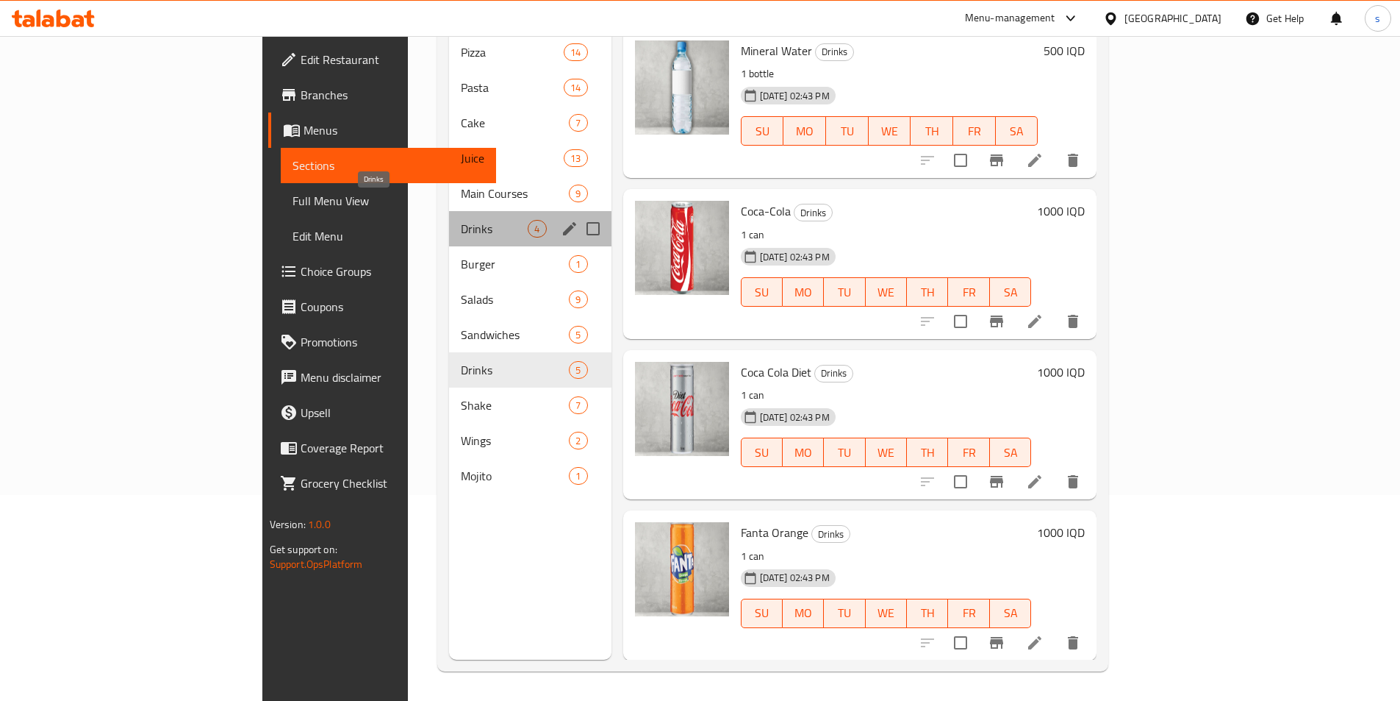
click at [461, 220] on span "Drinks" at bounding box center [494, 229] width 67 height 18
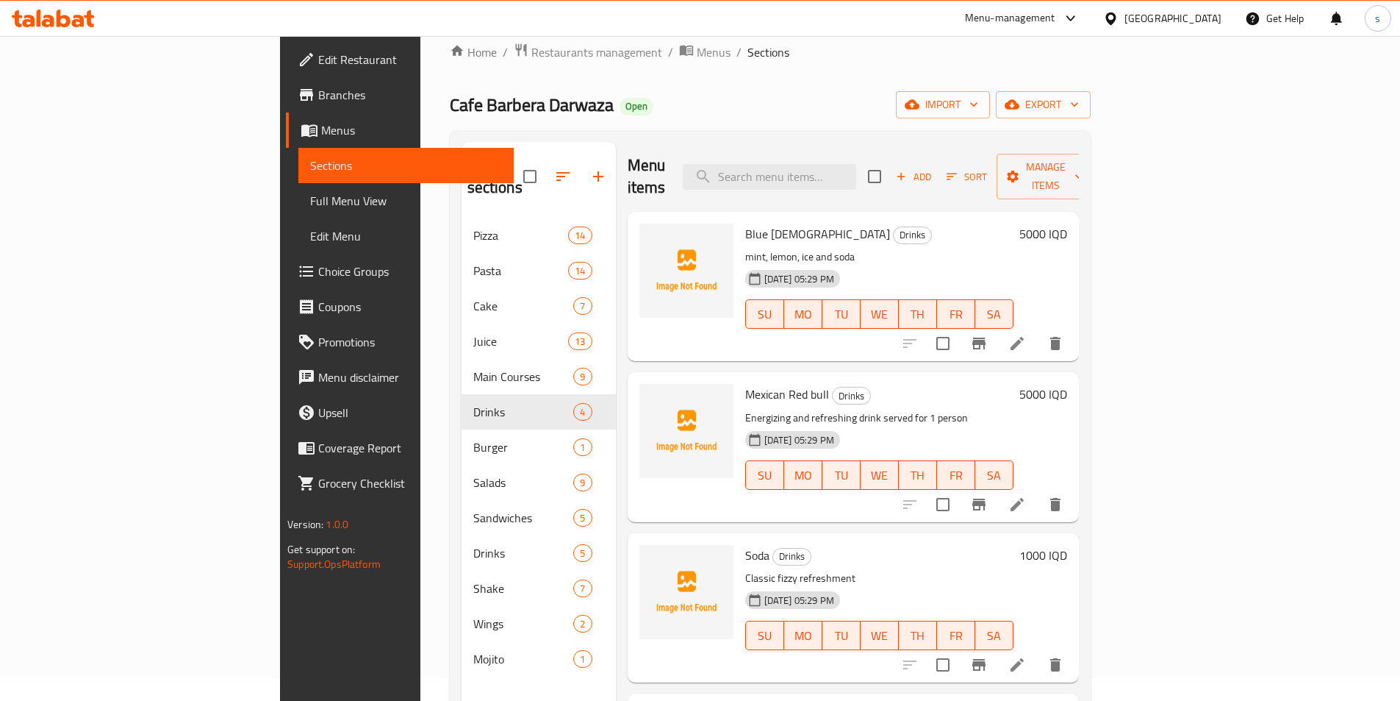
scroll to position [5, 0]
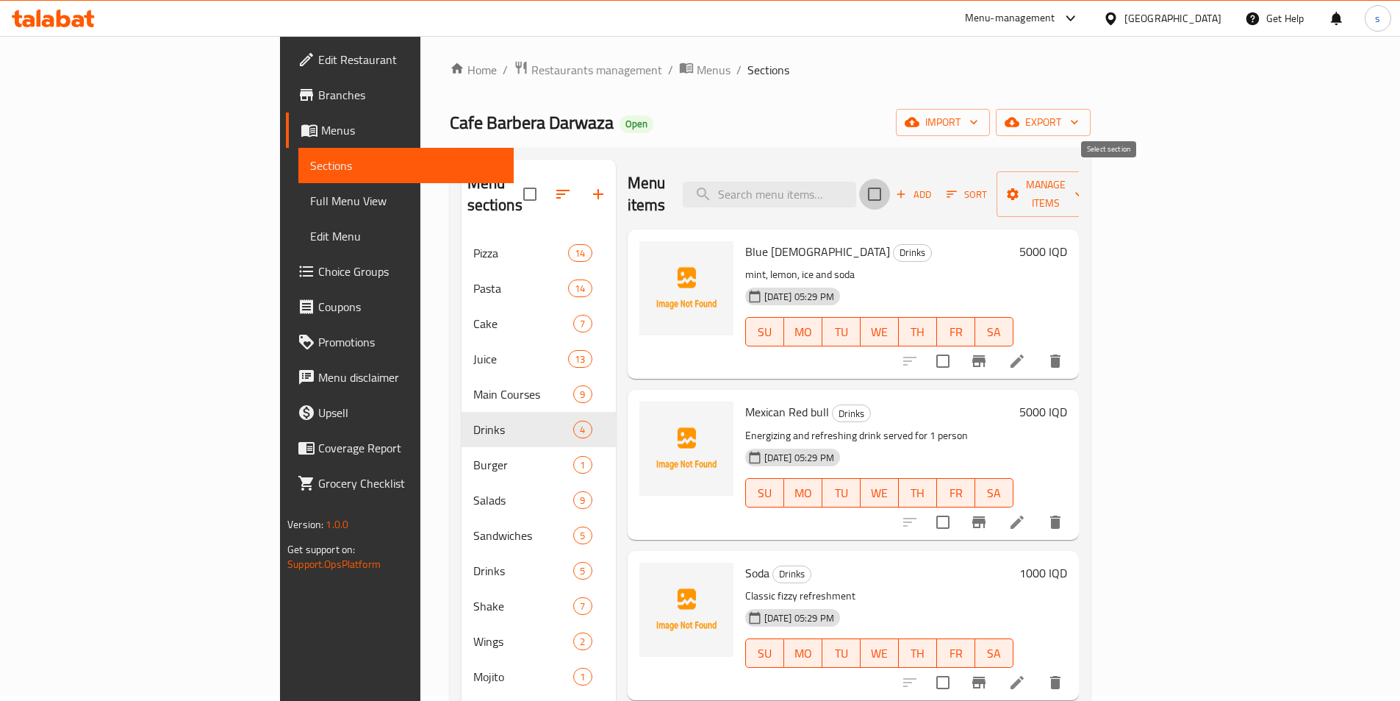
click at [890, 181] on input "checkbox" at bounding box center [874, 194] width 31 height 31
checkbox input "true"
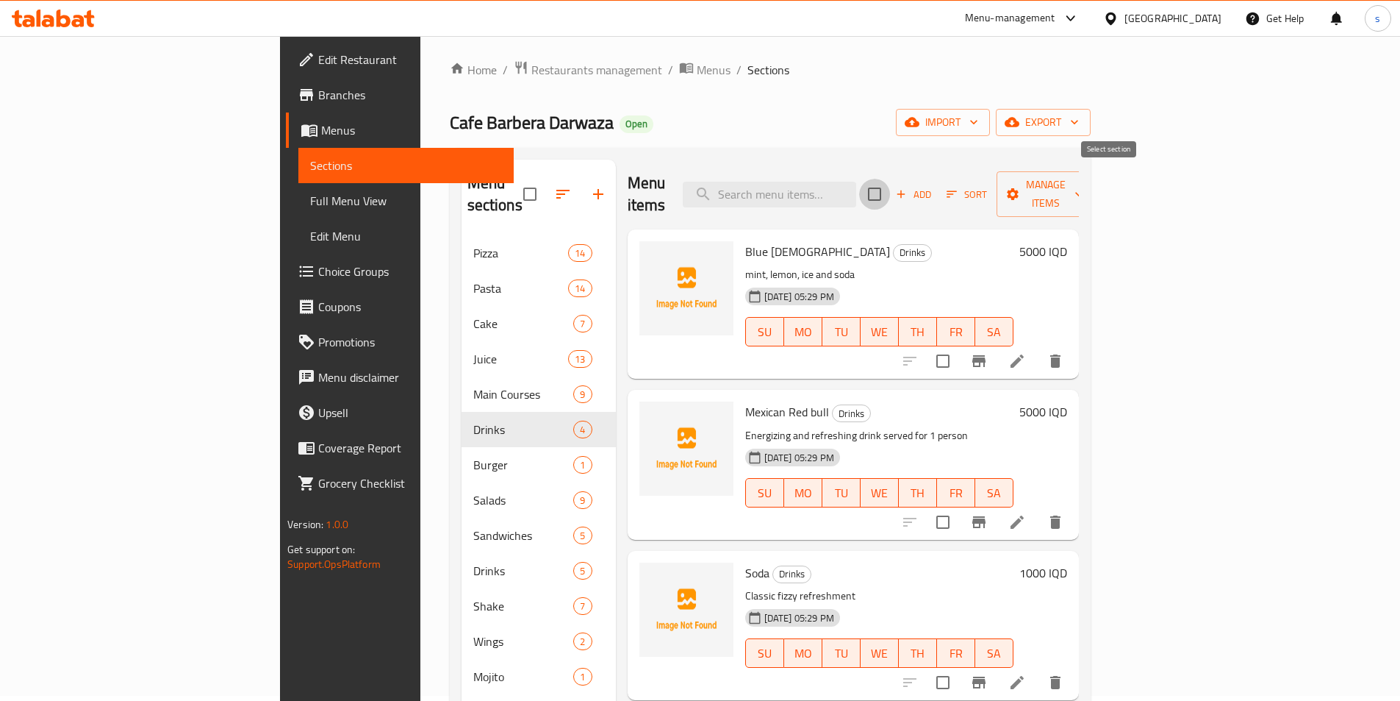
checkbox input "true"
click at [1084, 185] on span "Manage items" at bounding box center [1046, 194] width 75 height 37
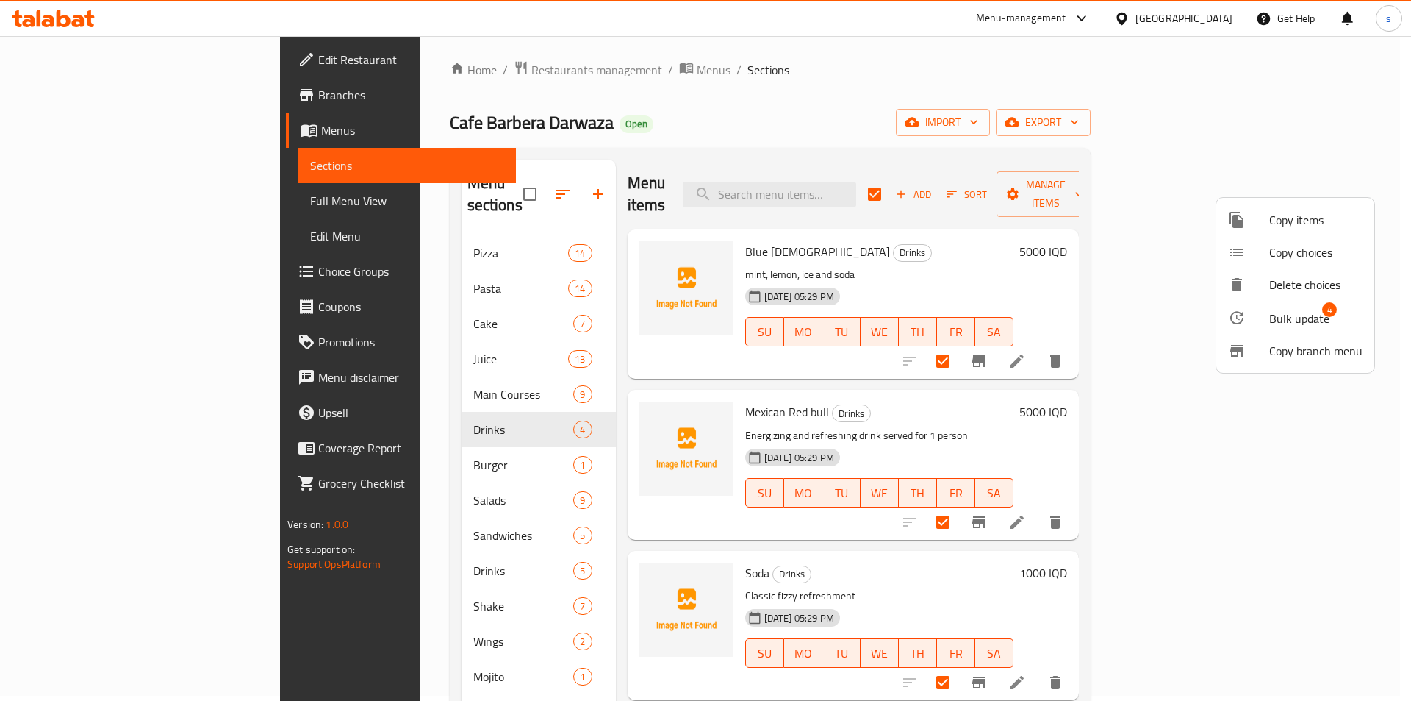
click at [1246, 315] on div at bounding box center [1248, 318] width 41 height 18
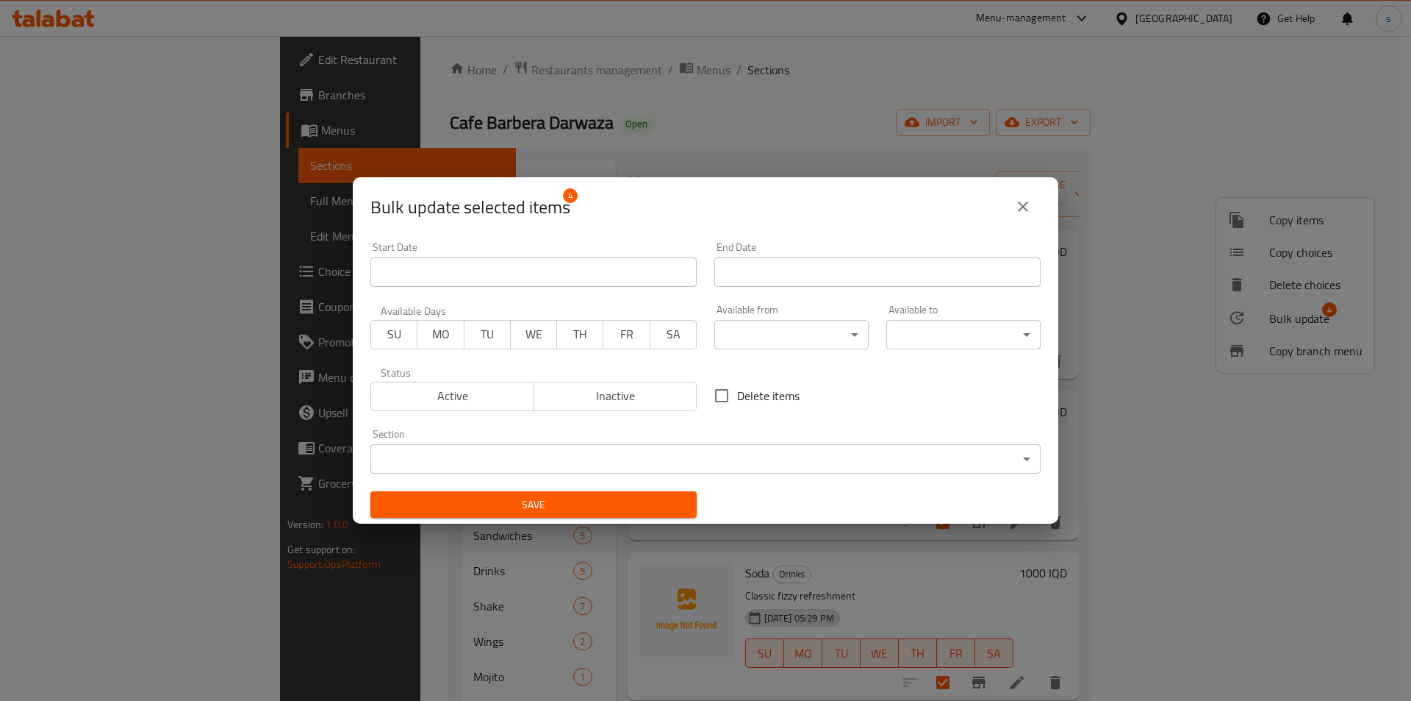
click at [600, 456] on body "​ Menu-management [GEOGRAPHIC_DATA] Get Help s Edit Restaurant Branches Menus S…" at bounding box center [705, 363] width 1411 height 665
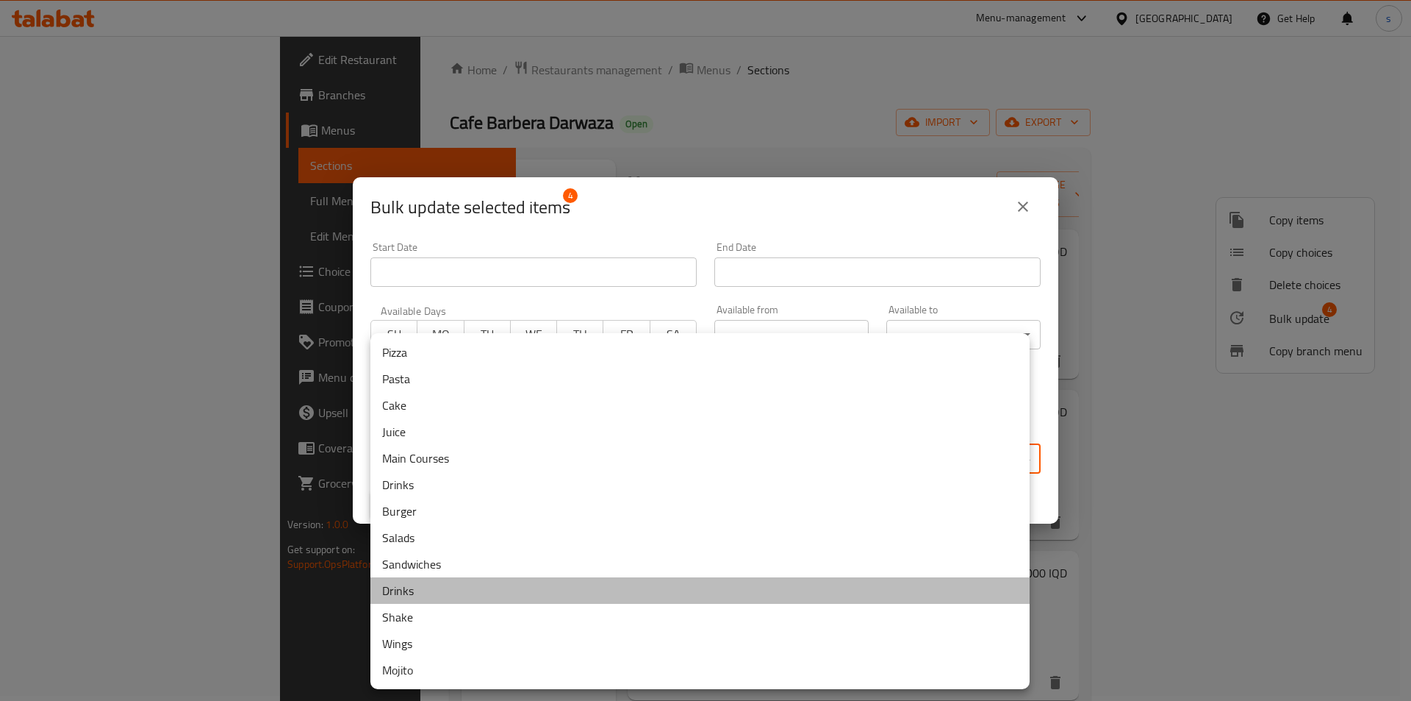
click at [439, 593] on li "Drinks" at bounding box center [700, 590] width 659 height 26
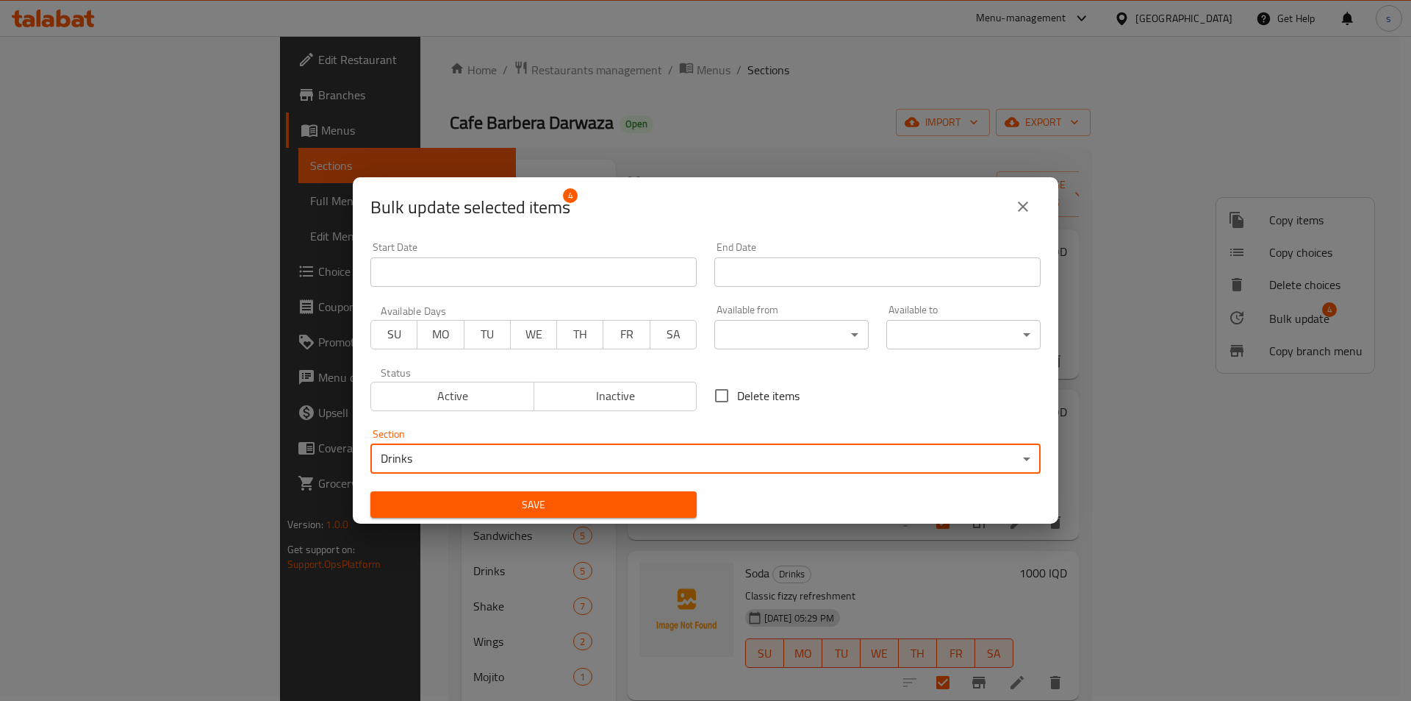
click at [468, 499] on span "Save" at bounding box center [533, 504] width 303 height 18
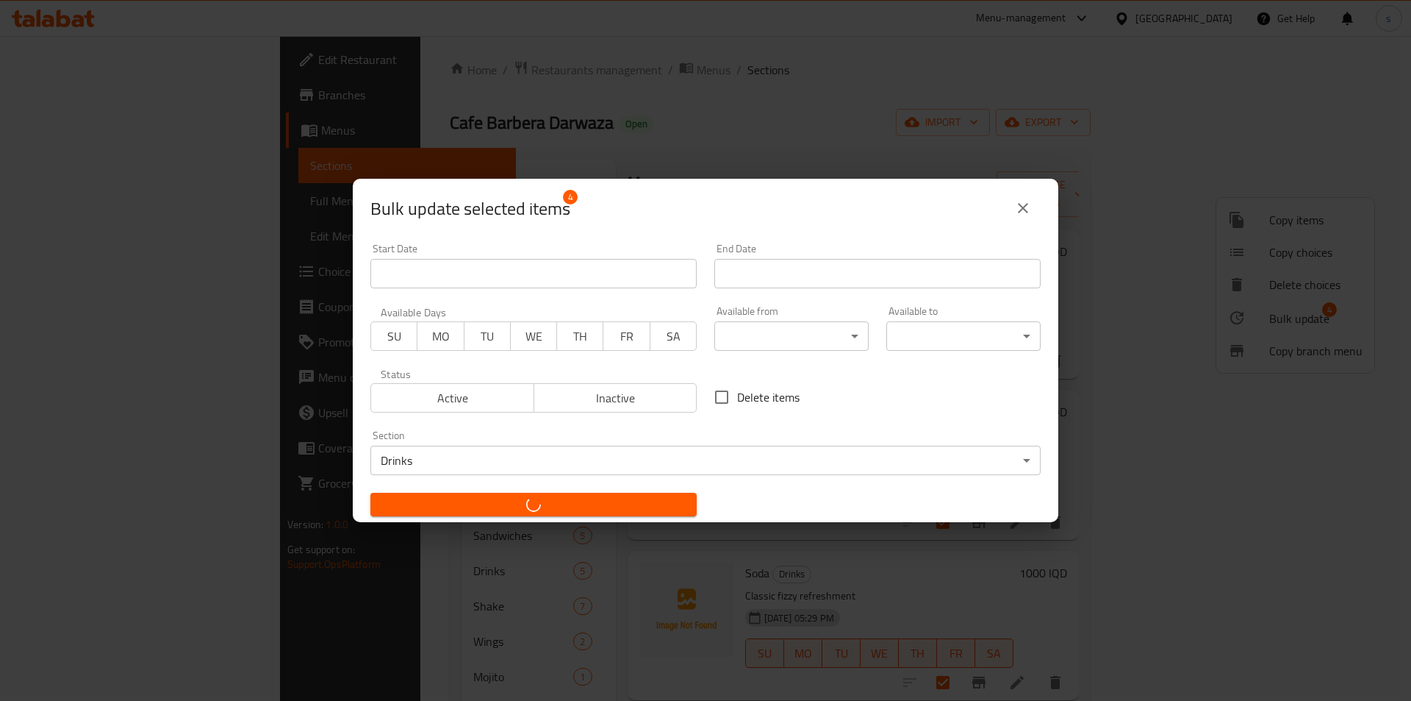
checkbox input "false"
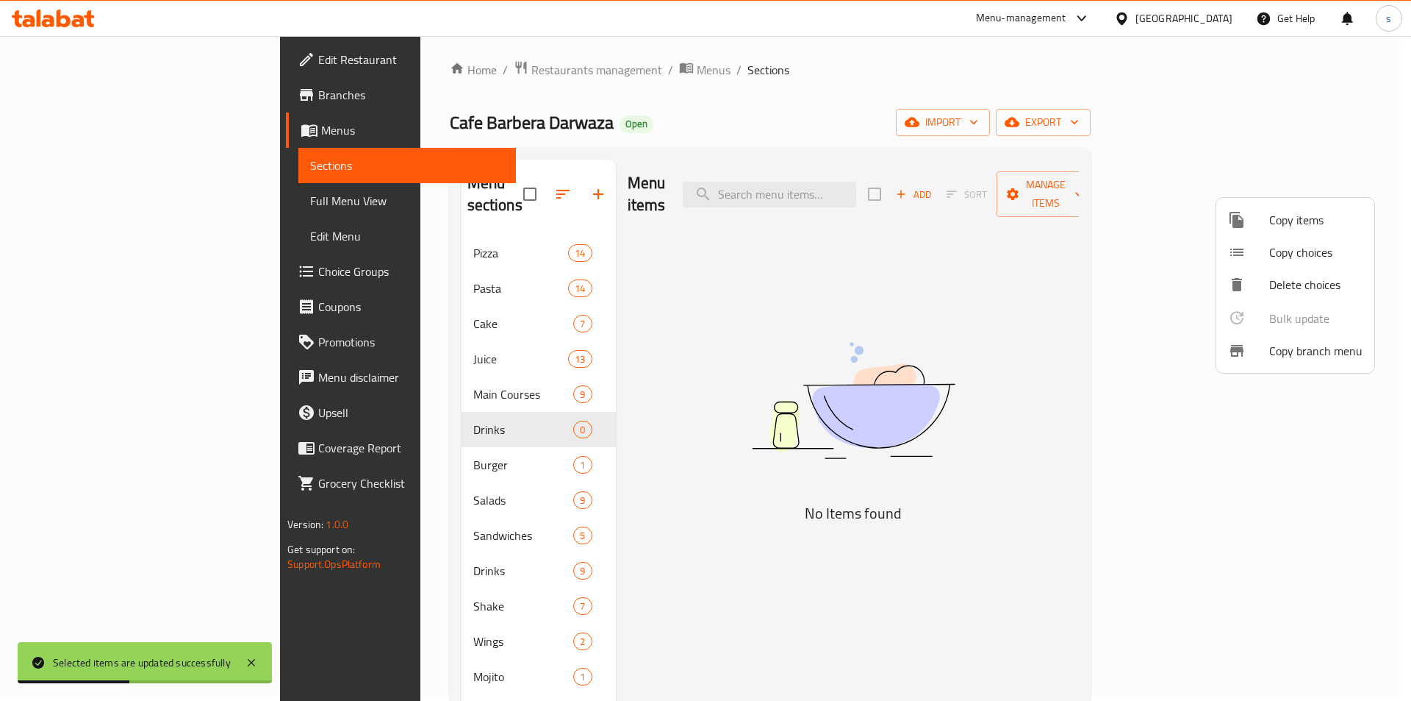
click at [466, 453] on div at bounding box center [705, 350] width 1411 height 701
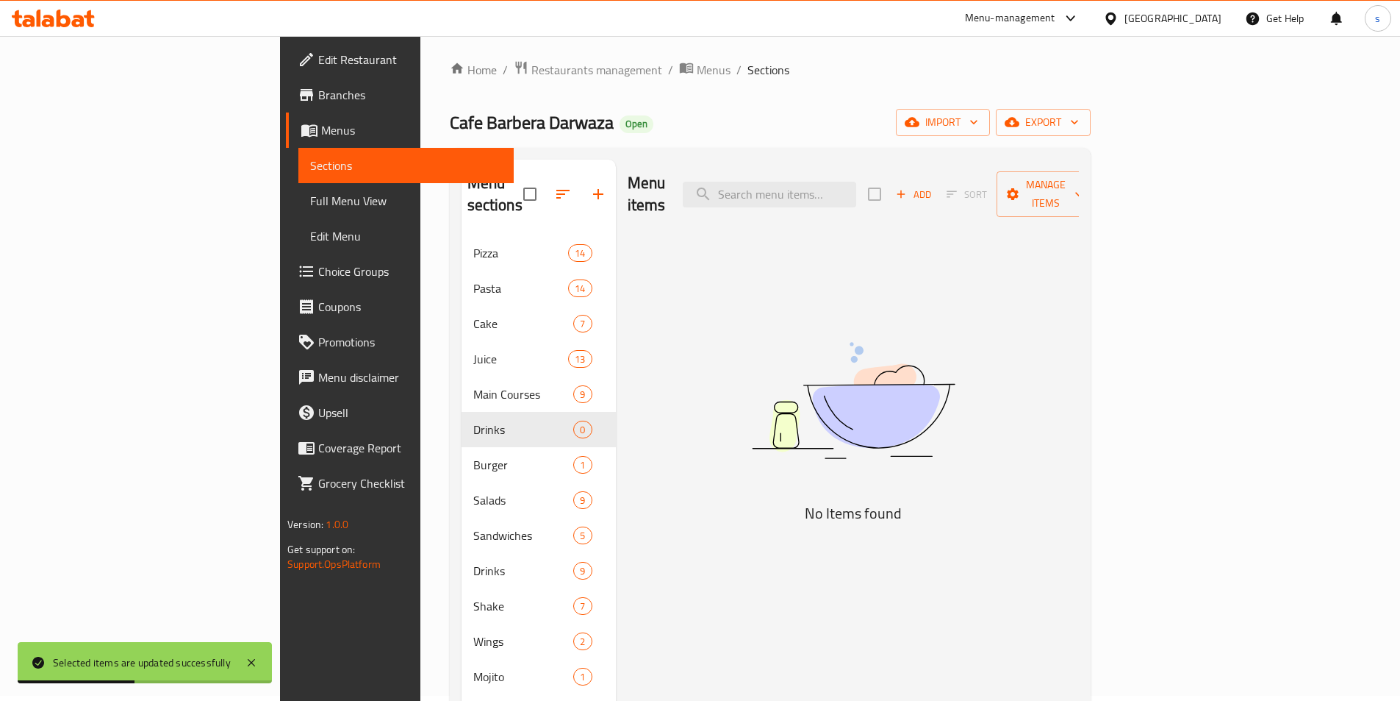
click at [473, 456] on span "Burger" at bounding box center [523, 465] width 101 height 18
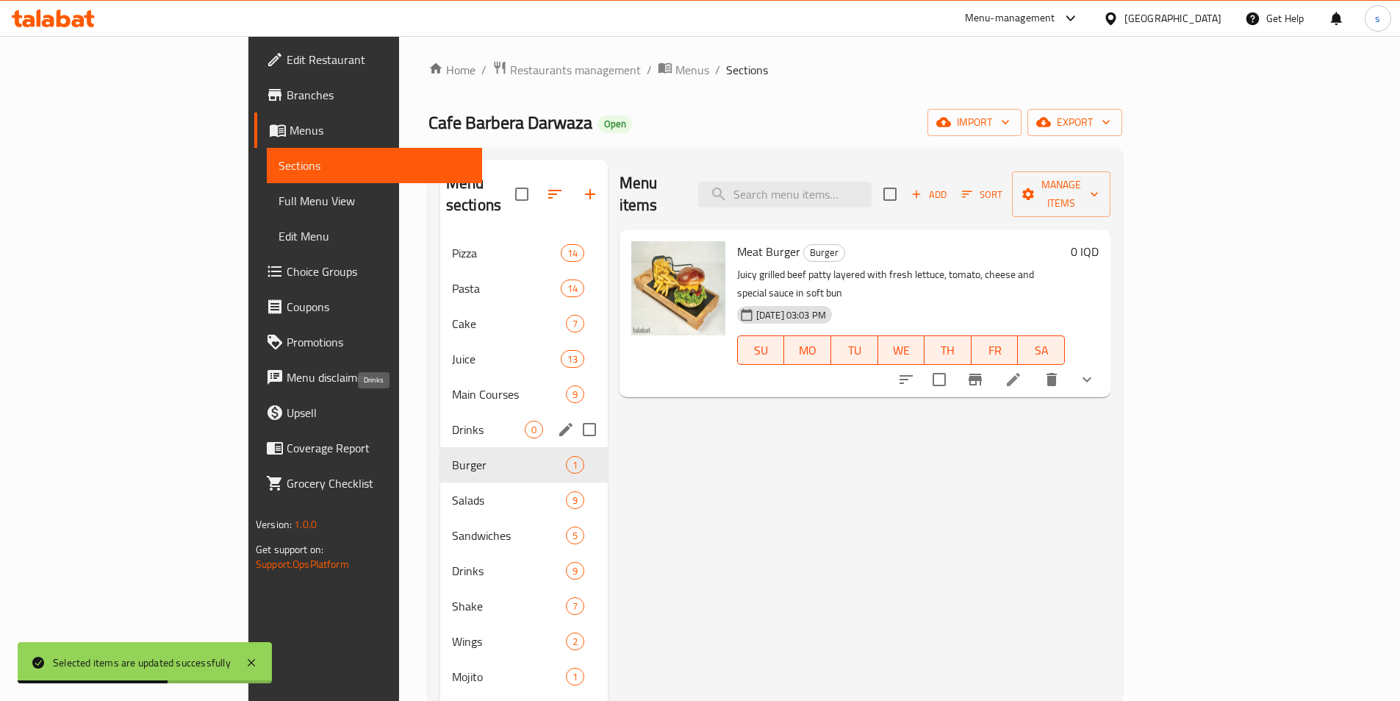
click at [452, 421] on span "Drinks" at bounding box center [488, 430] width 73 height 18
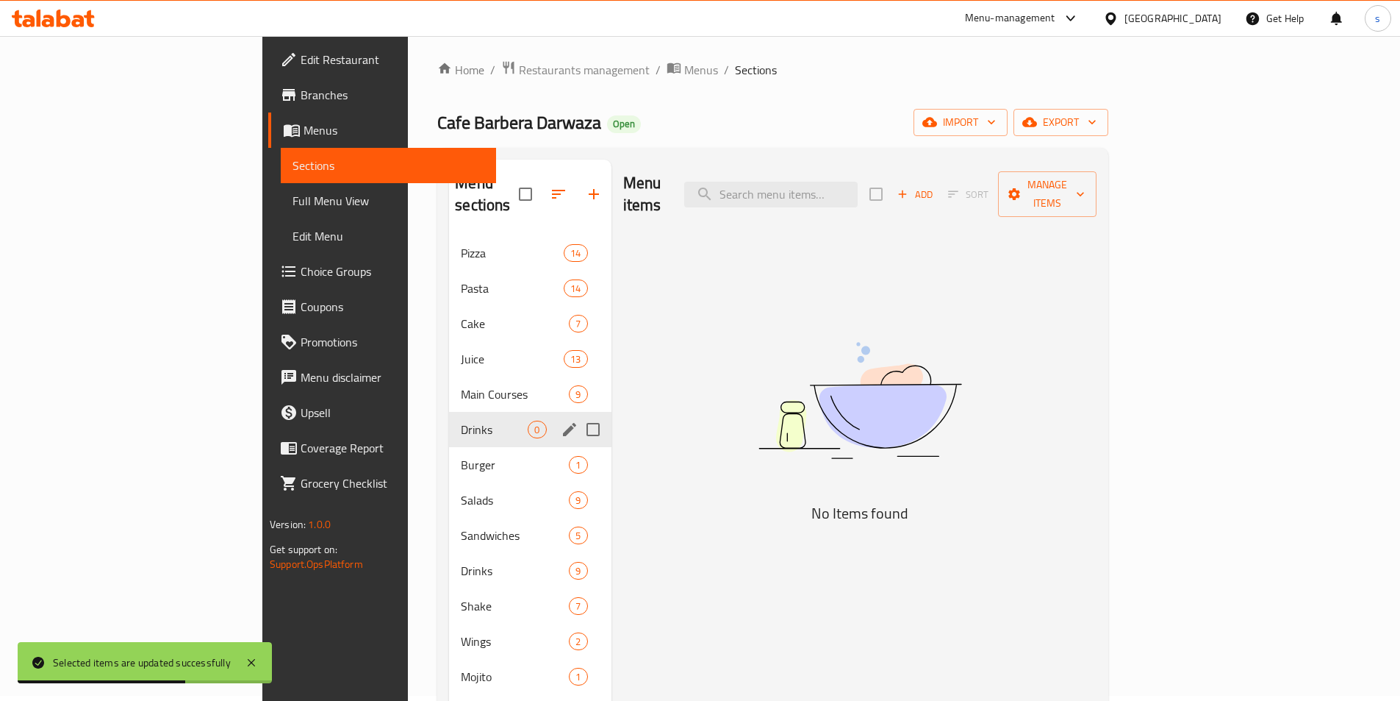
click at [578, 414] on input "Menu sections" at bounding box center [593, 429] width 31 height 31
checkbox input "true"
click at [541, 186] on icon "button" at bounding box center [550, 194] width 18 height 18
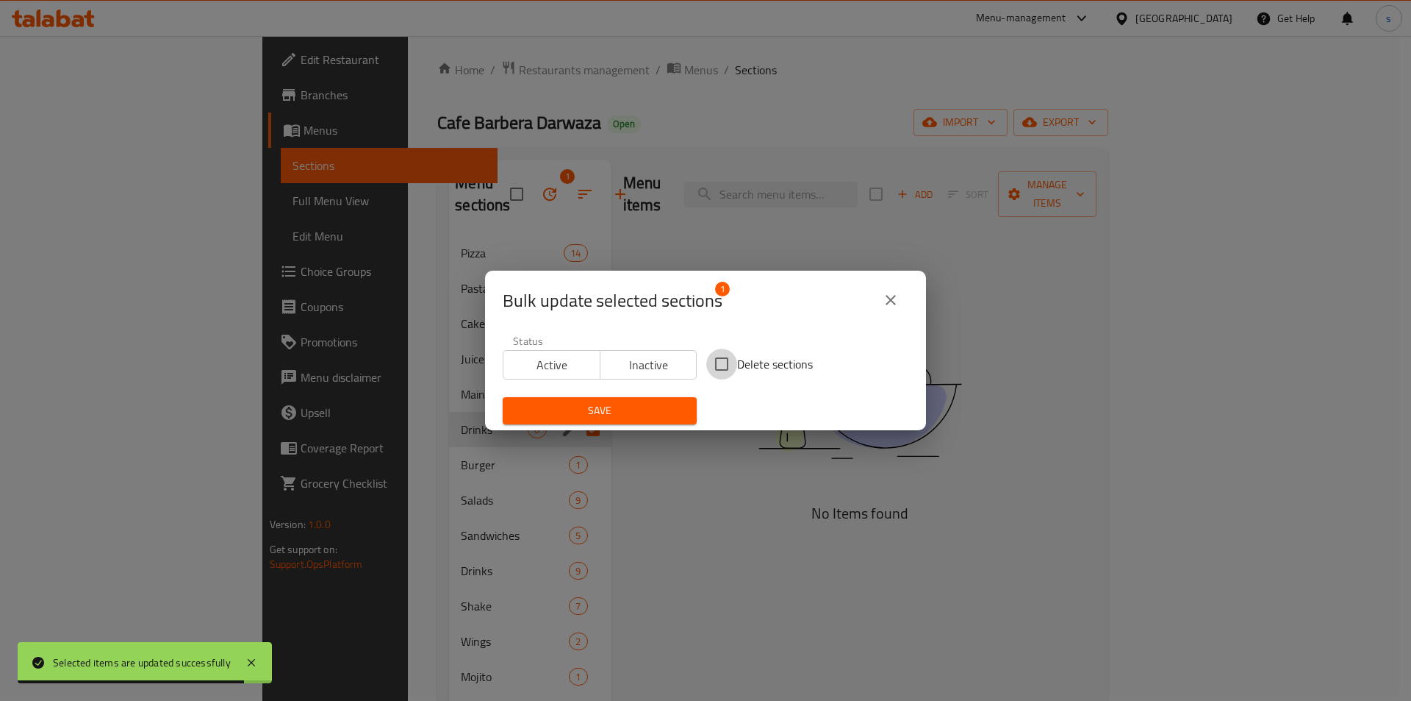
click at [717, 369] on input "Delete sections" at bounding box center [721, 363] width 31 height 31
checkbox input "true"
click at [645, 408] on span "Save" at bounding box center [600, 410] width 171 height 18
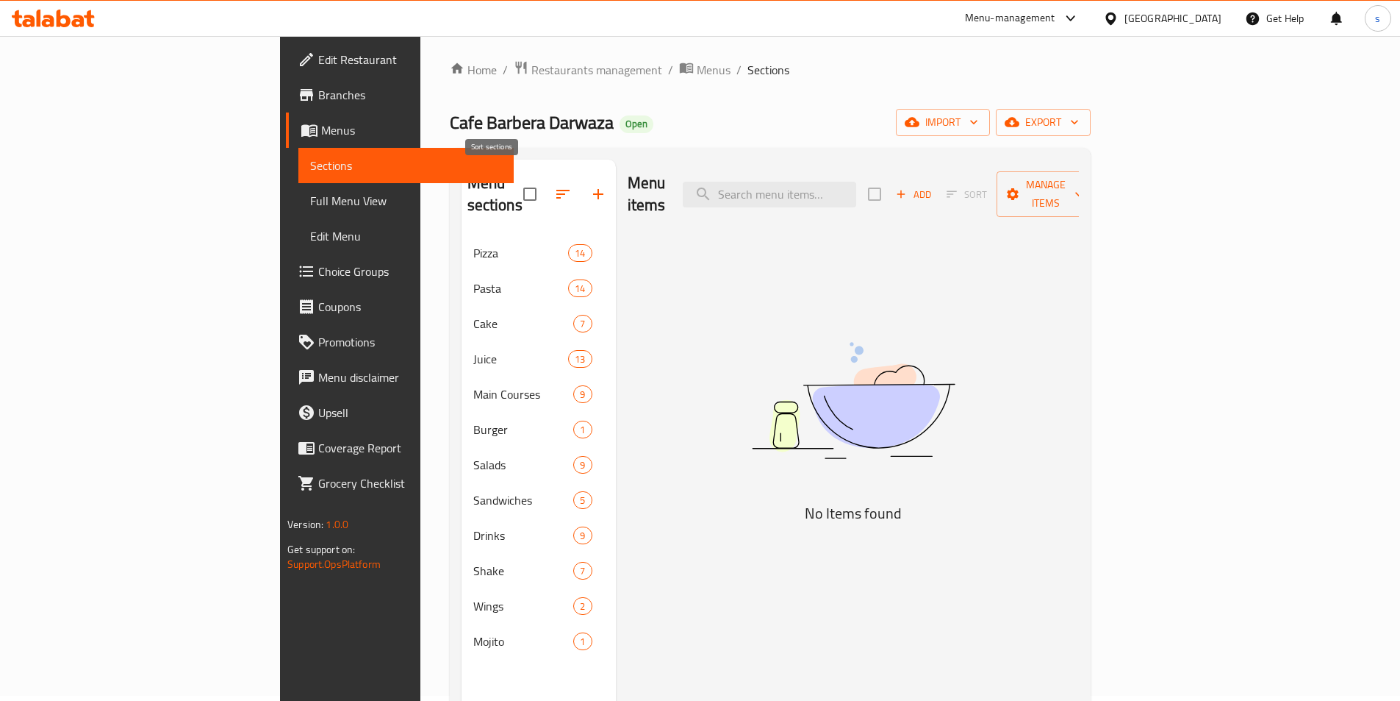
click at [545, 176] on button "button" at bounding box center [562, 193] width 35 height 35
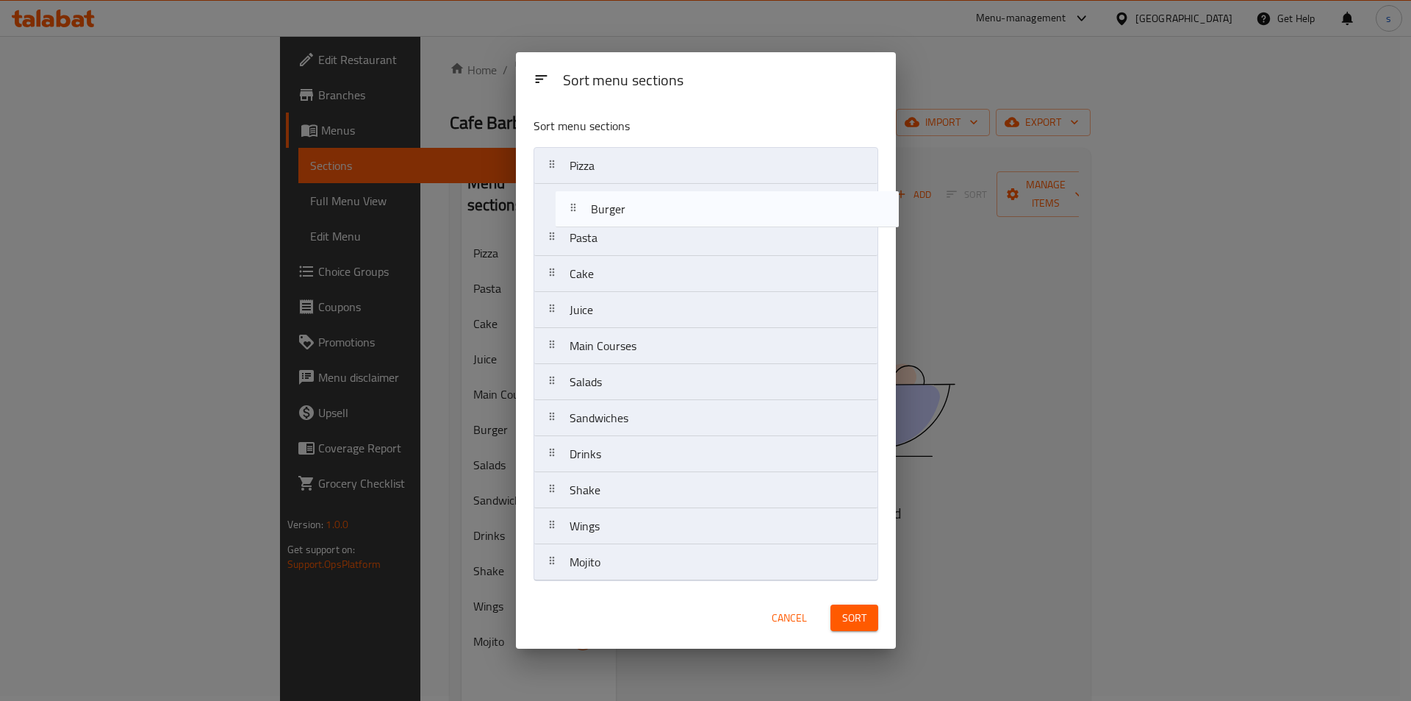
drag, startPoint x: 627, startPoint y: 355, endPoint x: 654, endPoint y: 206, distance: 151.6
click at [654, 206] on nav "Pizza Pasta Cake Juice Main Courses Burger Salads Sandwiches Drinks Shake Wings…" at bounding box center [706, 364] width 345 height 434
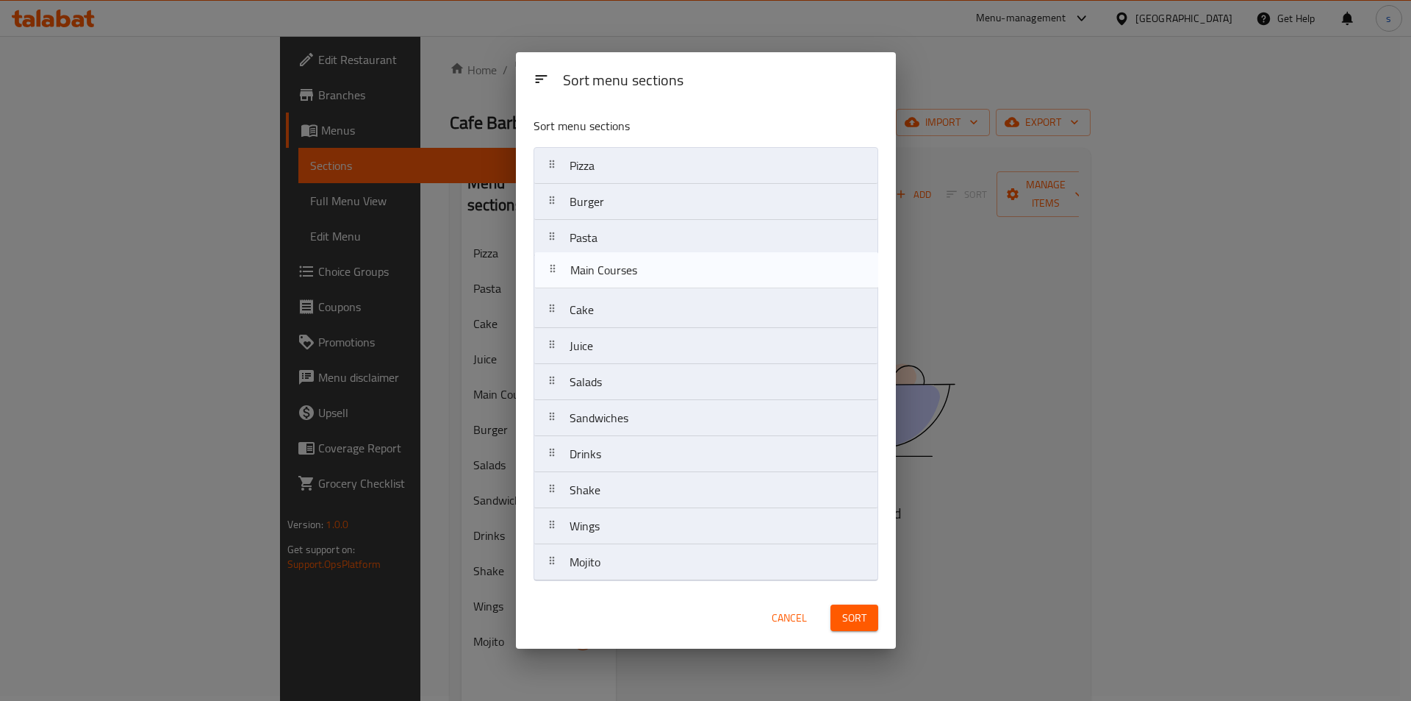
drag, startPoint x: 652, startPoint y: 352, endPoint x: 656, endPoint y: 268, distance: 84.6
click at [656, 268] on nav "Pizza Burger Pasta Cake Juice Main Courses Salads Sandwiches Drinks Shake Wings…" at bounding box center [706, 364] width 345 height 434
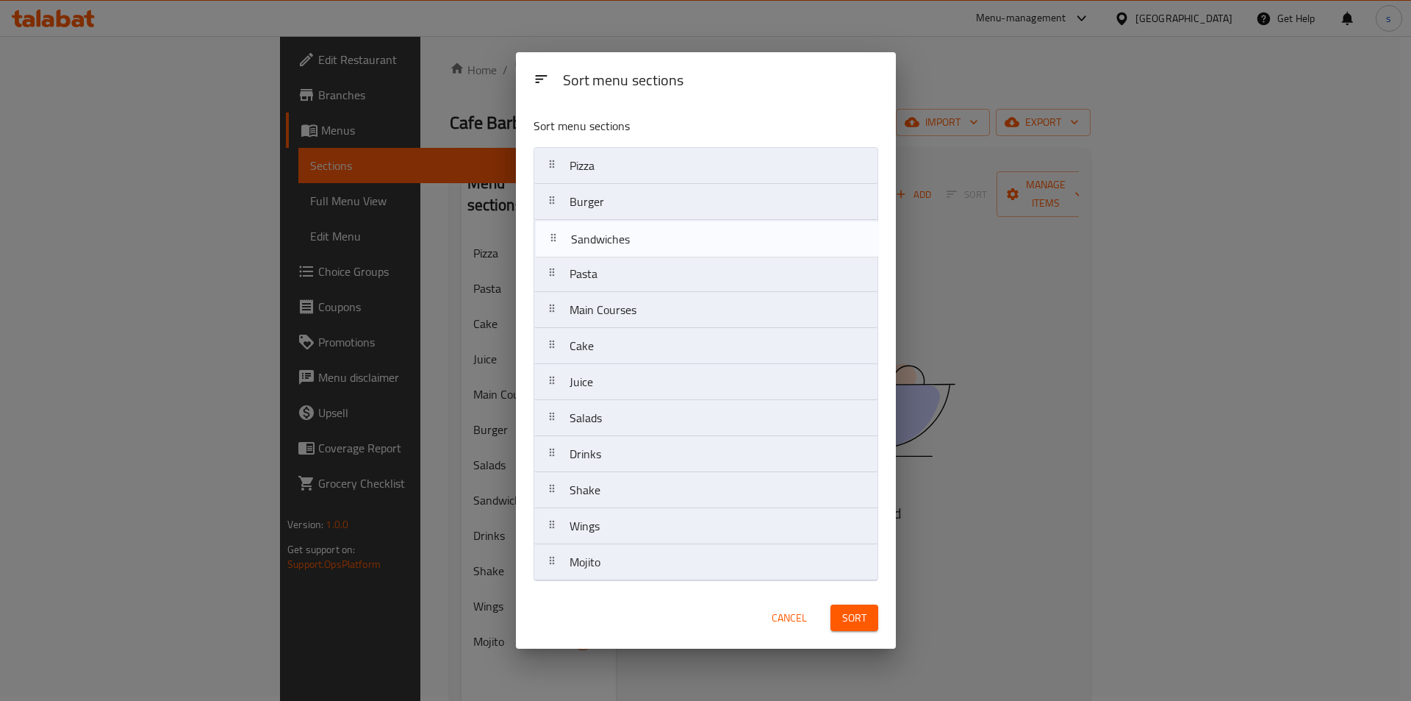
drag, startPoint x: 663, startPoint y: 426, endPoint x: 668, endPoint y: 231, distance: 195.6
click at [668, 231] on nav "Pizza Burger Pasta Main Courses Cake Juice Salads Sandwiches Drinks Shake Wings…" at bounding box center [706, 364] width 345 height 434
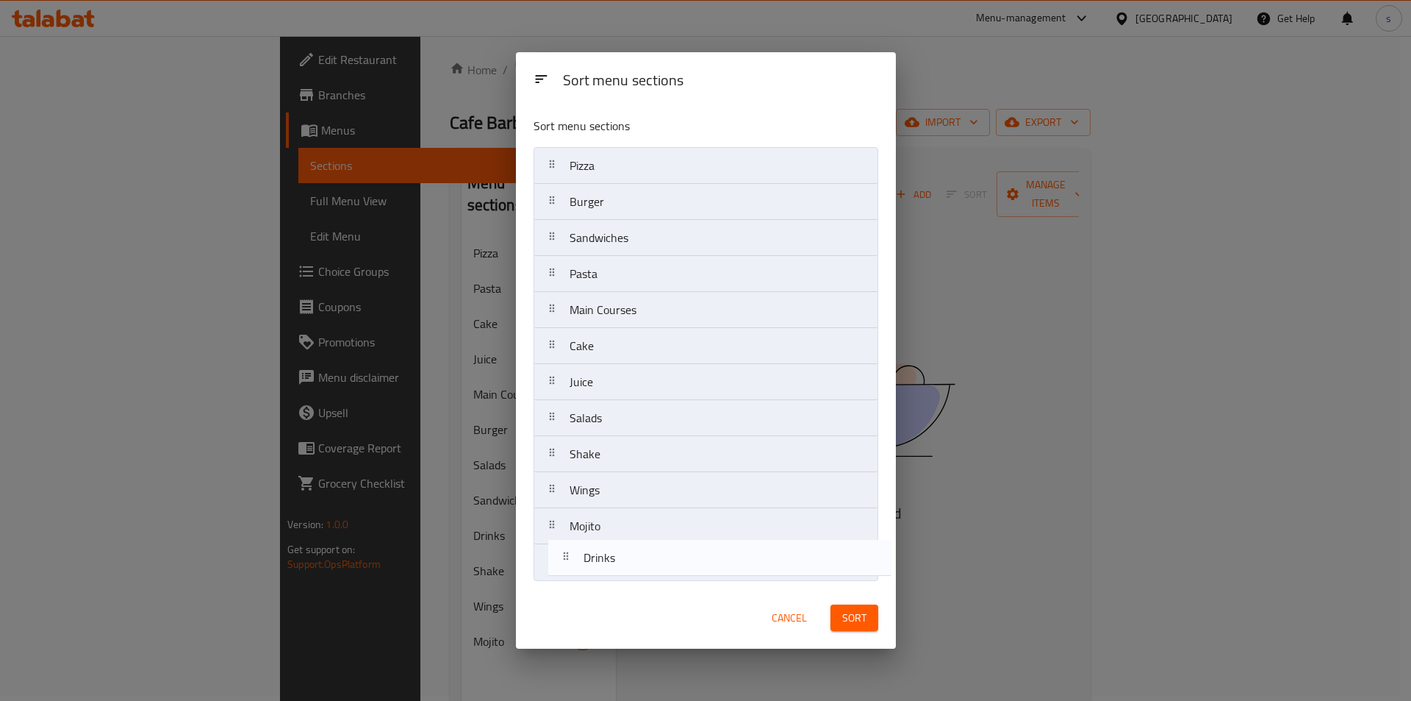
drag, startPoint x: 677, startPoint y: 464, endPoint x: 691, endPoint y: 578, distance: 114.8
click at [691, 578] on nav "Pizza Burger Sandwiches Pasta Main Courses Cake Juice Salads Drinks Shake Wings…" at bounding box center [706, 364] width 345 height 434
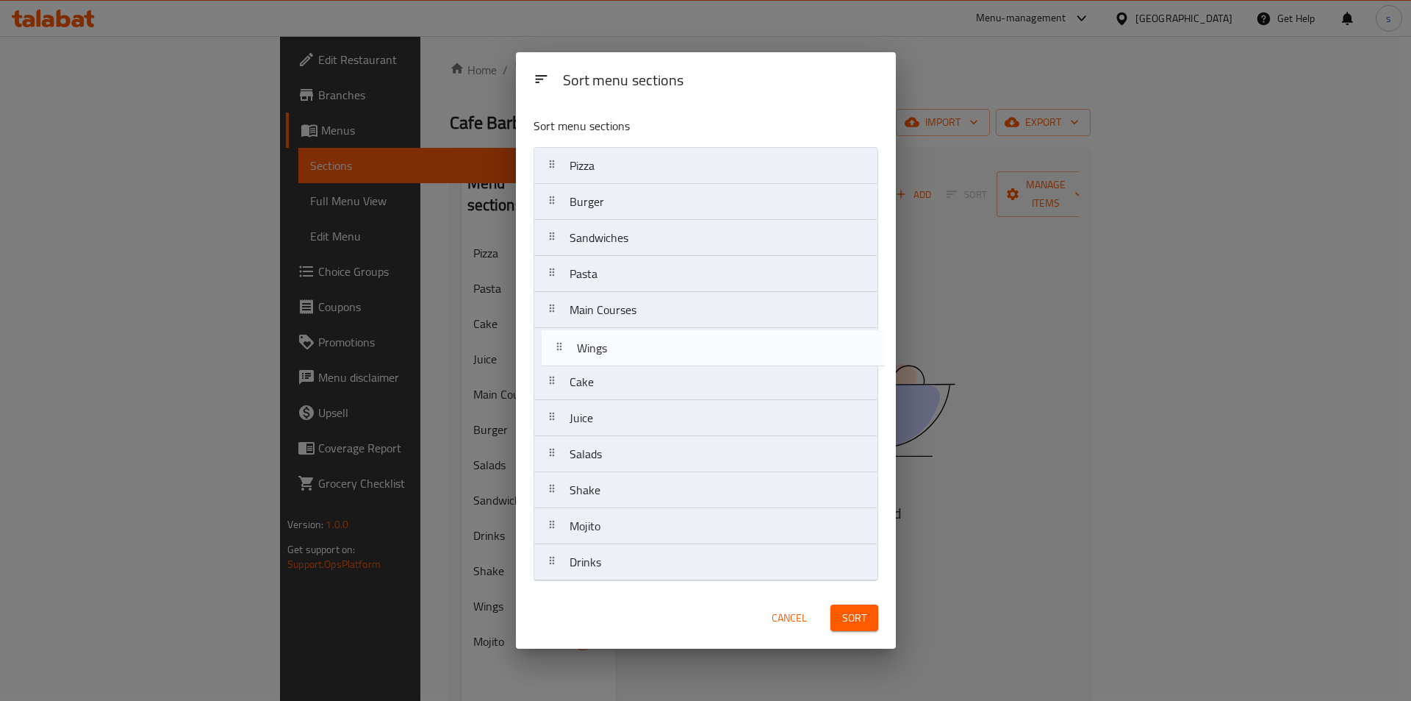
drag, startPoint x: 665, startPoint y: 498, endPoint x: 671, endPoint y: 349, distance: 148.6
click at [671, 349] on nav "Pizza Burger Sandwiches Pasta Main Courses Cake Juice Salads Shake Wings Mojito…" at bounding box center [706, 364] width 345 height 434
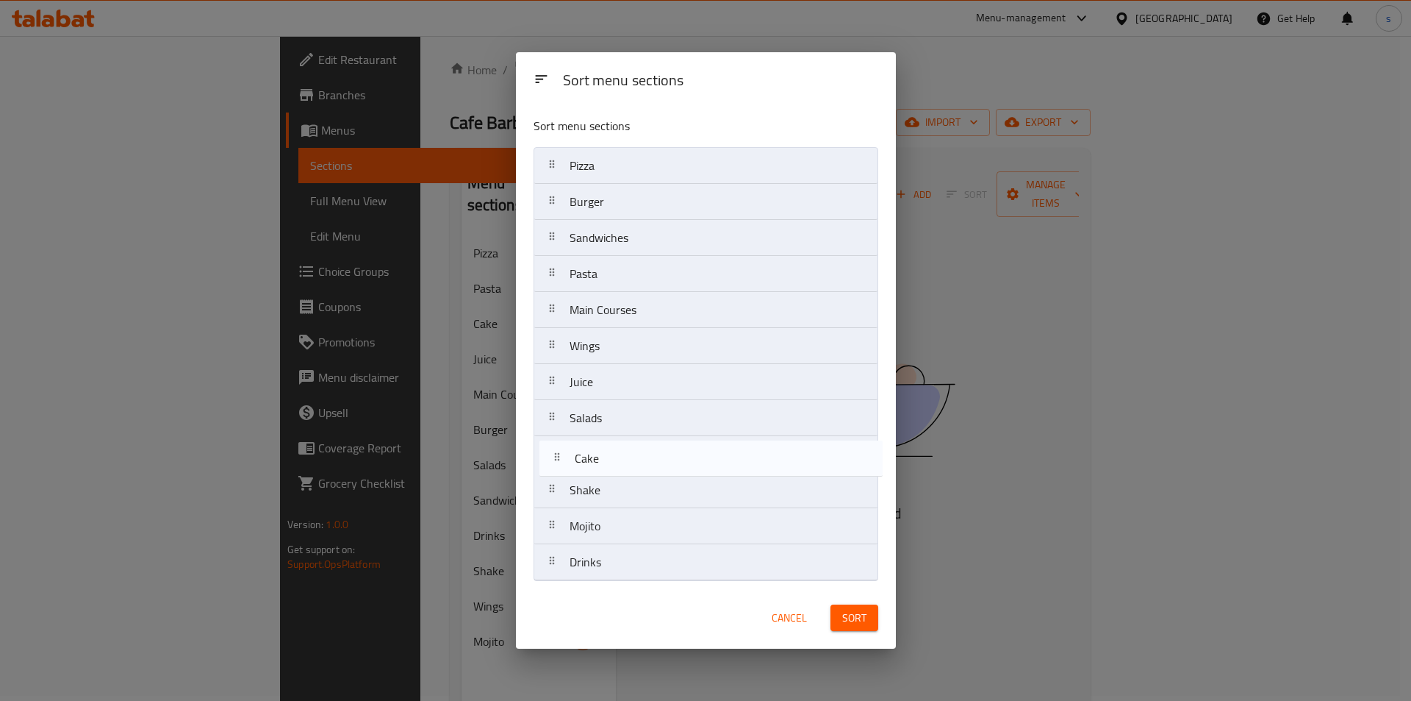
drag, startPoint x: 662, startPoint y: 385, endPoint x: 668, endPoint y: 468, distance: 82.5
click at [668, 468] on nav "Pizza Burger Sandwiches Pasta Main Courses Wings Cake Juice Salads Shake Mojito…" at bounding box center [706, 364] width 345 height 434
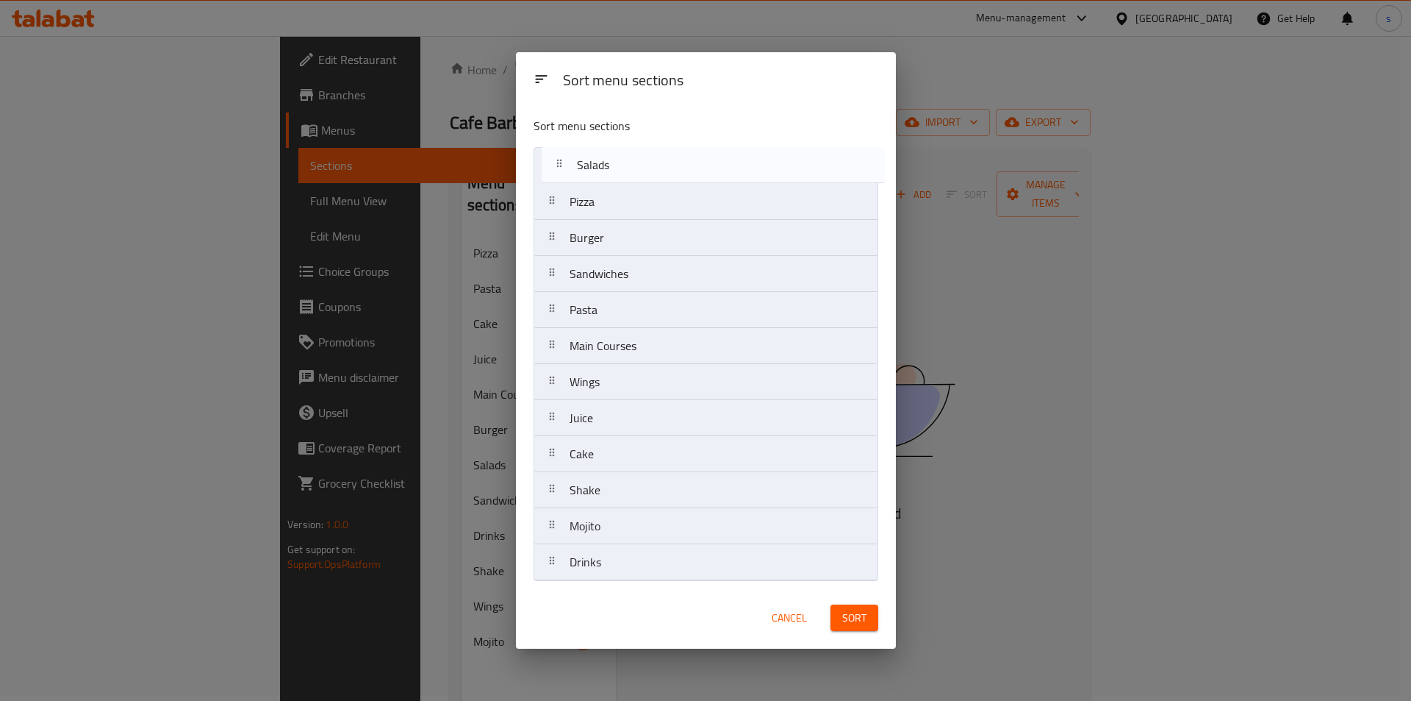
drag, startPoint x: 645, startPoint y: 428, endPoint x: 653, endPoint y: 160, distance: 267.7
click at [653, 160] on nav "Pizza Burger Sandwiches Pasta Main Courses Wings Juice Salads Cake Shake Mojito…" at bounding box center [706, 364] width 345 height 434
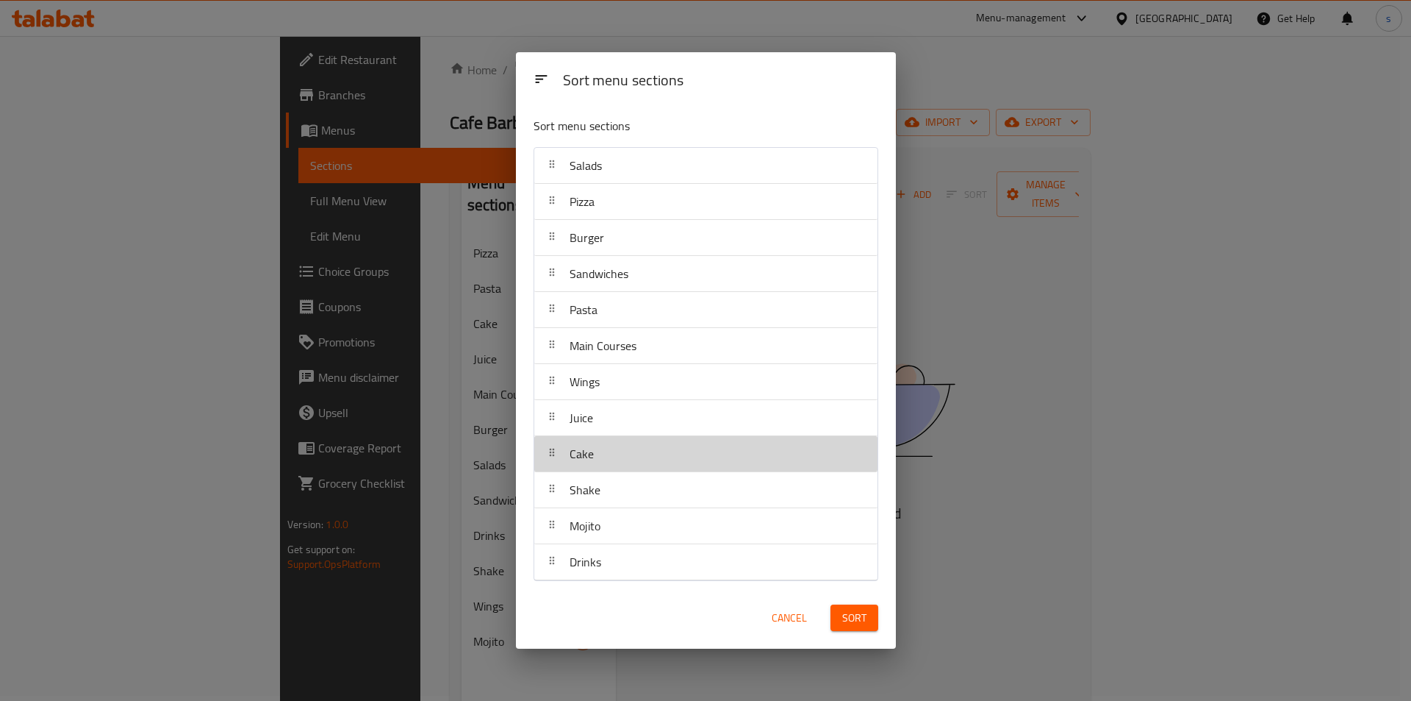
click at [638, 438] on div "Cake" at bounding box center [706, 453] width 332 height 35
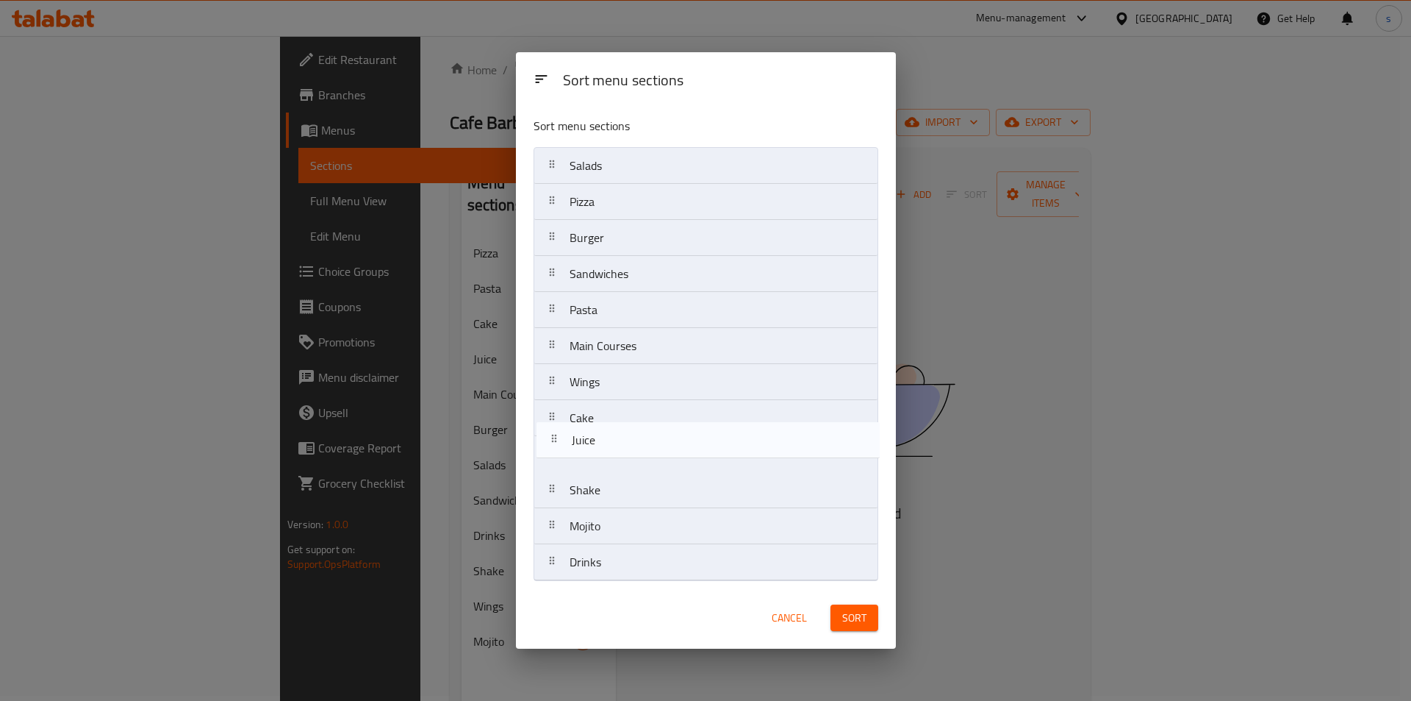
drag, startPoint x: 640, startPoint y: 415, endPoint x: 645, endPoint y: 443, distance: 27.6
click at [645, 443] on nav "Salads Pizza Burger Sandwiches Pasta Main Courses Wings Juice Cake Shake Mojito…" at bounding box center [706, 364] width 345 height 434
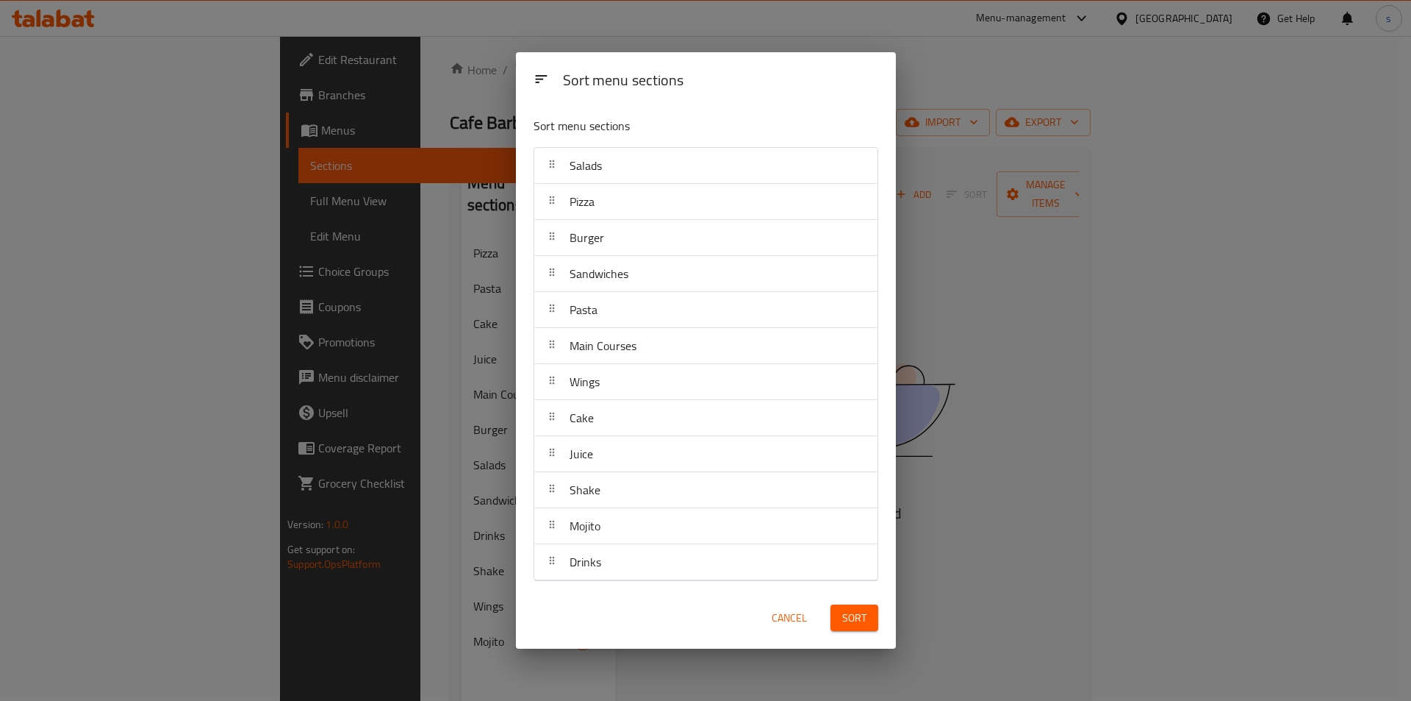
click at [864, 612] on span "Sort" at bounding box center [854, 618] width 24 height 18
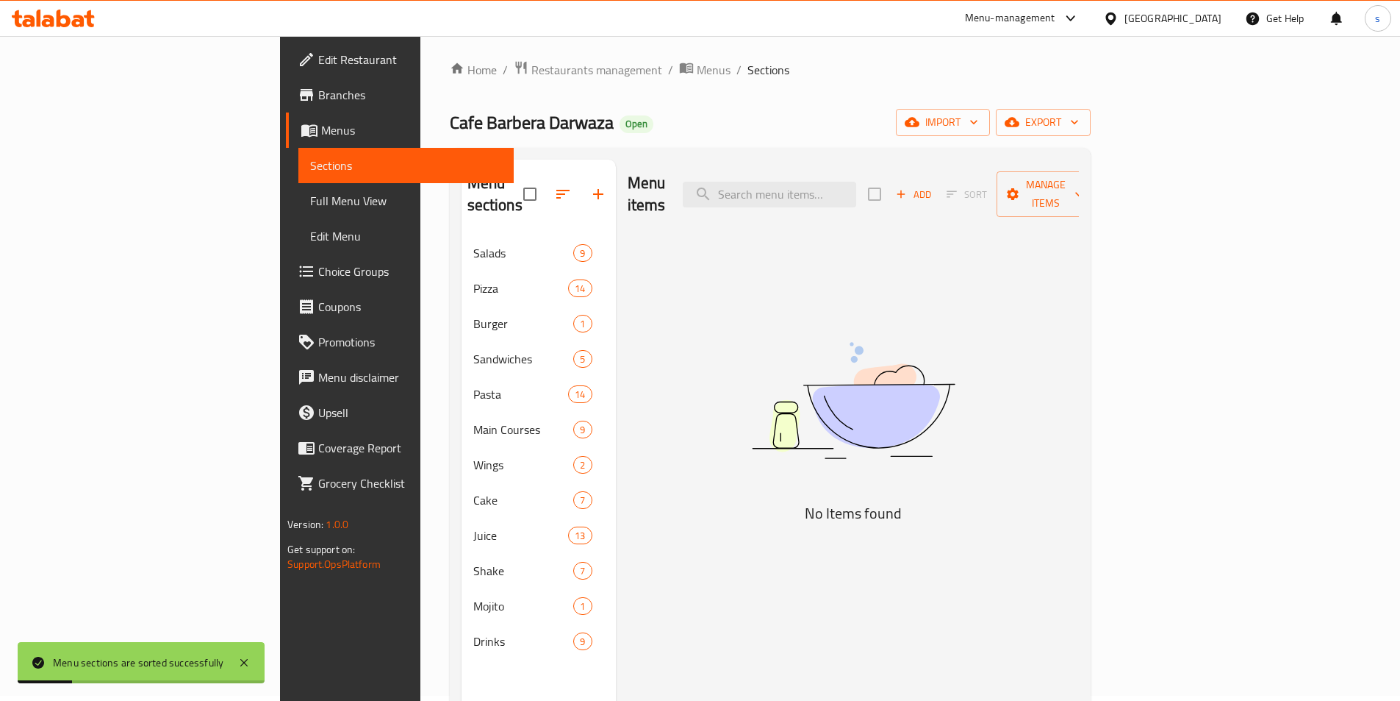
click at [310, 203] on span "Full Menu View" at bounding box center [406, 201] width 192 height 18
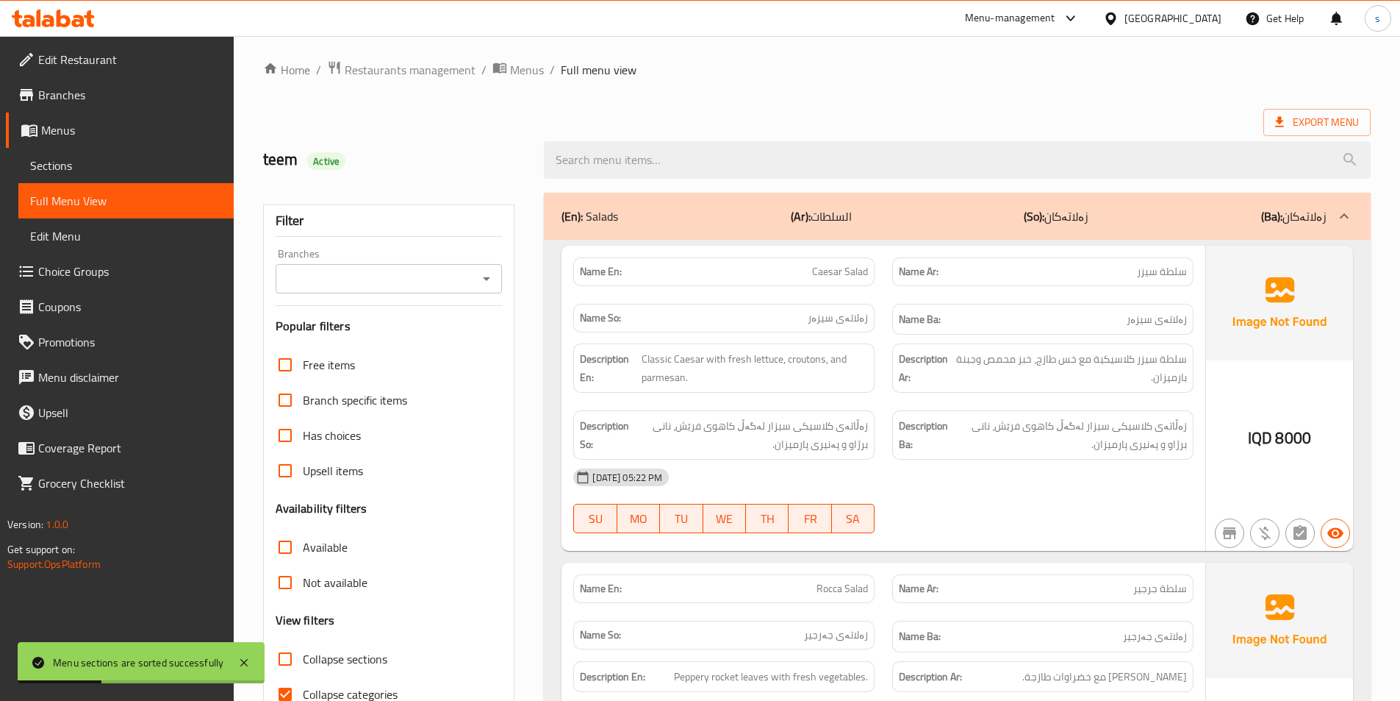
click at [489, 276] on icon "Open" at bounding box center [487, 279] width 18 height 18
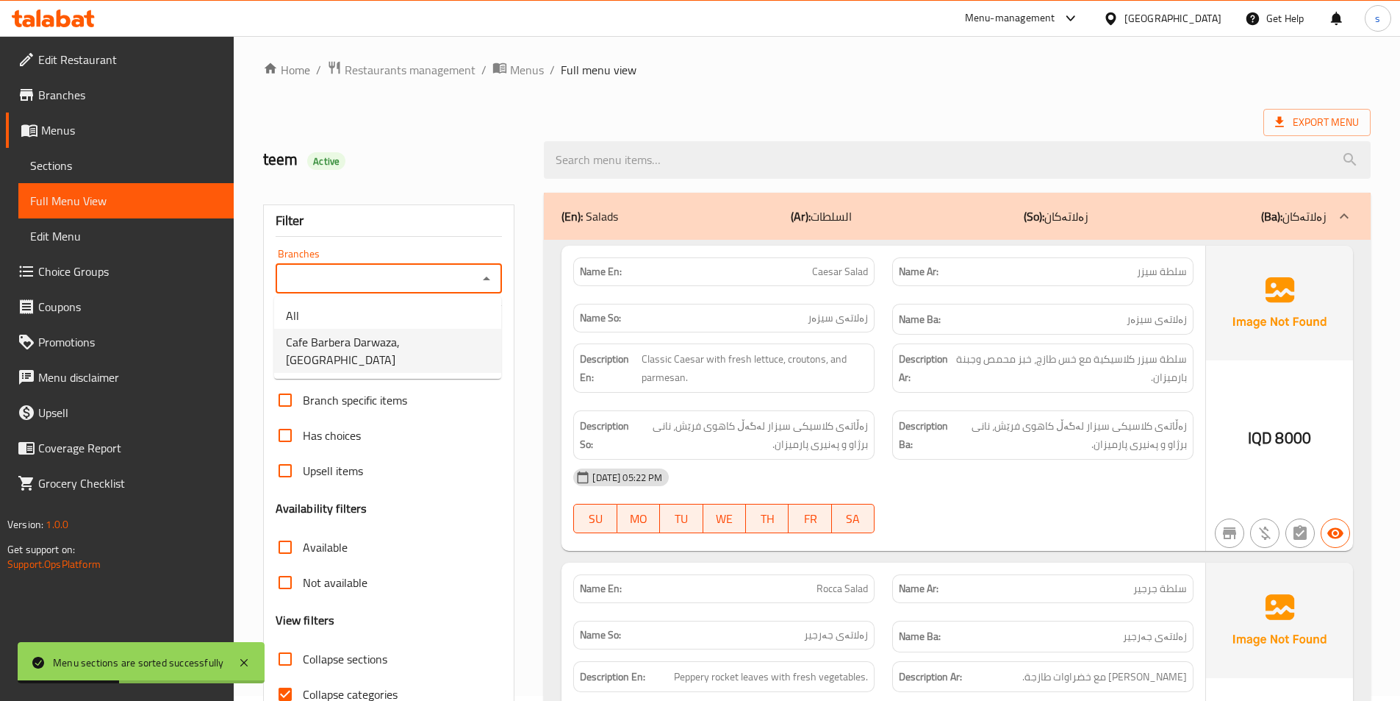
click at [445, 346] on span "Cafe Barbera Darwaza, [GEOGRAPHIC_DATA]" at bounding box center [388, 350] width 204 height 35
type input "Cafe Barbera Darwaza, [GEOGRAPHIC_DATA]"
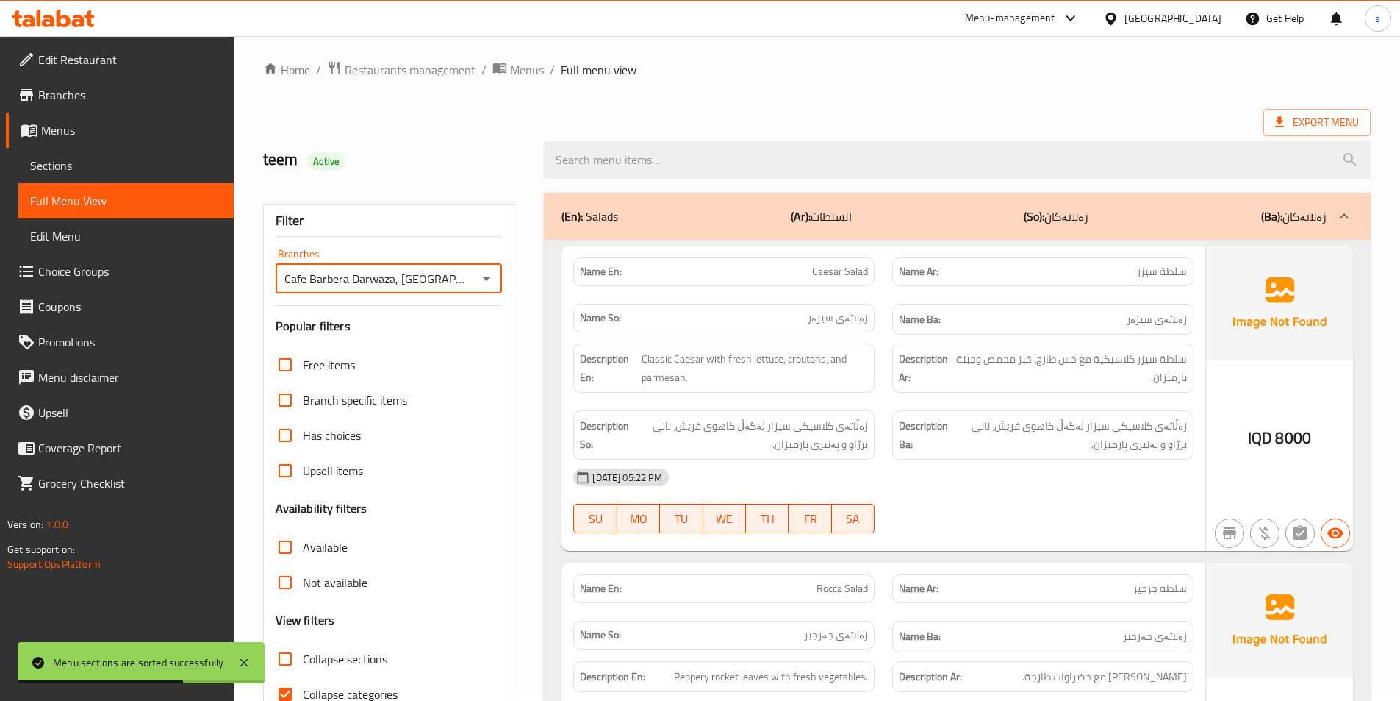
scroll to position [472, 0]
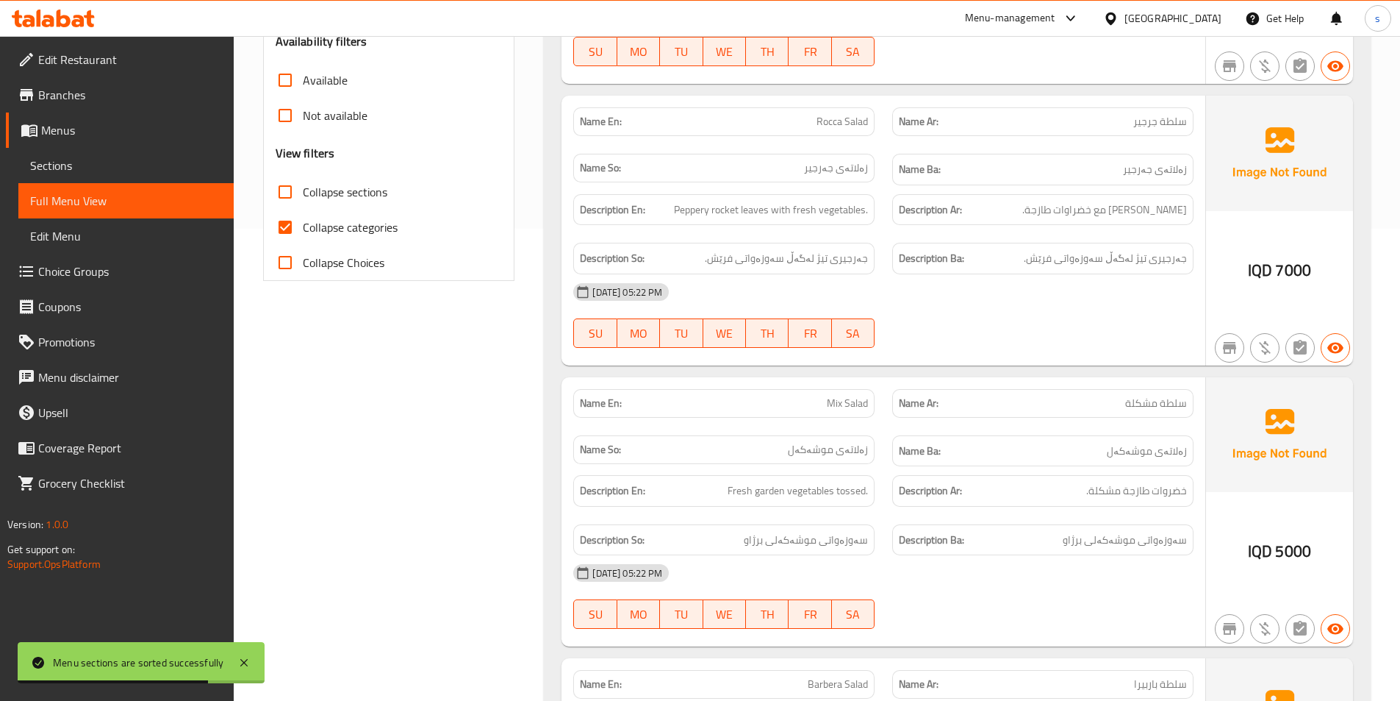
click at [290, 223] on input "Collapse categories" at bounding box center [285, 227] width 35 height 35
checkbox input "false"
click at [290, 194] on input "Collapse sections" at bounding box center [285, 191] width 35 height 35
checkbox input "true"
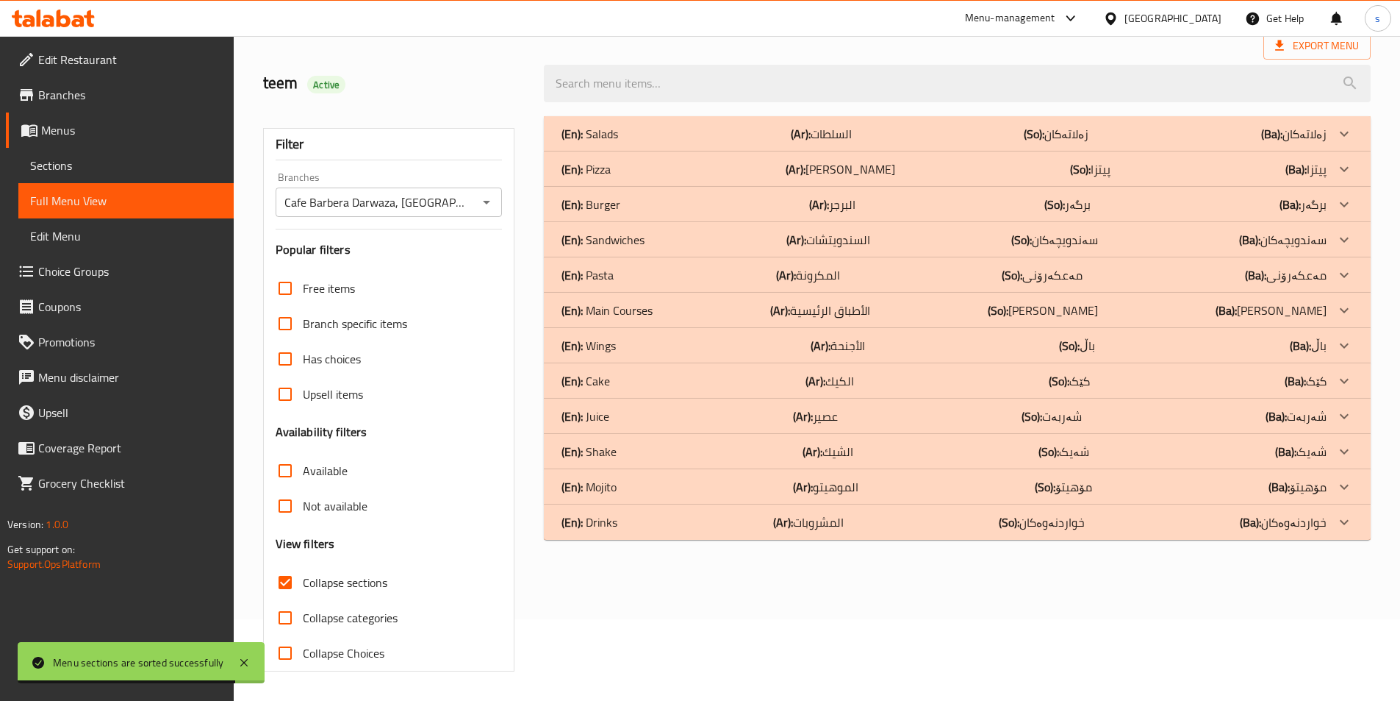
scroll to position [82, 0]
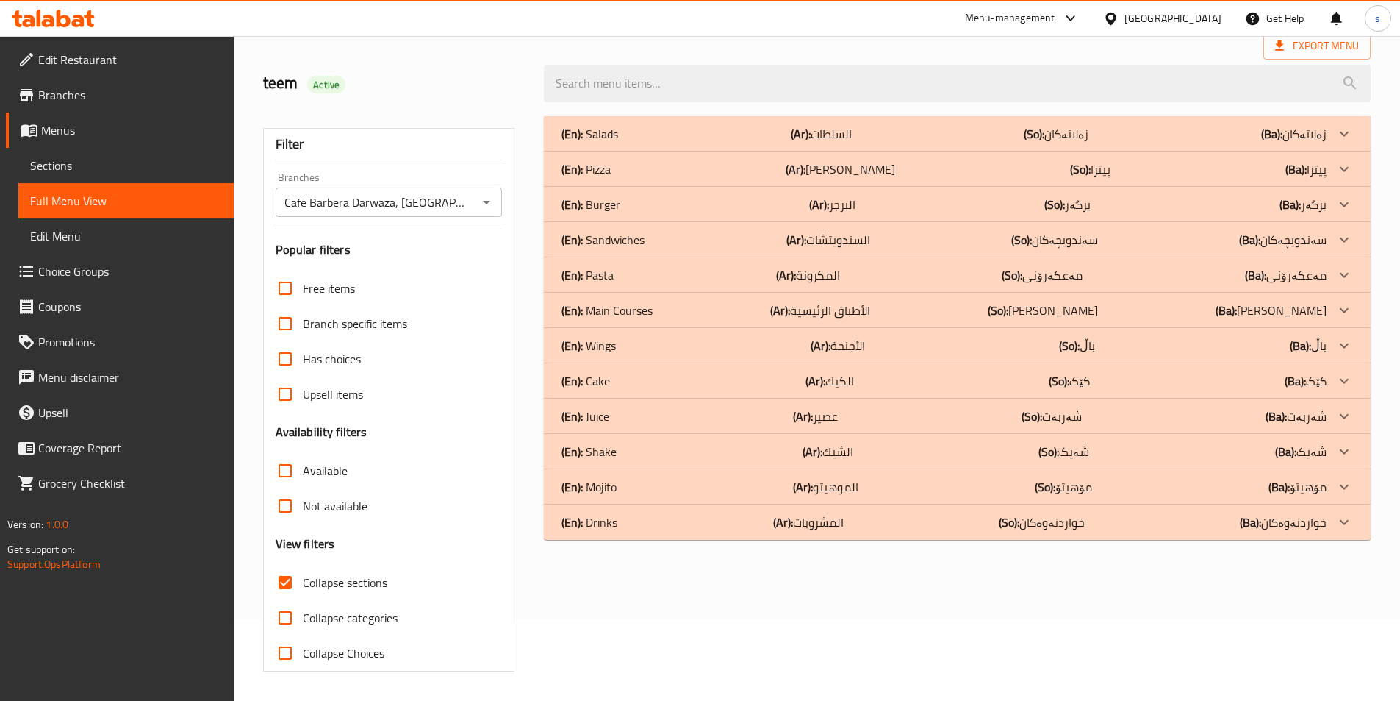
click at [677, 483] on div "(En): Mojito (Ar): الموهيتو (So): مۆهیتۆ (Ba): مۆهیتۆ" at bounding box center [944, 487] width 765 height 18
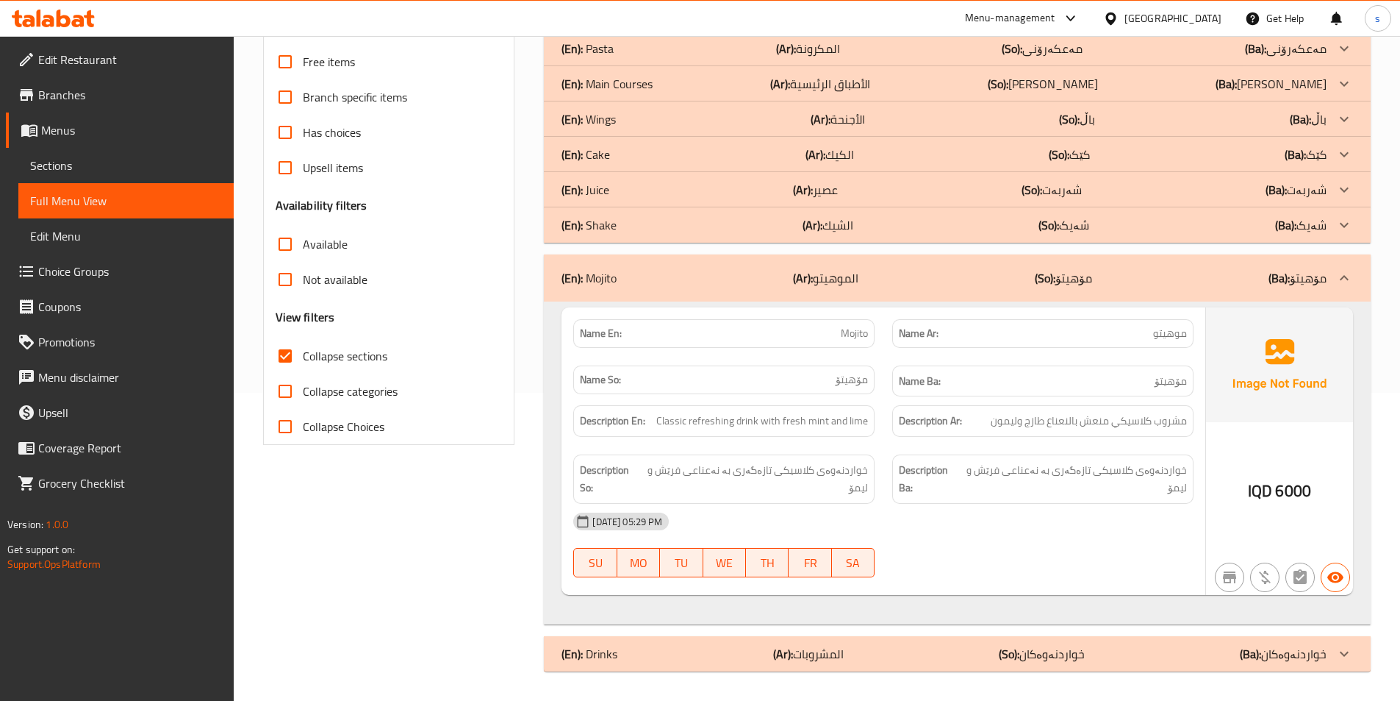
scroll to position [250, 0]
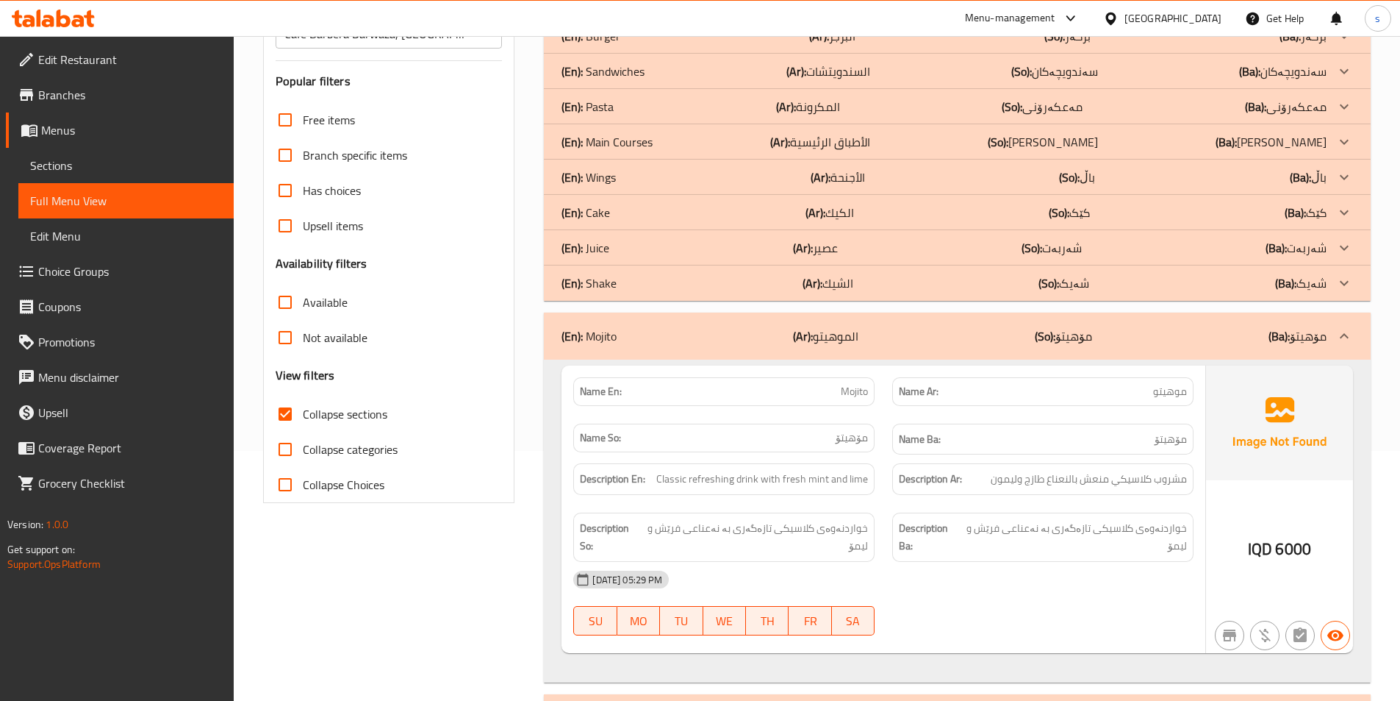
click at [667, 169] on div "(En): Wings (Ar): الأجنحة (So): باڵ (Ba): باڵ" at bounding box center [944, 177] width 765 height 18
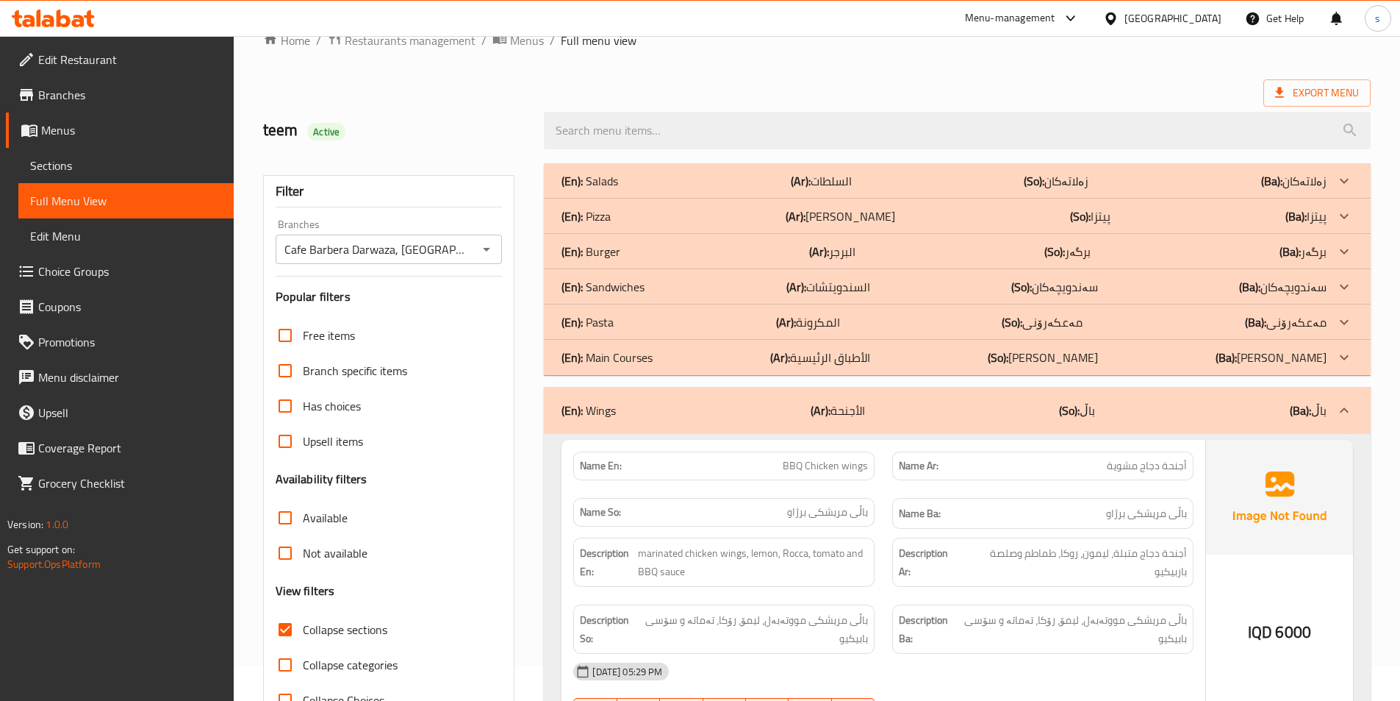
scroll to position [29, 0]
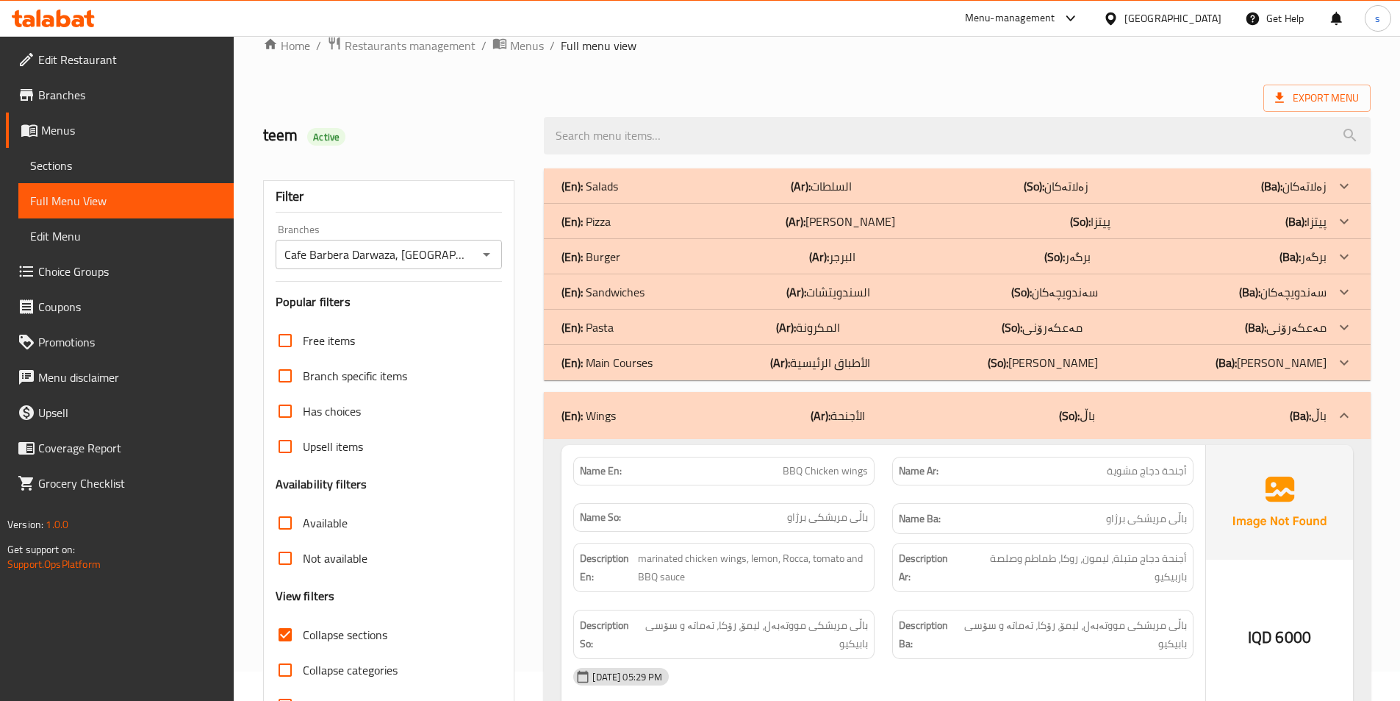
click at [647, 284] on div "(En): Sandwiches (Ar): السندويتشات (So): سەندویچەکان (Ba): سەندویچەکان" at bounding box center [944, 292] width 765 height 18
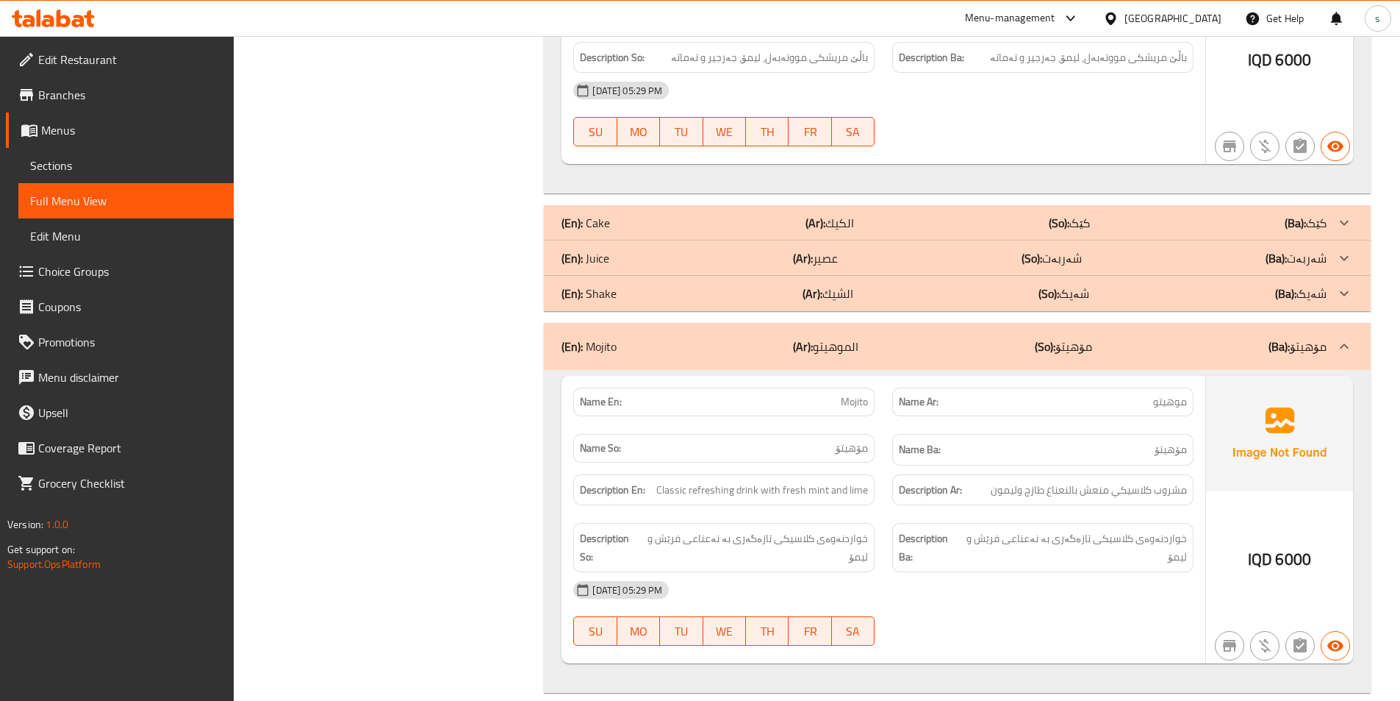
scroll to position [2502, 0]
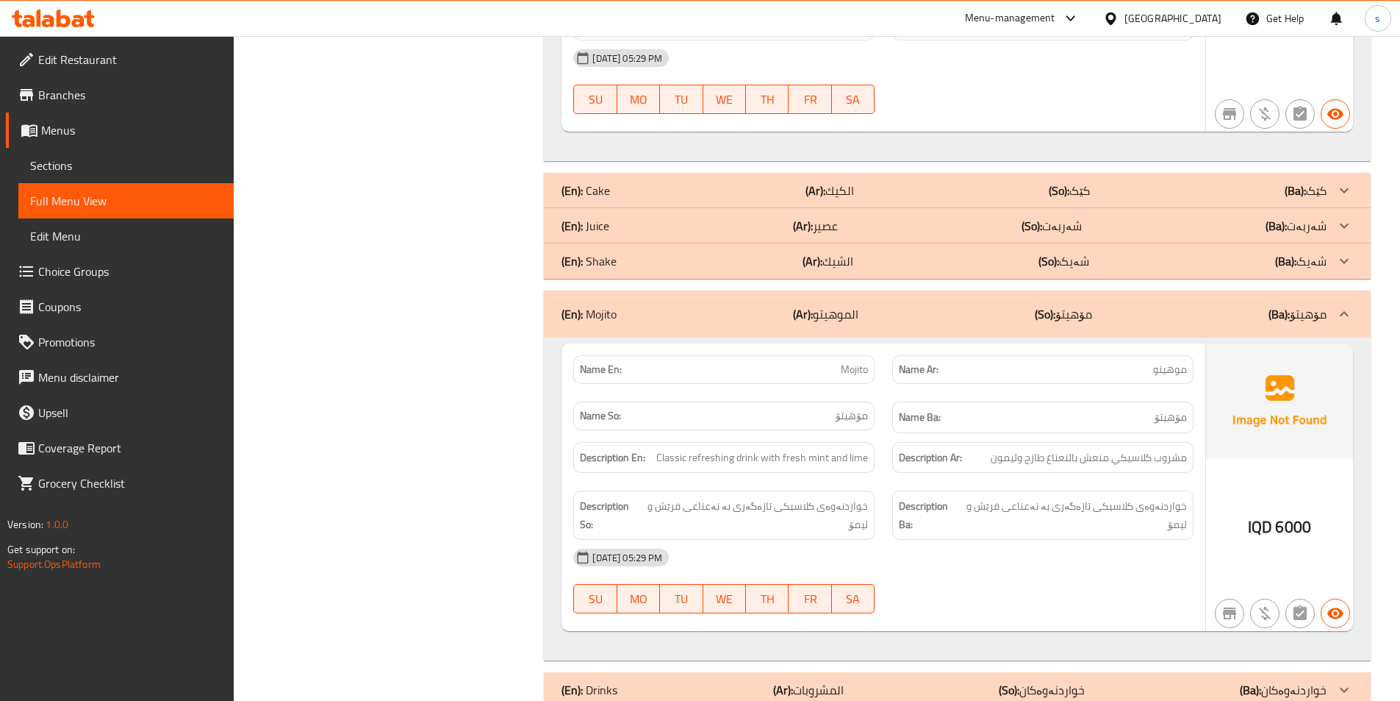
click at [715, 681] on div "(En): Drinks (Ar): المشروبات (So): خواردنەوەکان (Ba): خواردنەوەکان" at bounding box center [944, 690] width 765 height 18
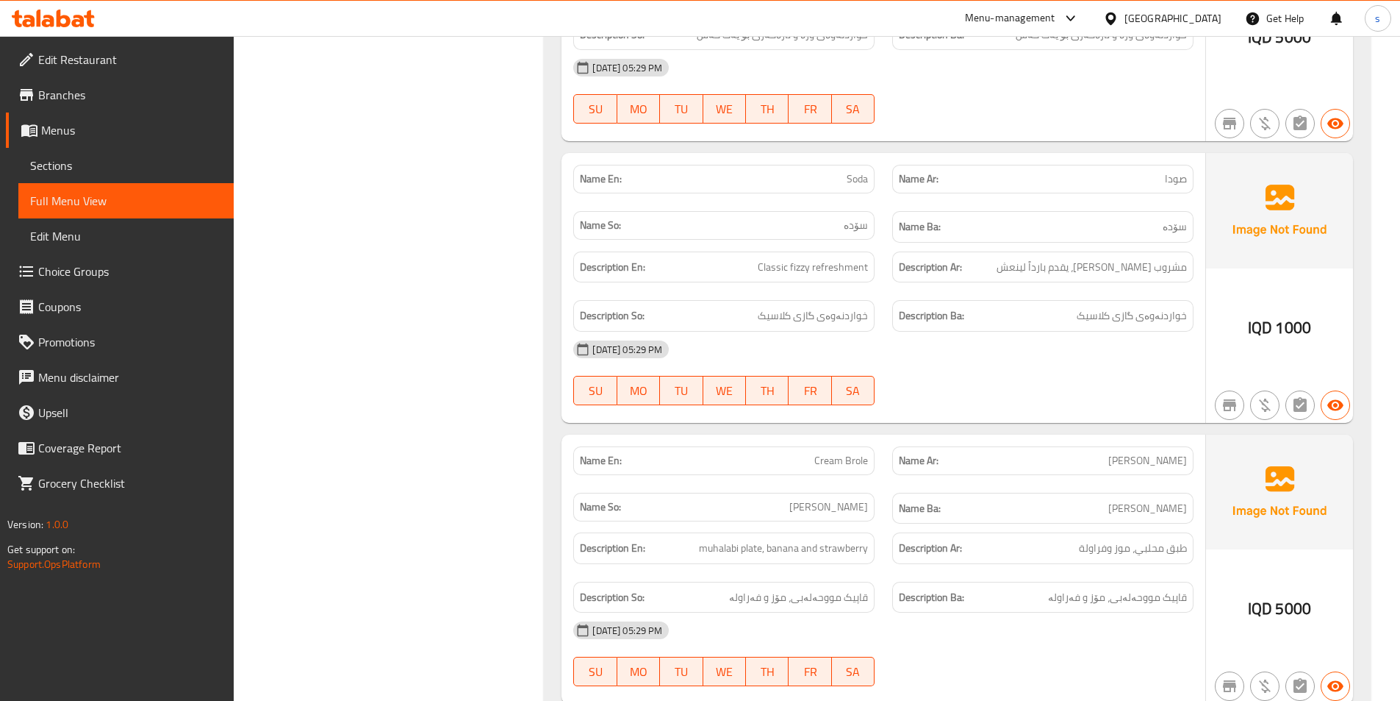
scroll to position [5068, 0]
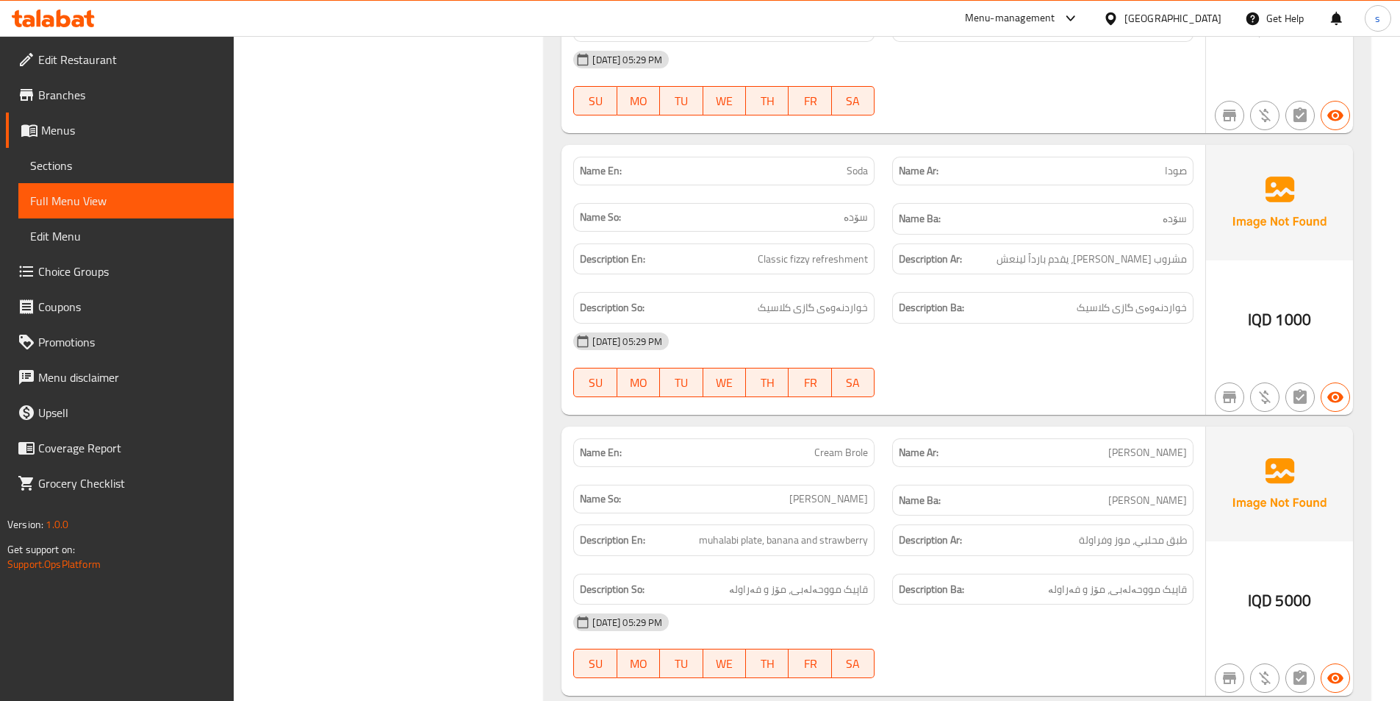
click at [29, 162] on link "Sections" at bounding box center [125, 165] width 215 height 35
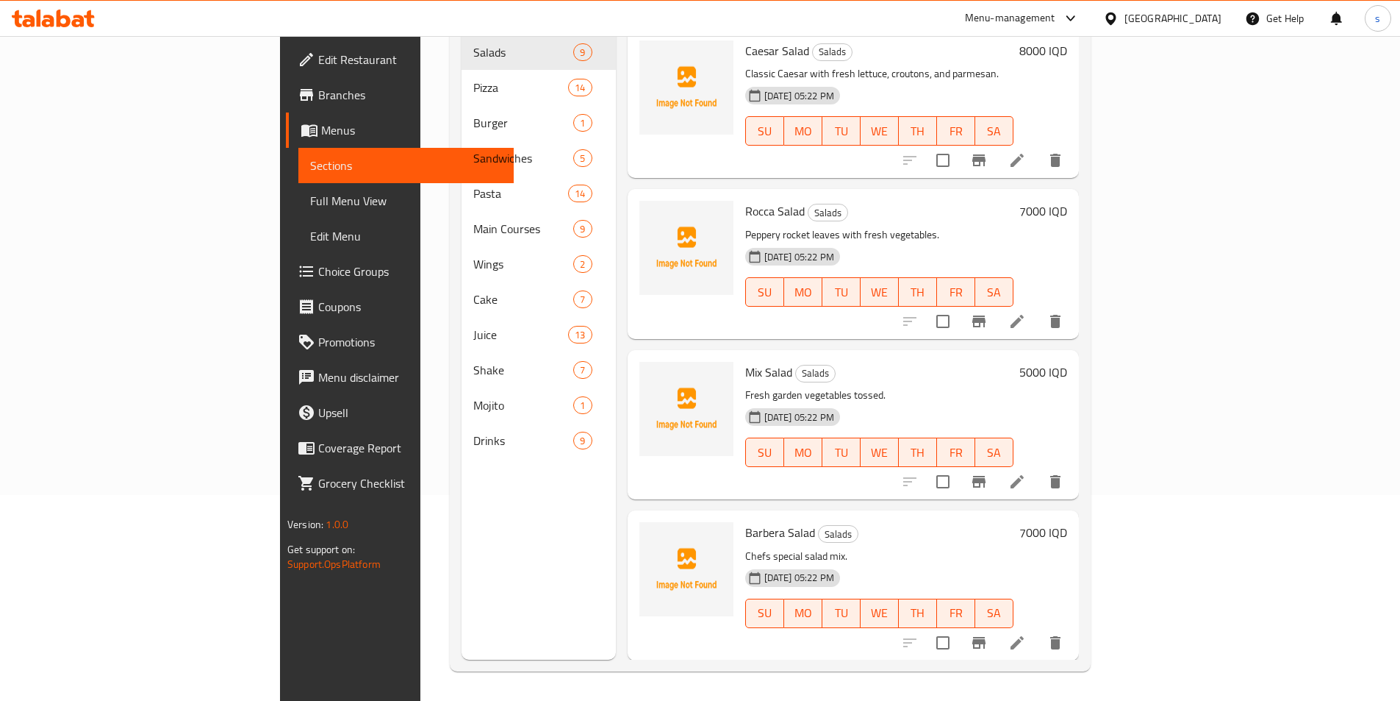
scroll to position [206, 0]
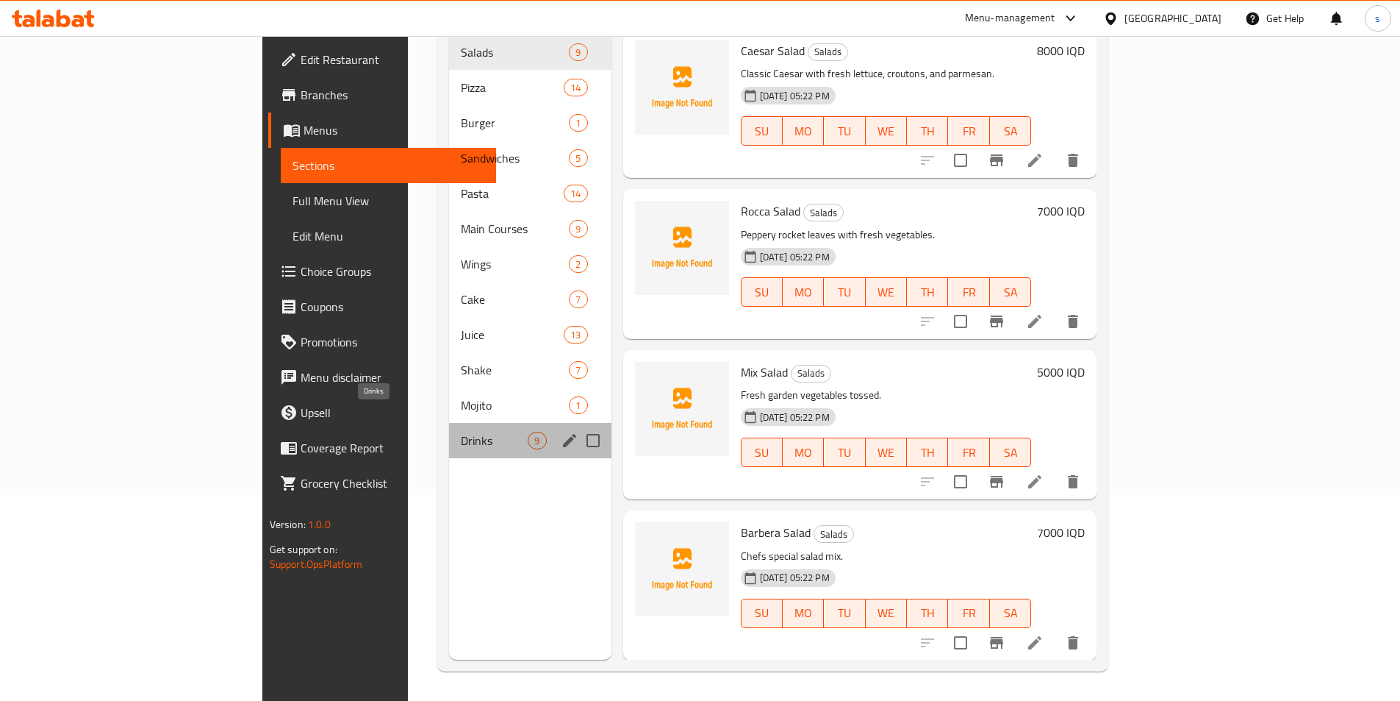
click at [461, 432] on span "Drinks" at bounding box center [494, 441] width 67 height 18
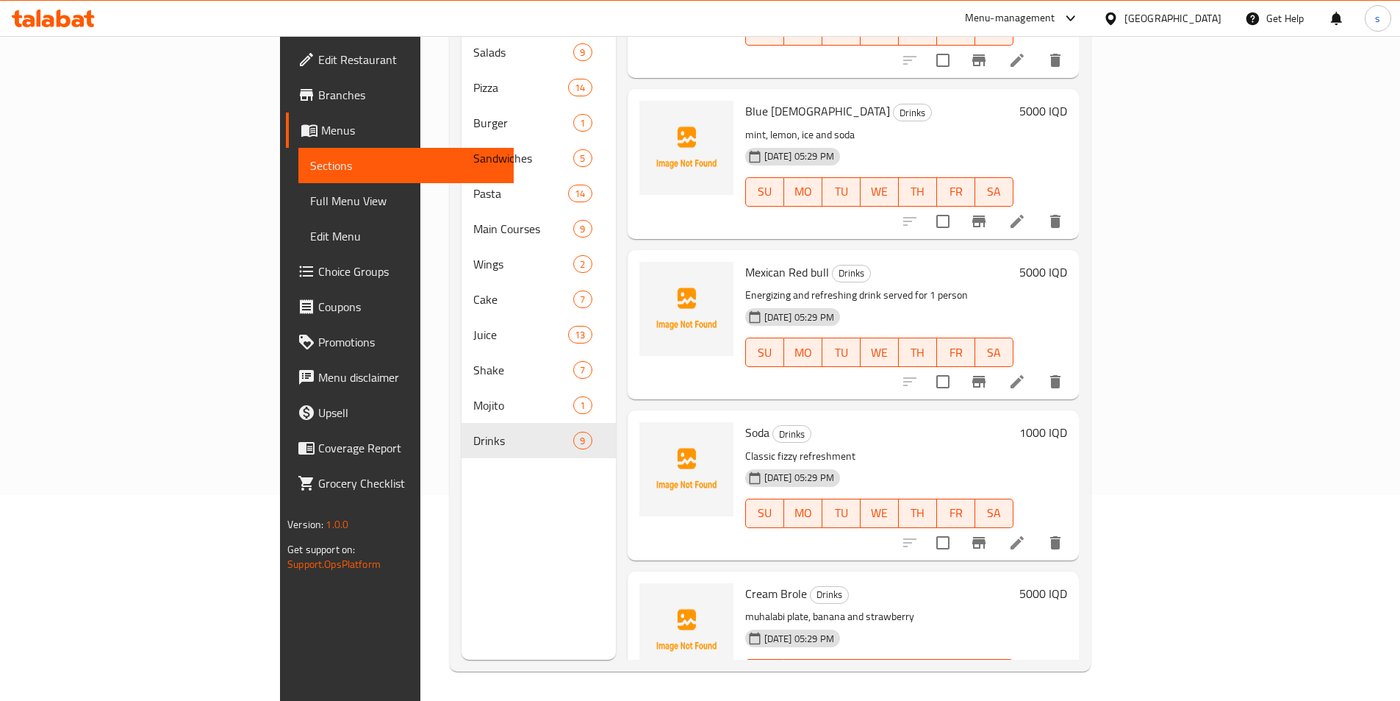
scroll to position [781, 0]
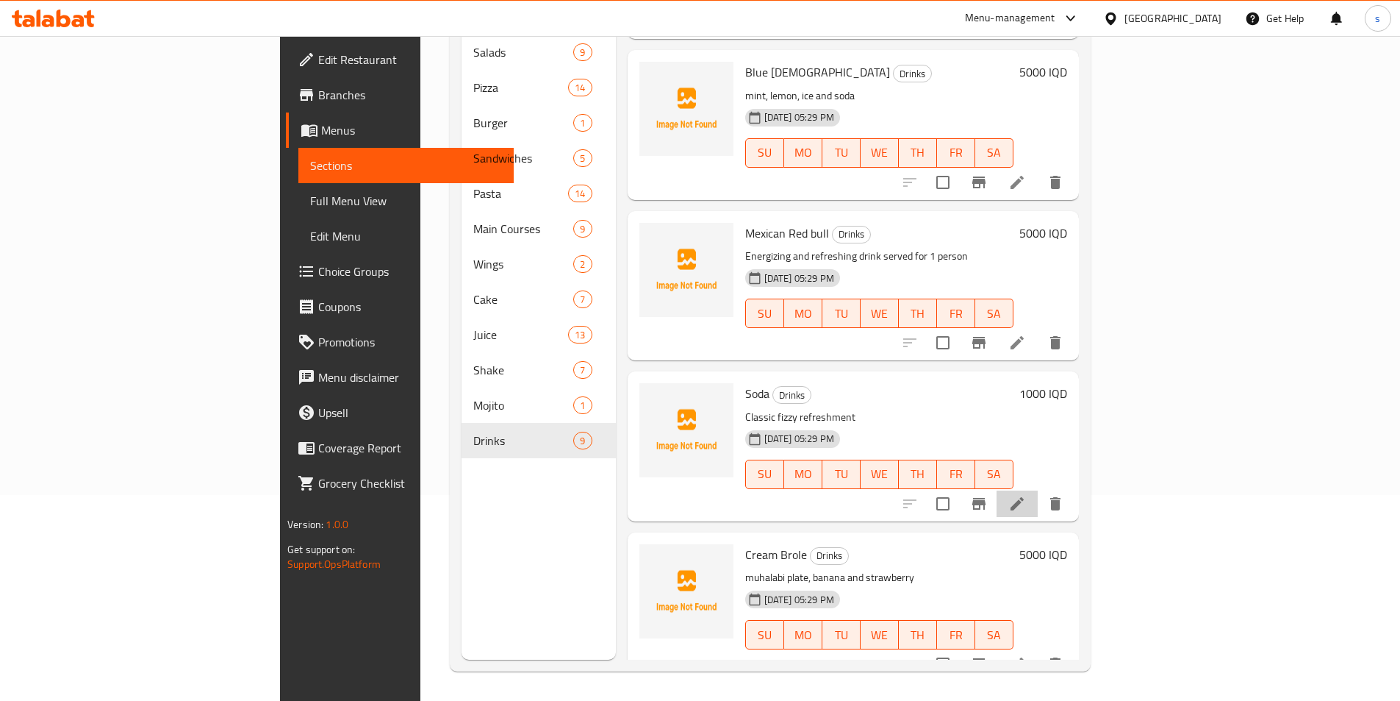
click at [1038, 490] on li at bounding box center [1017, 503] width 41 height 26
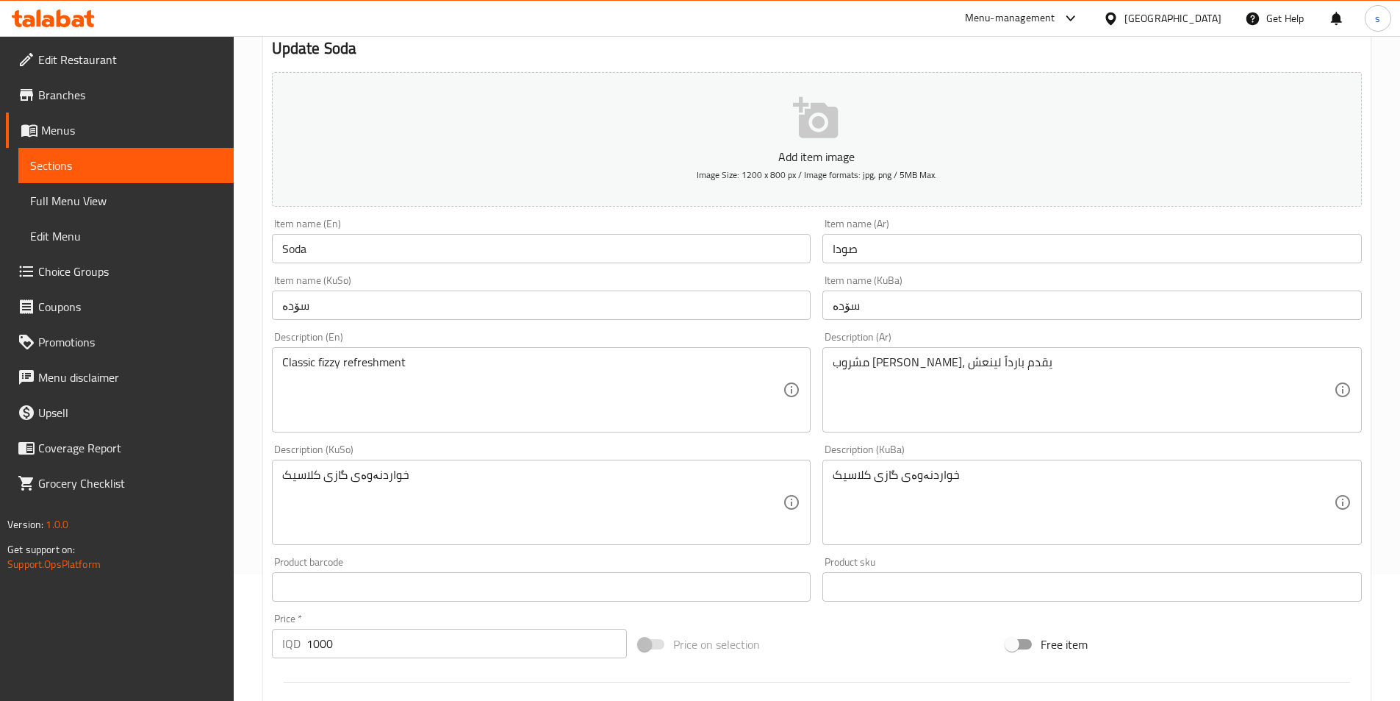
scroll to position [155, 0]
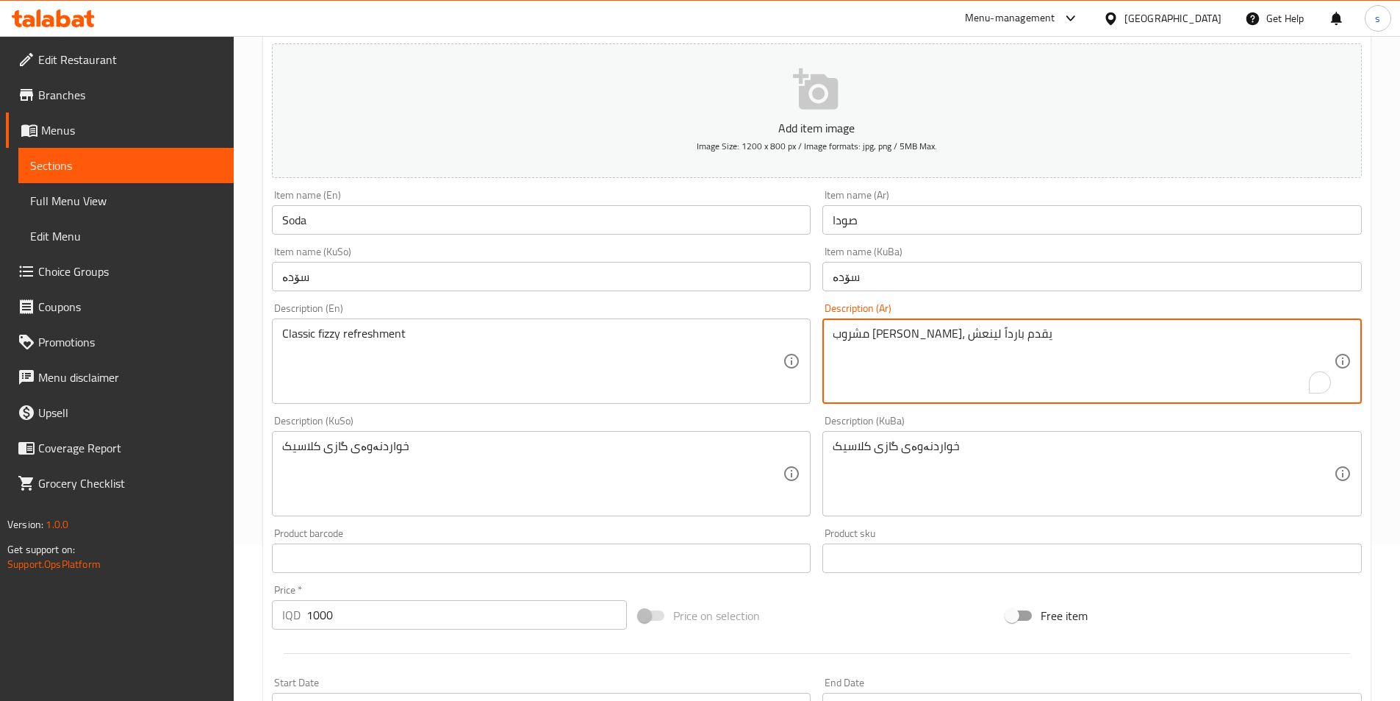
drag, startPoint x: 922, startPoint y: 334, endPoint x: 856, endPoint y: 340, distance: 65.7
click at [850, 336] on textarea "مشروب [PERSON_NAME]" at bounding box center [1083, 361] width 501 height 70
click at [879, 354] on div "No synonyms found" at bounding box center [900, 359] width 135 height 15
click at [849, 329] on textarea "مشروب [PERSON_NAME]" at bounding box center [1083, 361] width 501 height 70
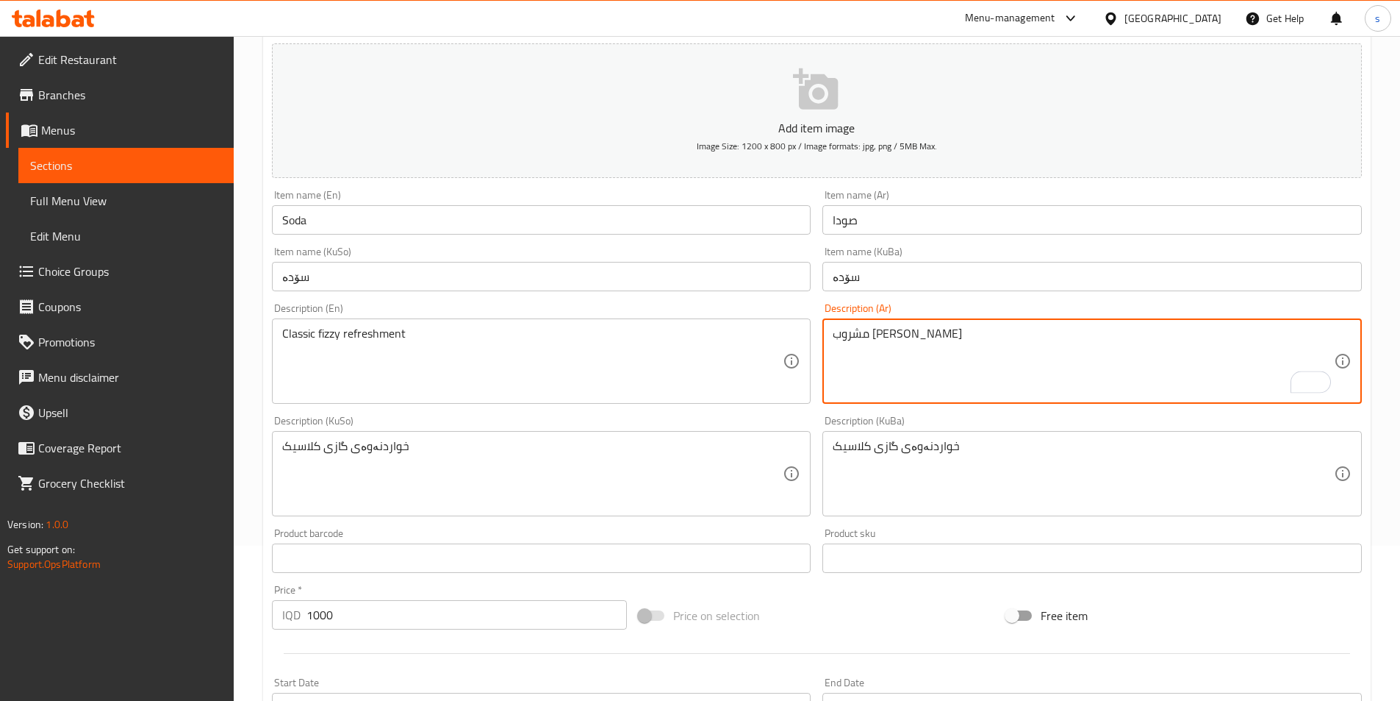
drag, startPoint x: 852, startPoint y: 337, endPoint x: 829, endPoint y: 337, distance: 22.8
click at [829, 337] on div "مشروب غازي كلاسيكيعش Description (Ar)" at bounding box center [1093, 360] width 540 height 85
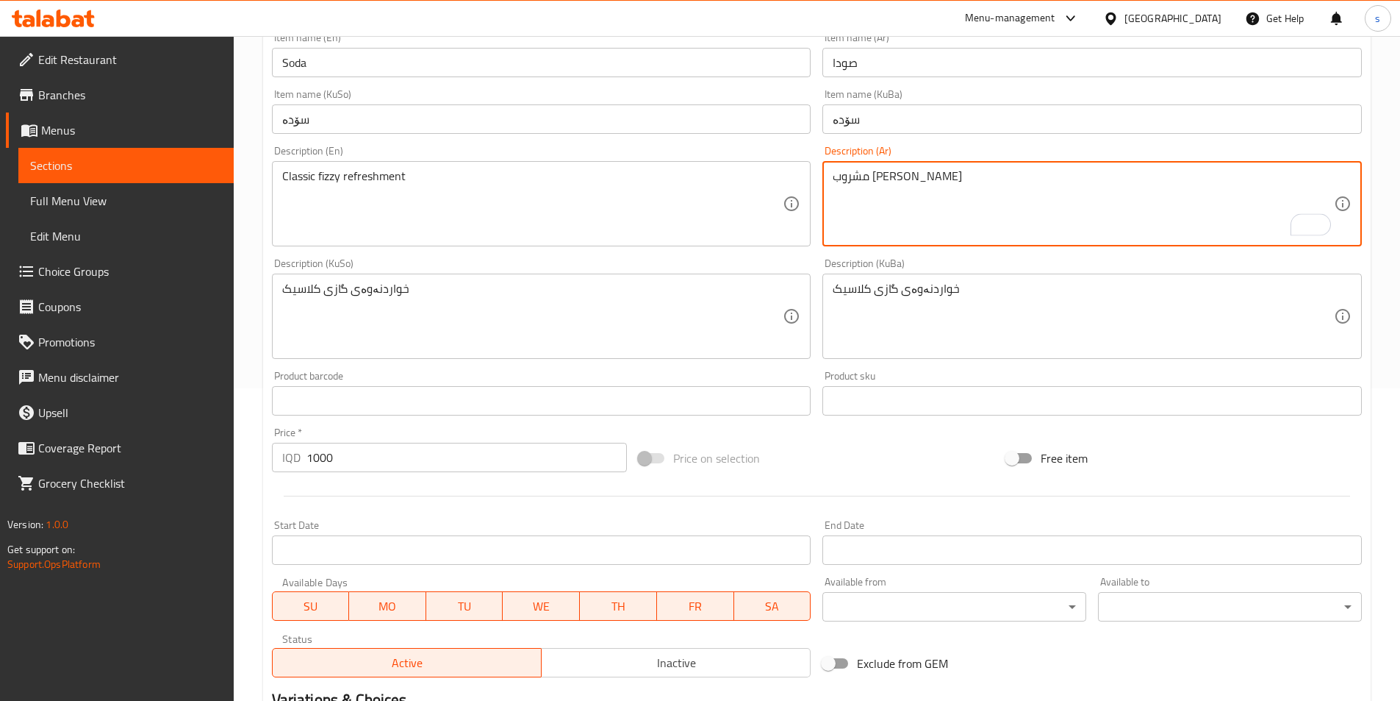
scroll to position [507, 0]
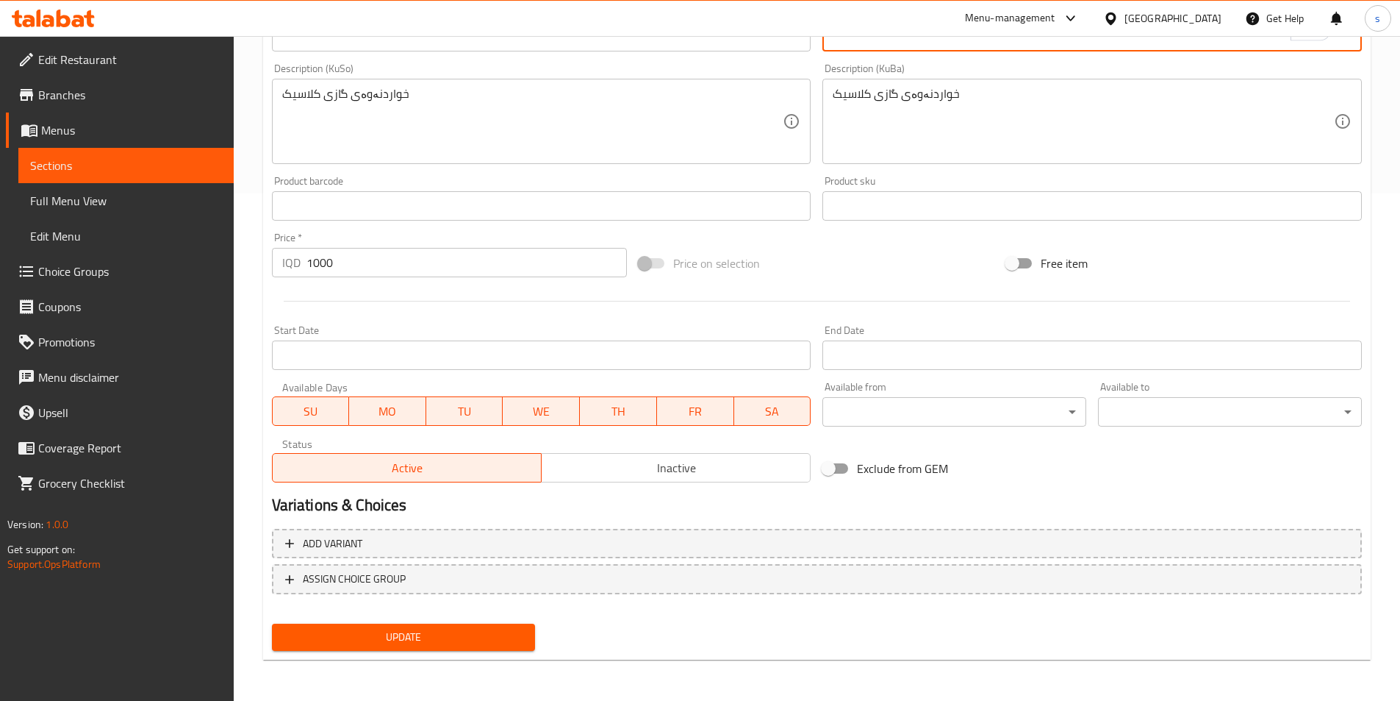
type textarea "مشروب [PERSON_NAME]"
click at [391, 635] on span "Update" at bounding box center [404, 637] width 240 height 18
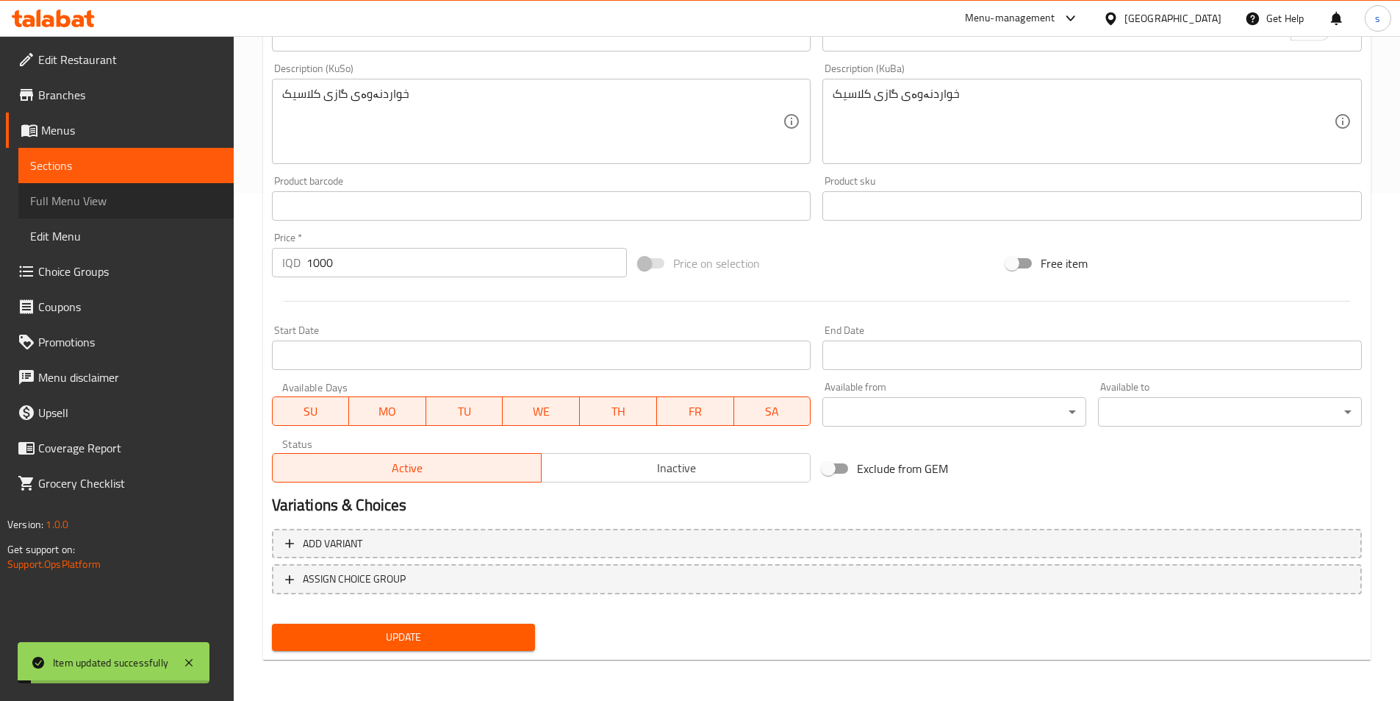
click at [110, 193] on span "Full Menu View" at bounding box center [126, 201] width 192 height 18
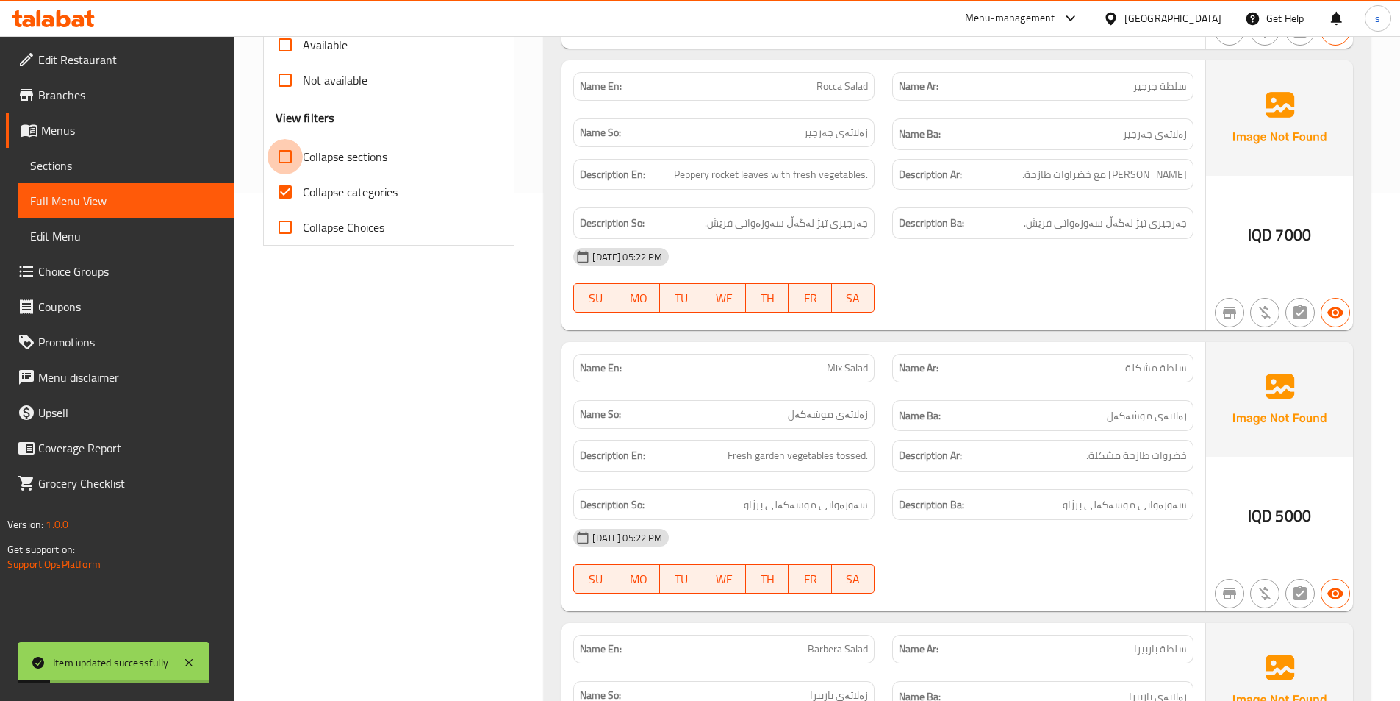
drag, startPoint x: 277, startPoint y: 160, endPoint x: 280, endPoint y: 201, distance: 41.3
click at [277, 165] on input "Collapse sections" at bounding box center [285, 156] width 35 height 35
checkbox input "true"
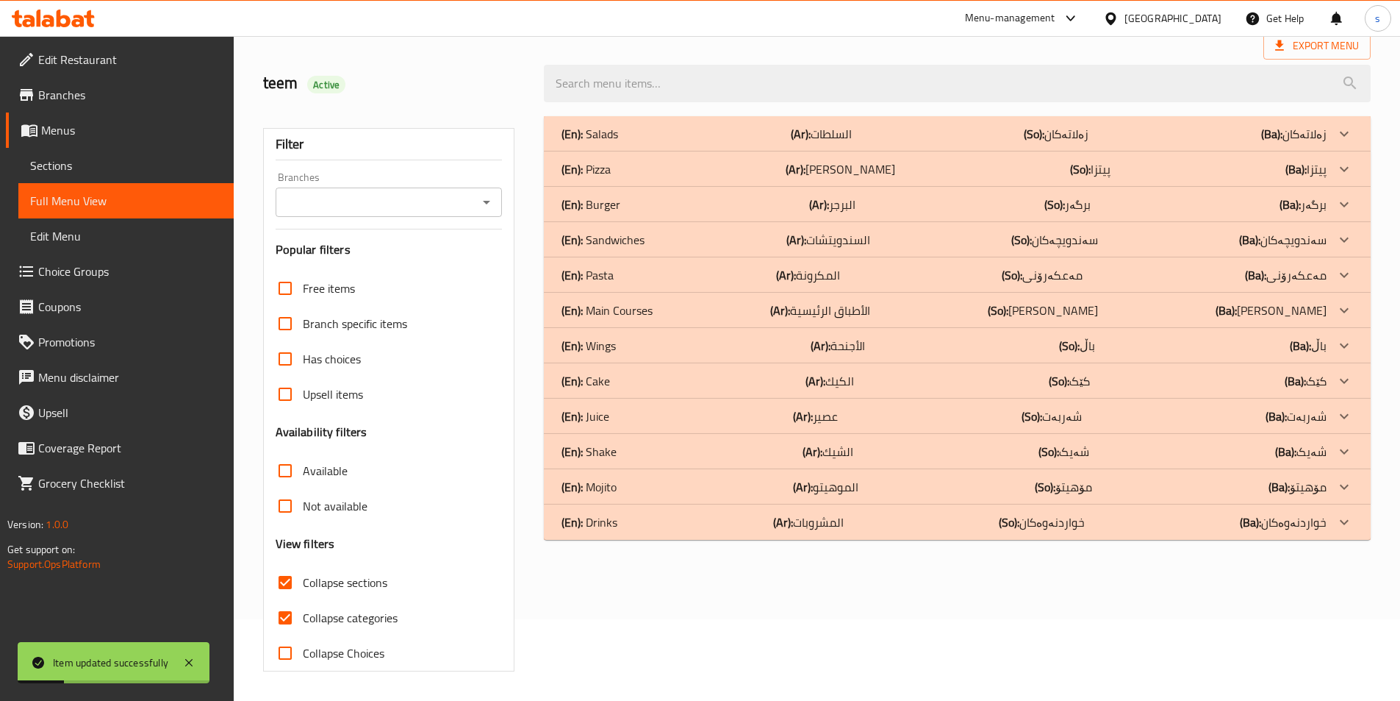
scroll to position [82, 0]
click at [286, 189] on div "Branches" at bounding box center [389, 201] width 227 height 29
click at [290, 613] on input "Collapse categories" at bounding box center [285, 617] width 35 height 35
checkbox input "false"
click at [486, 198] on icon "Open" at bounding box center [487, 202] width 18 height 18
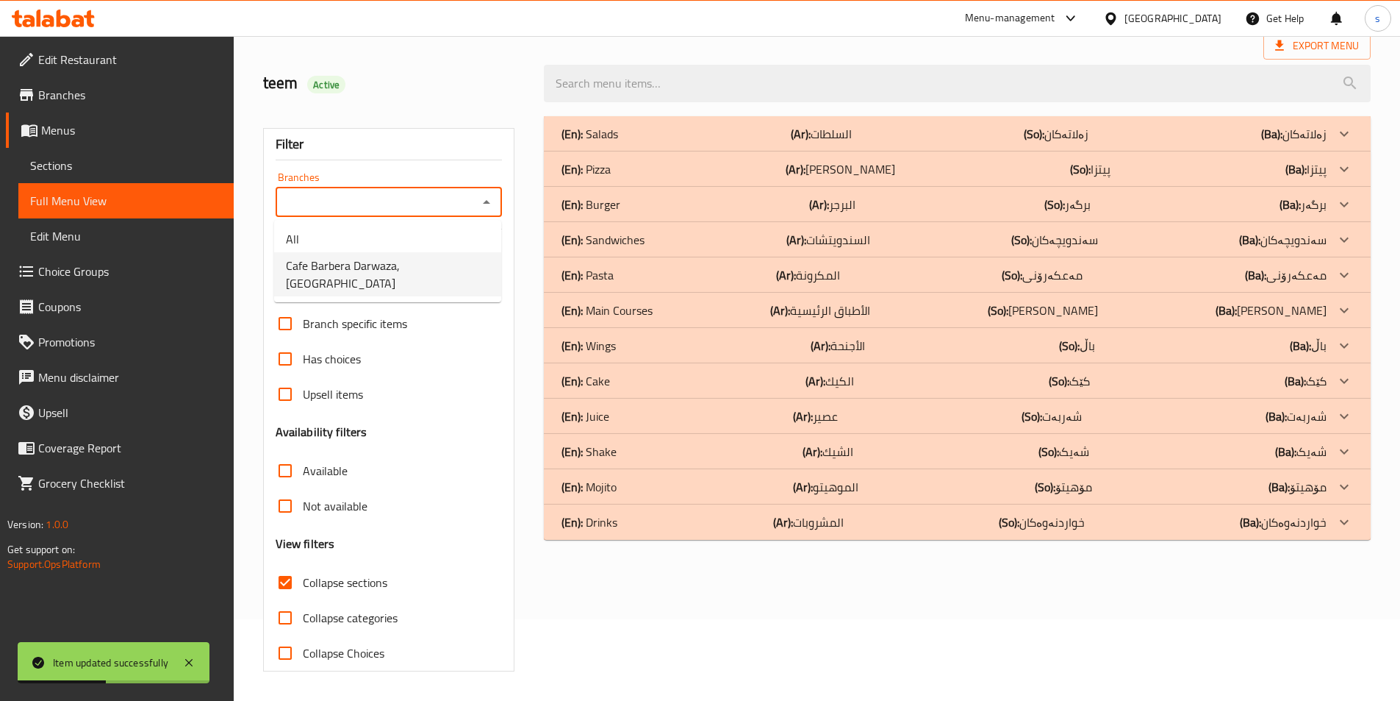
click at [427, 263] on span "Cafe Barbera Darwaza, [GEOGRAPHIC_DATA]" at bounding box center [388, 274] width 204 height 35
type input "Cafe Barbera Darwaza, [GEOGRAPHIC_DATA]"
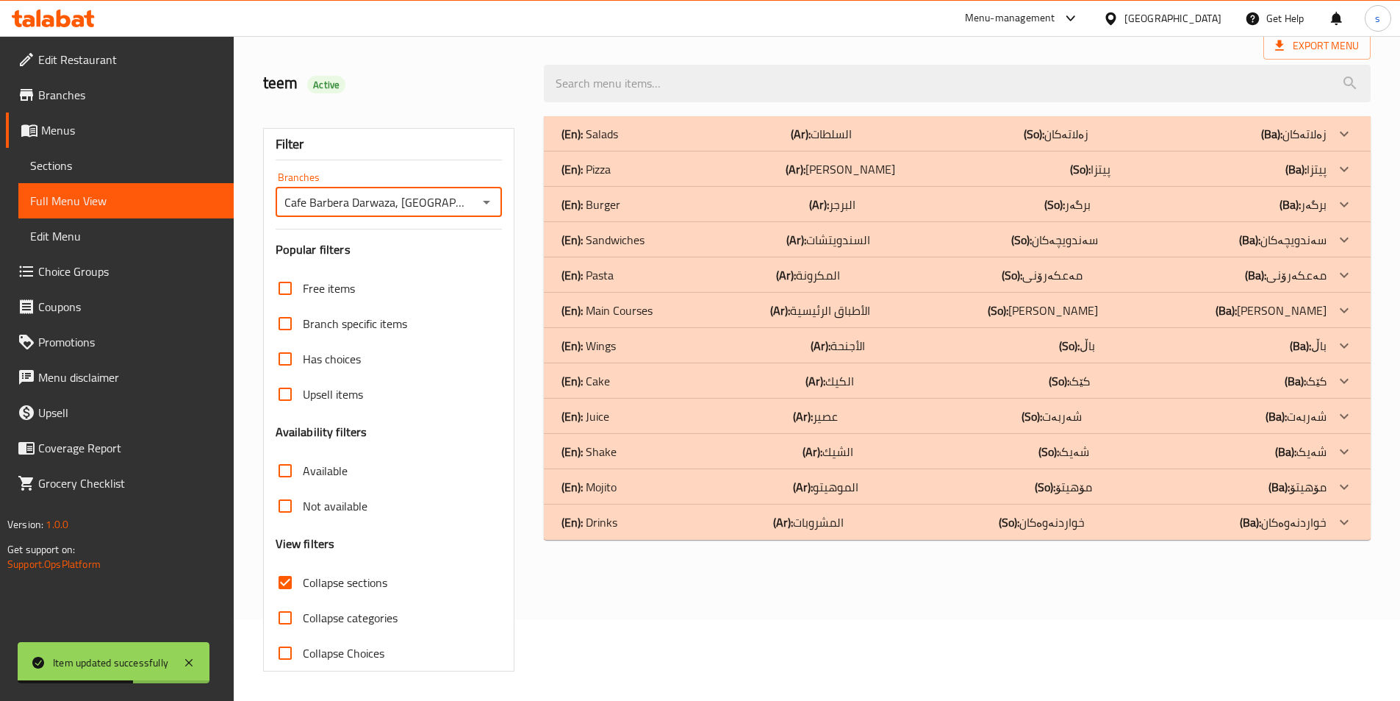
click at [678, 526] on div "(En): Drinks (Ar): المشروبات (So): خواردنەوەکان (Ba): خواردنەوەکان" at bounding box center [944, 522] width 765 height 18
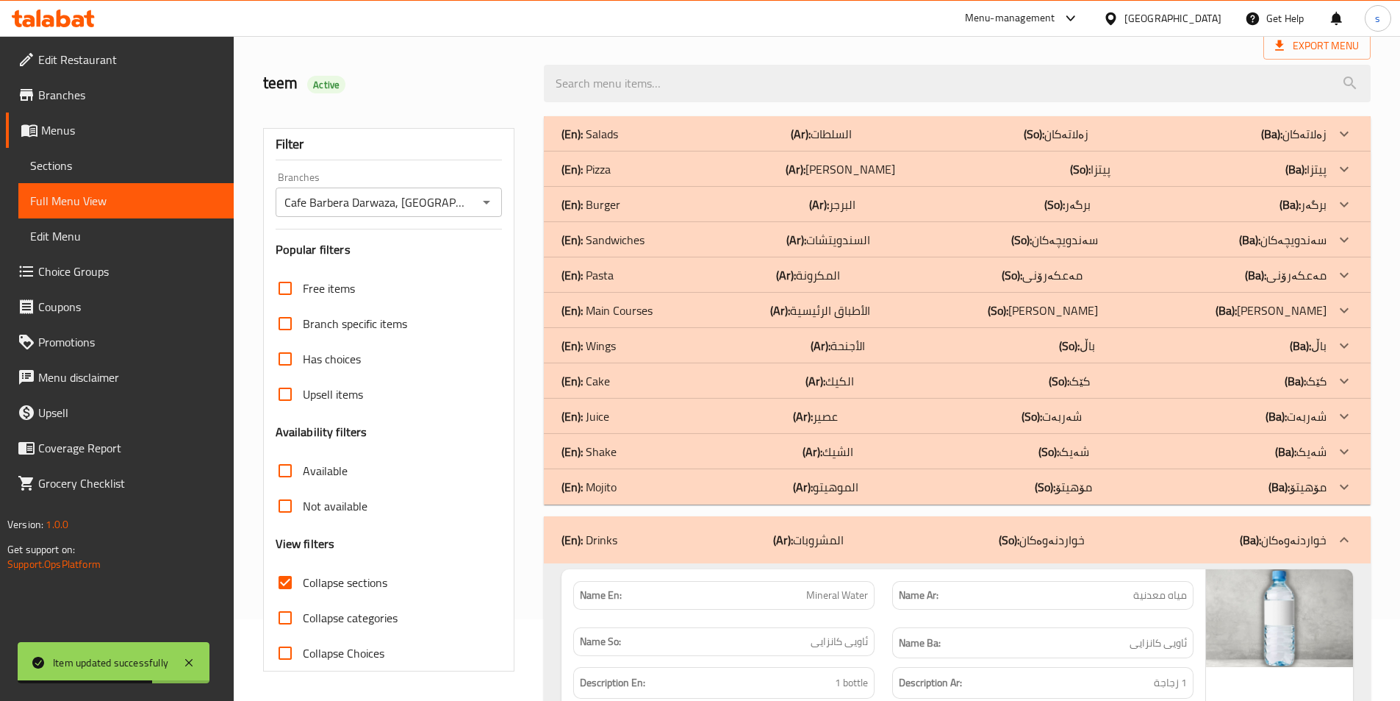
click at [638, 479] on div "(En): Mojito (Ar): الموهيتو (So): مۆهیتۆ (Ba): مۆهیتۆ" at bounding box center [944, 487] width 765 height 18
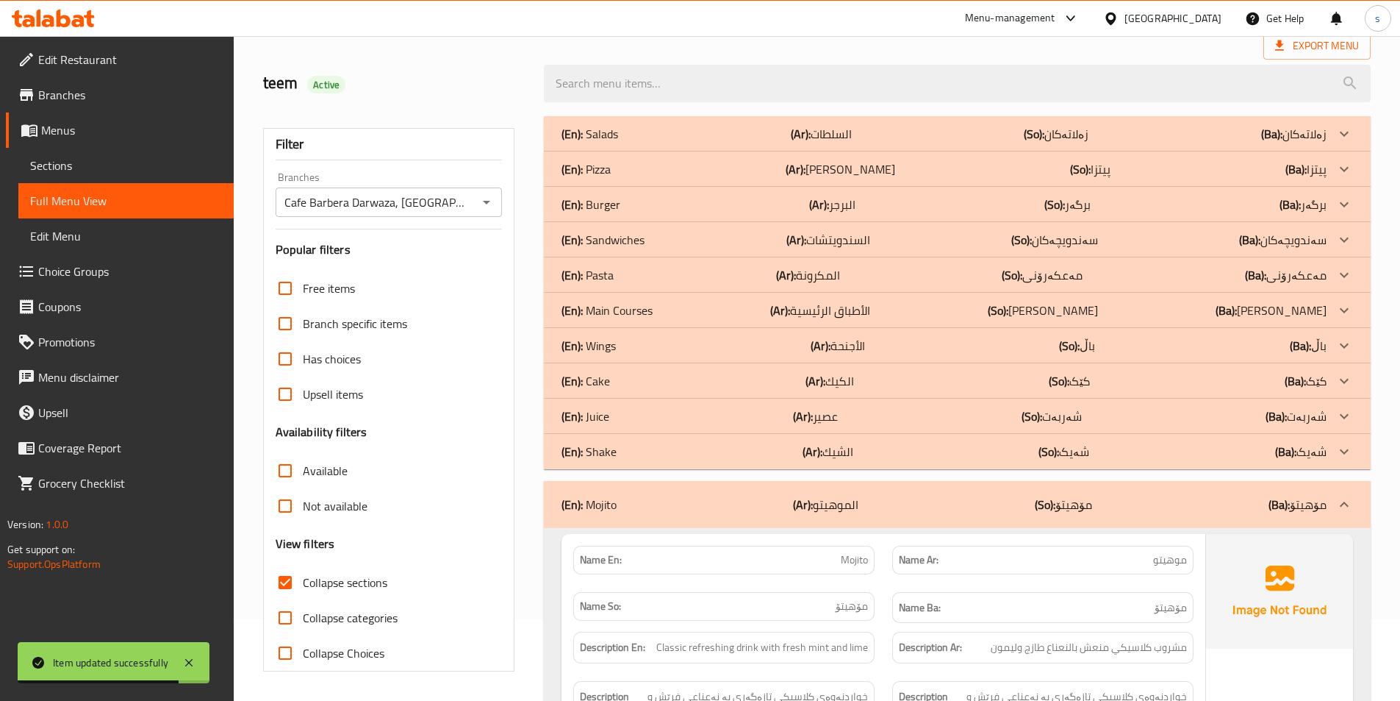
click at [609, 337] on p "(En): Wings" at bounding box center [589, 346] width 54 height 18
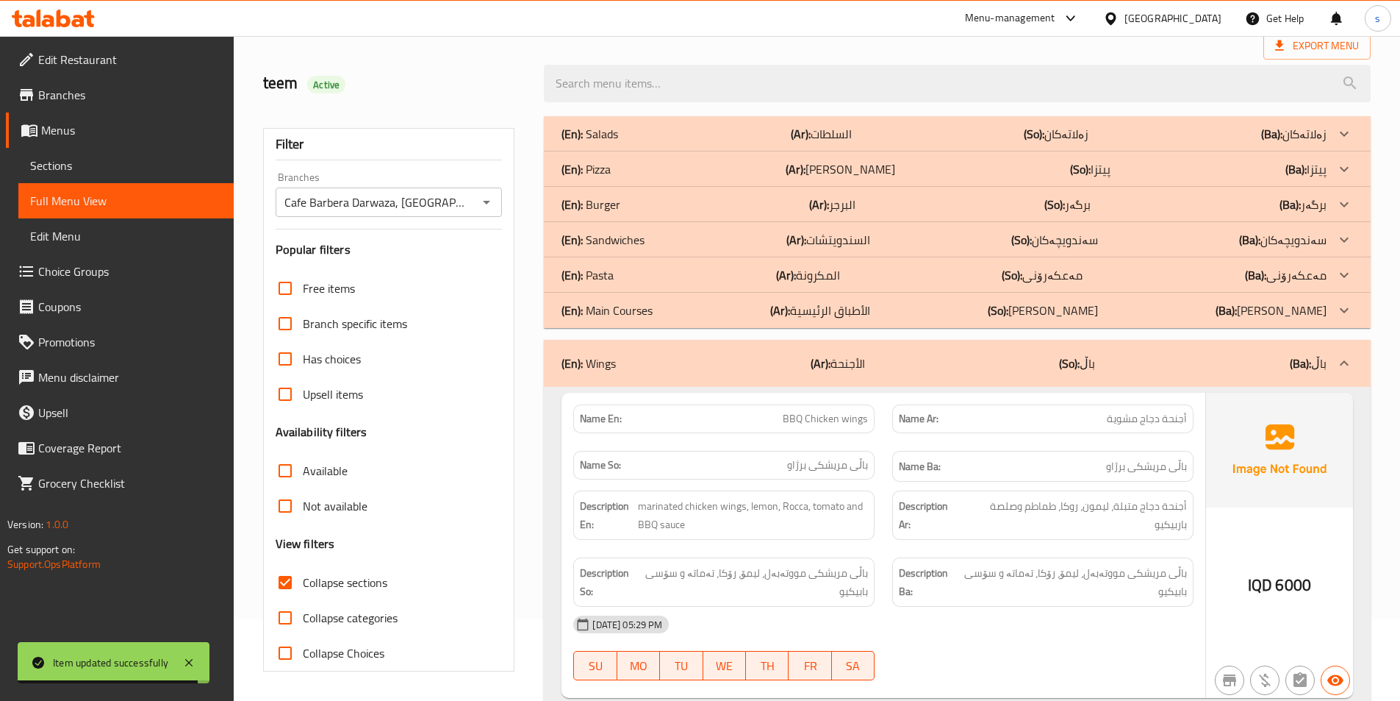
click at [614, 235] on p "(En): Sandwiches" at bounding box center [603, 240] width 83 height 18
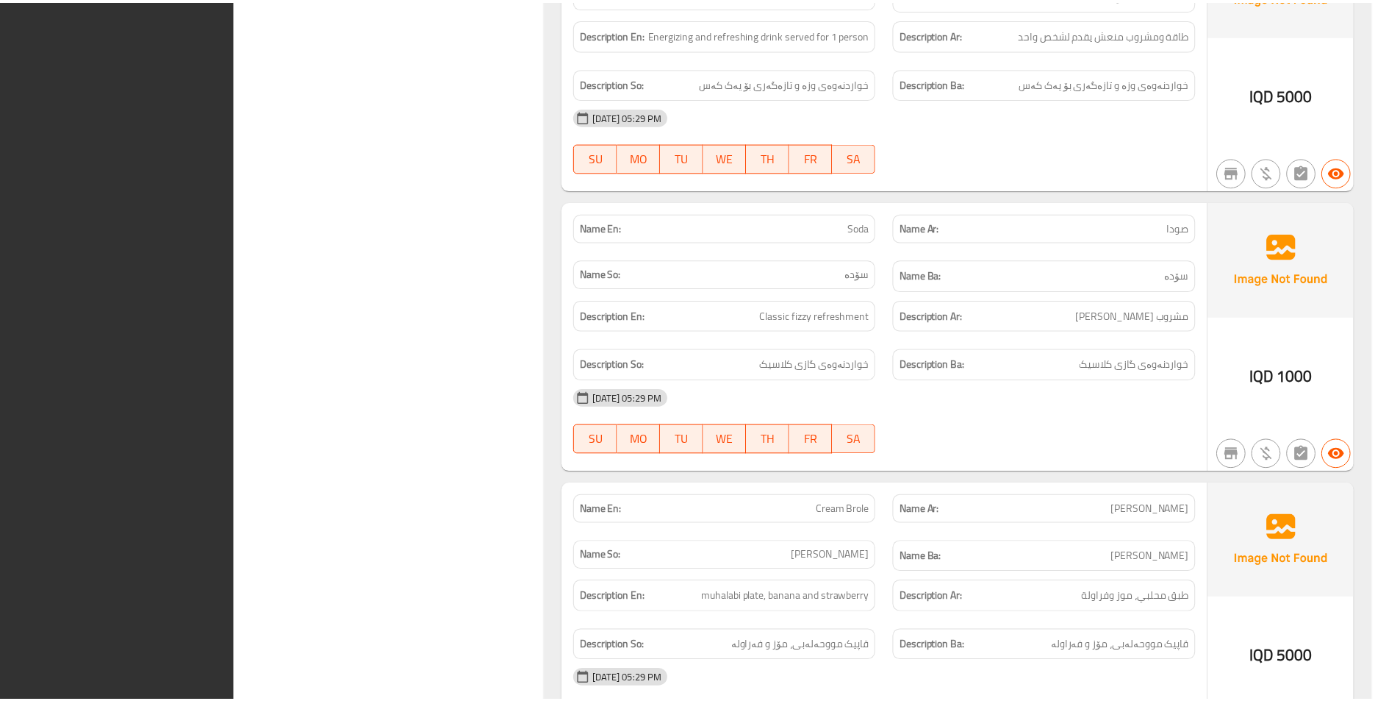
scroll to position [5050, 0]
